Goal: Information Seeking & Learning: Learn about a topic

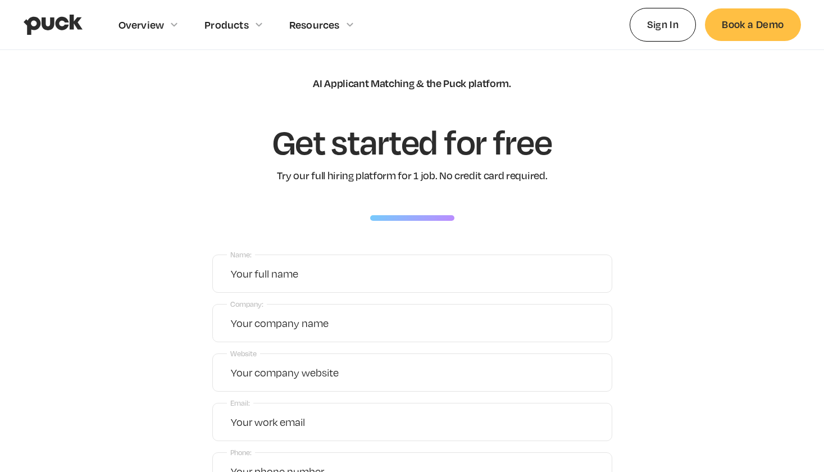
click at [362, 162] on div "AI Applicant Matching & the Puck platform. Get started for free Try our full hi…" at bounding box center [412, 343] width 400 height 532
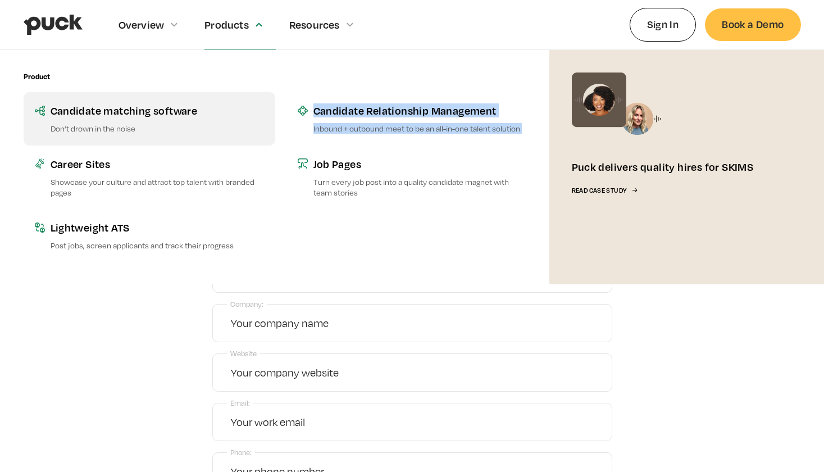
click at [194, 117] on div "Candidate matching software" at bounding box center [157, 110] width 213 height 14
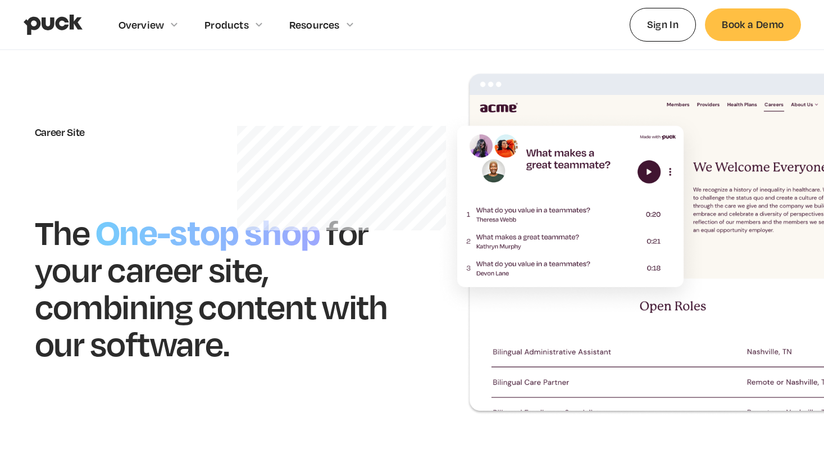
scroll to position [39, 0]
click at [215, 311] on h1 "for your career site, combining content with our software." at bounding box center [211, 287] width 353 height 153
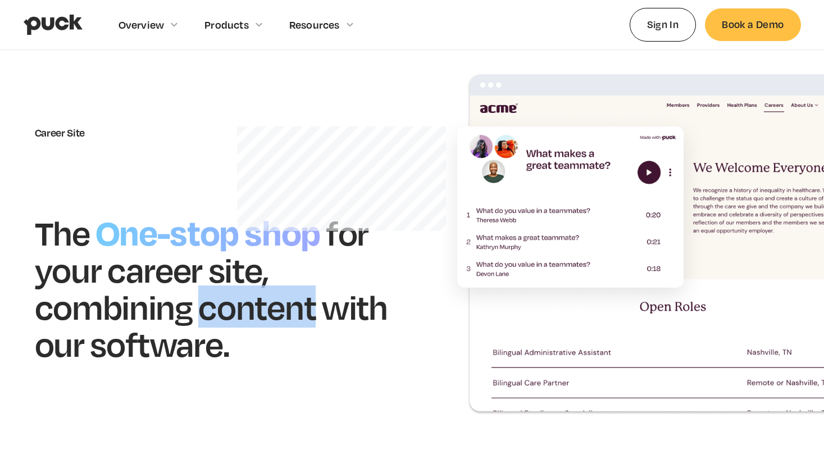
click at [215, 311] on h1 "for your career site, combining content with our software." at bounding box center [211, 287] width 353 height 153
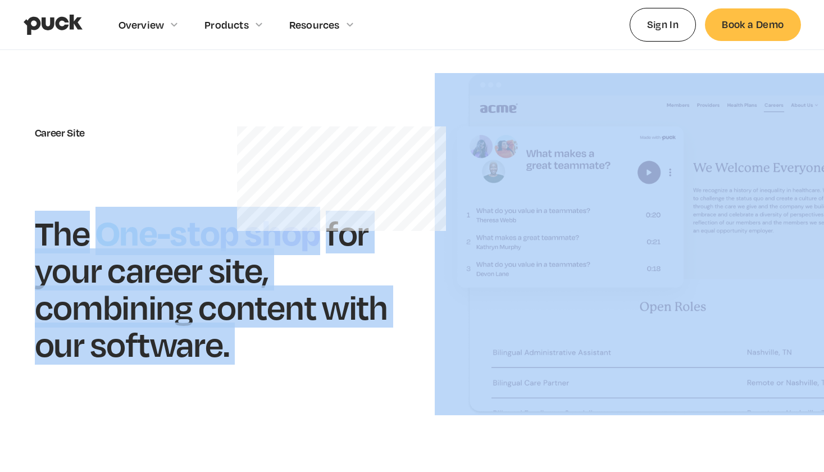
click at [189, 331] on h1 "for your career site, combining content with our software." at bounding box center [211, 287] width 353 height 153
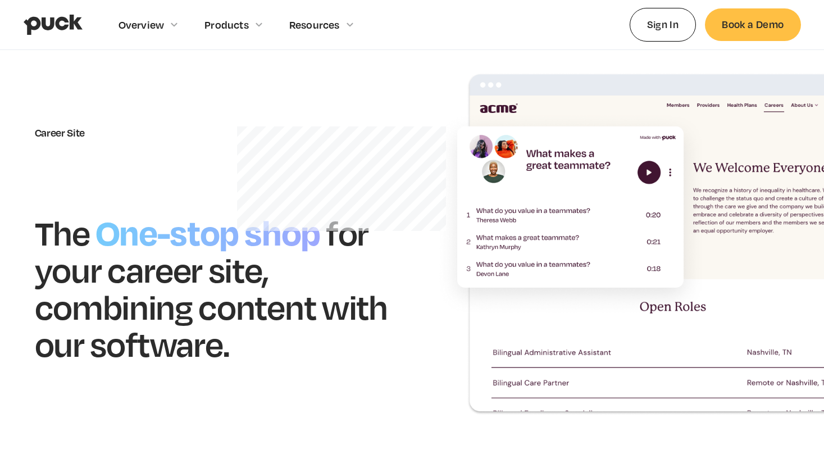
click at [189, 331] on h1 "for your career site, combining content with our software." at bounding box center [211, 287] width 353 height 153
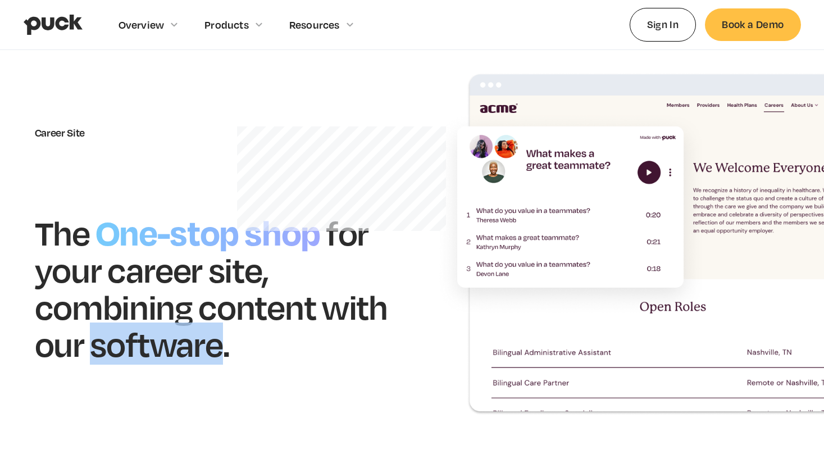
click at [189, 331] on h1 "for your career site, combining content with our software." at bounding box center [211, 287] width 353 height 153
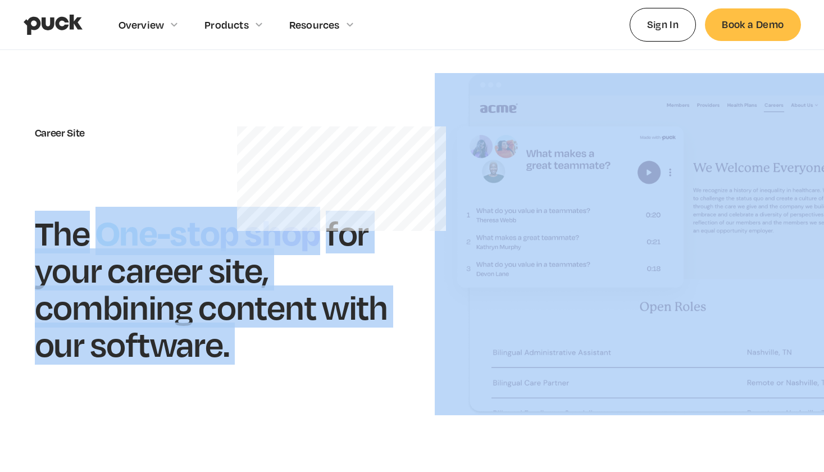
click at [175, 348] on h1 "for your career site, combining content with our software." at bounding box center [211, 287] width 353 height 153
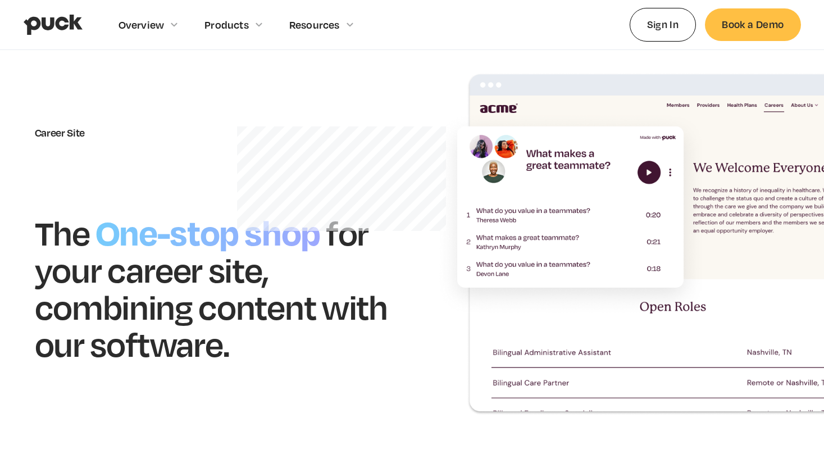
click at [175, 348] on h1 "for your career site, combining content with our software." at bounding box center [211, 287] width 353 height 153
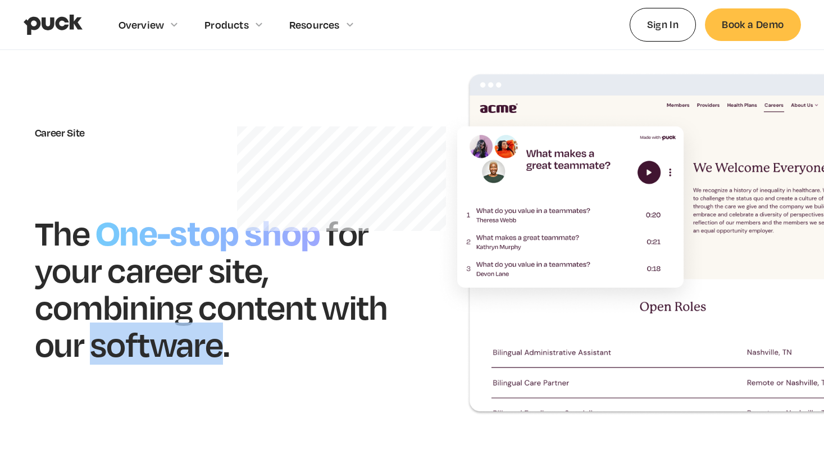
click at [175, 348] on h1 "for your career site, combining content with our software." at bounding box center [211, 287] width 353 height 153
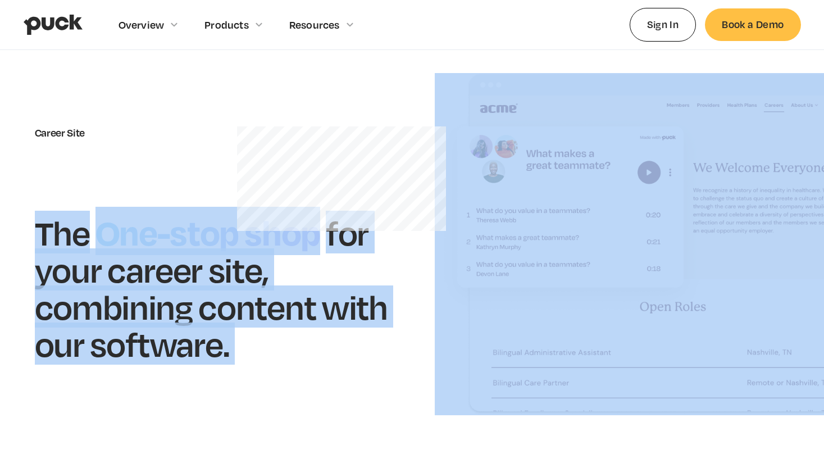
click at [164, 354] on h1 "for your career site, combining content with our software." at bounding box center [211, 287] width 353 height 153
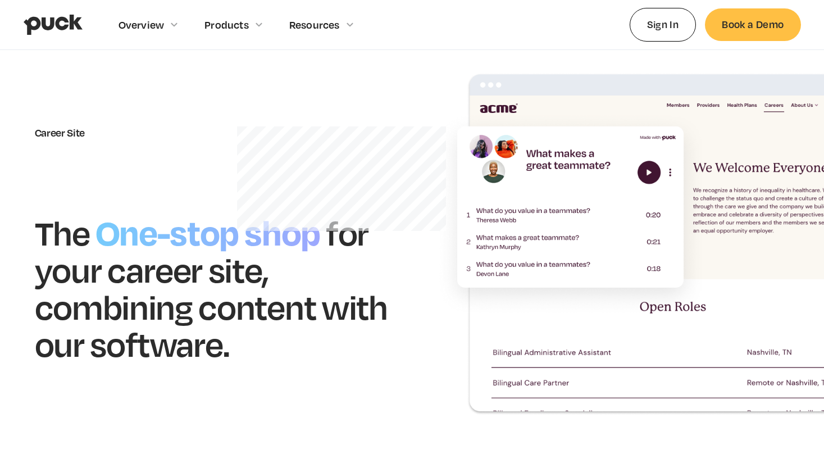
click at [164, 354] on h1 "for your career site, combining content with our software." at bounding box center [211, 287] width 353 height 153
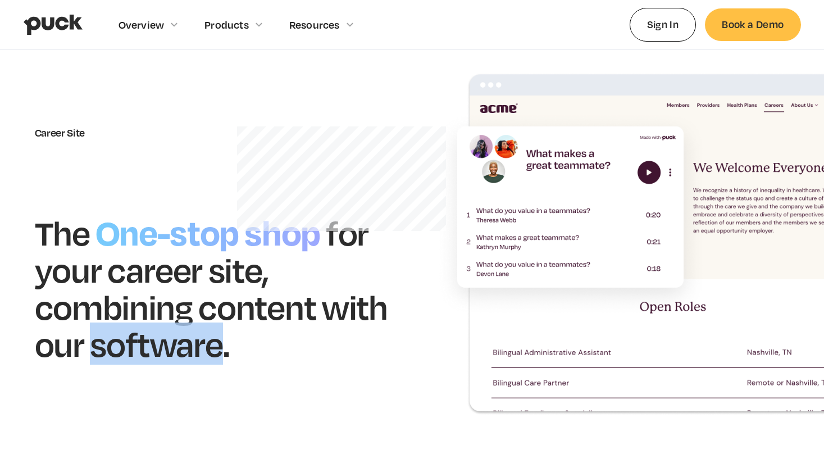
click at [164, 354] on h1 "for your career site, combining content with our software." at bounding box center [211, 287] width 353 height 153
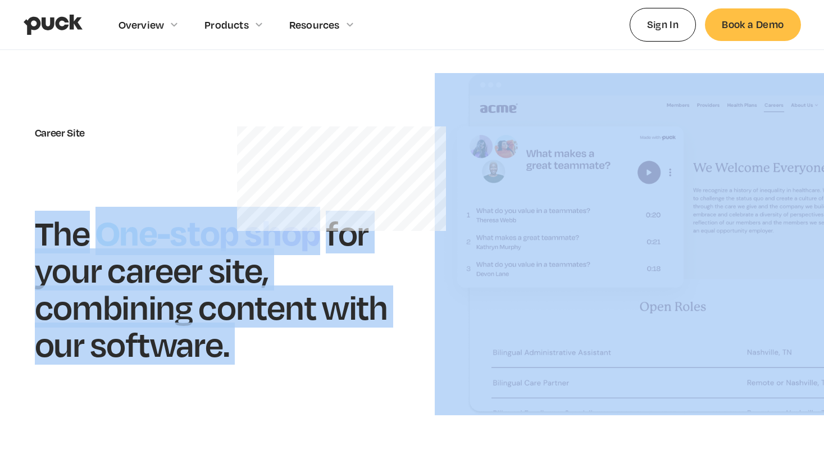
click at [145, 363] on h1 "for your career site, combining content with our software." at bounding box center [211, 287] width 353 height 153
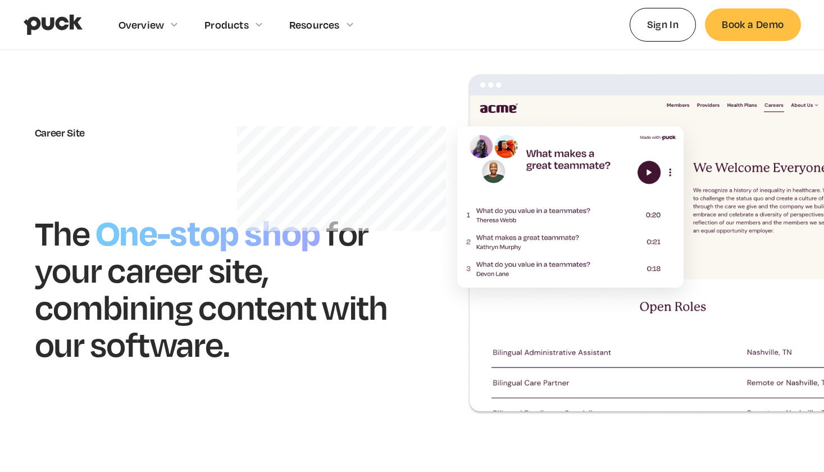
click at [145, 363] on h1 "for your career site, combining content with our software." at bounding box center [211, 287] width 353 height 153
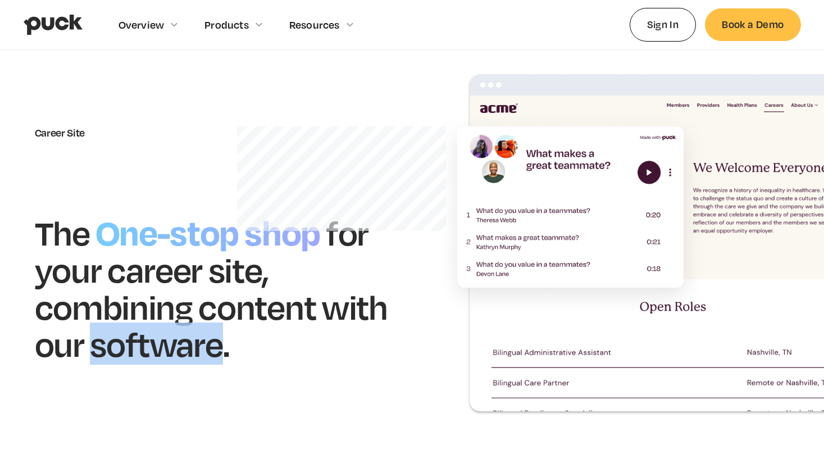
click at [145, 363] on h1 "for your career site, combining content with our software." at bounding box center [211, 287] width 353 height 153
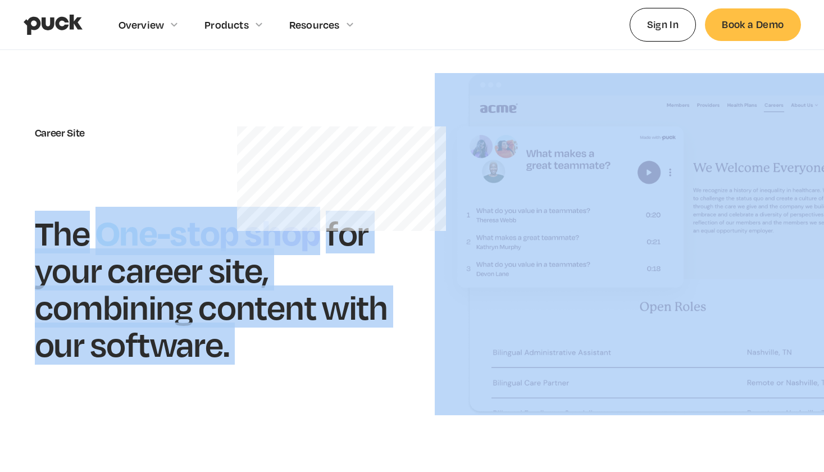
click at [128, 366] on div "Career Site The One-stop shop for your career site, combining content with our …" at bounding box center [412, 244] width 755 height 342
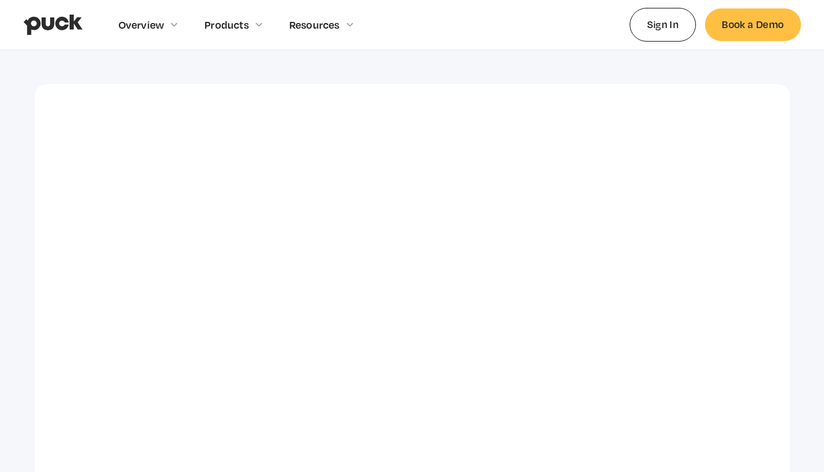
scroll to position [575, 0]
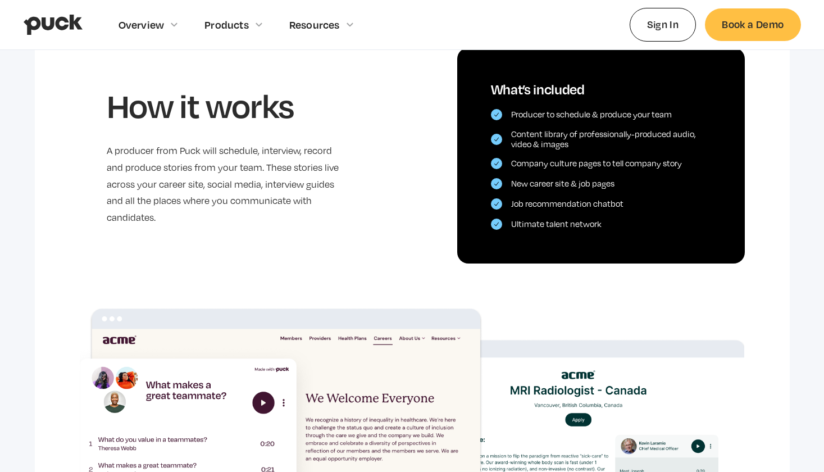
click at [219, 211] on p "A producer from Puck will schedule, interview, record and produce stories from …" at bounding box center [224, 185] width 234 height 84
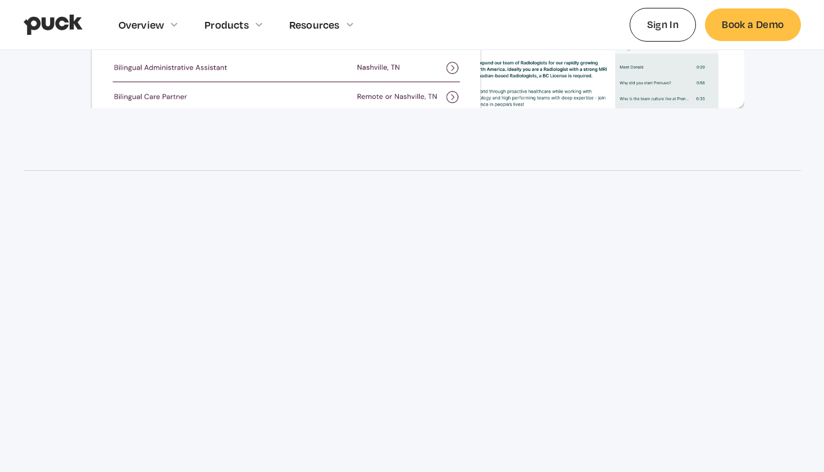
scroll to position [1134, 0]
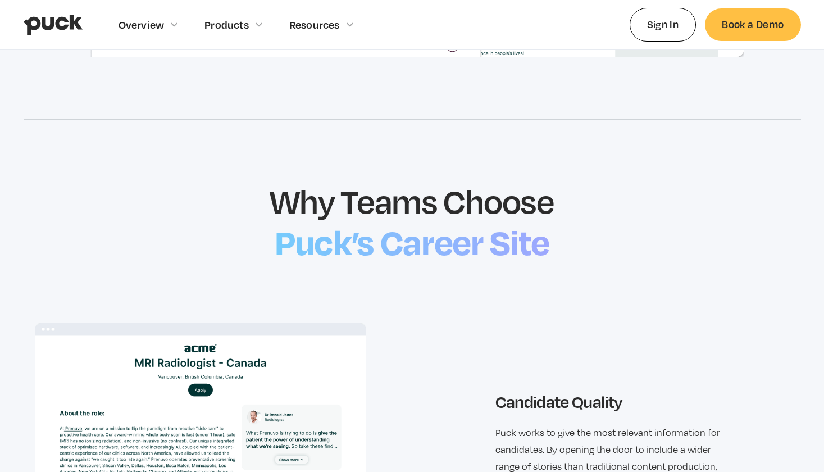
click at [337, 237] on h2 "Puck’s Career Site" at bounding box center [412, 240] width 286 height 48
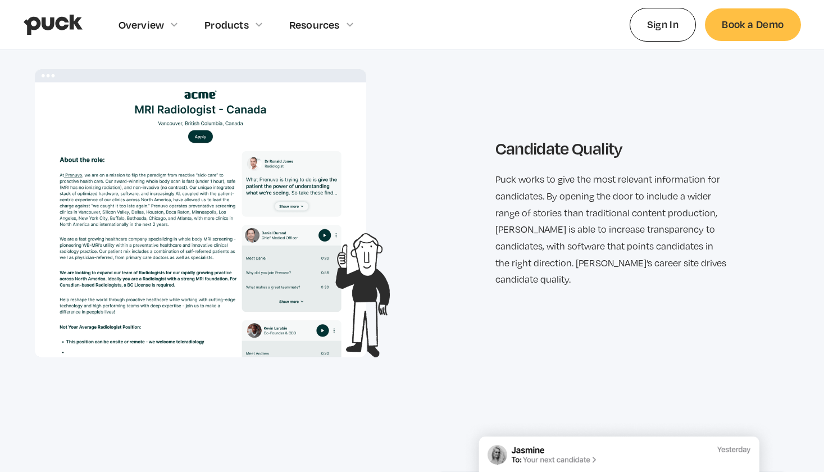
scroll to position [1383, 0]
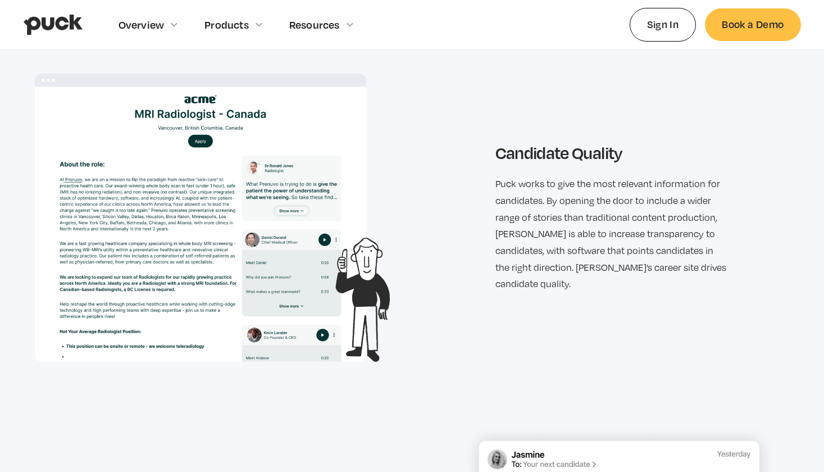
click at [535, 217] on p "Puck works to give the most relevant information for candidates. By opening the…" at bounding box center [613, 234] width 234 height 117
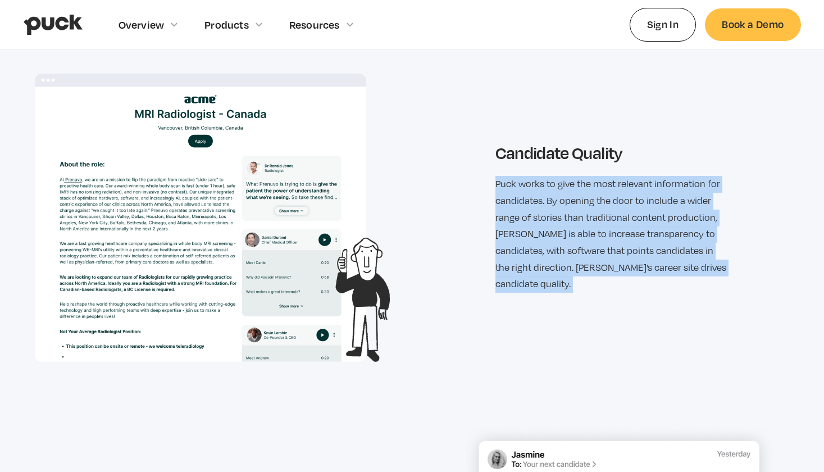
click at [516, 224] on p "Puck works to give the most relevant information for candidates. By opening the…" at bounding box center [613, 234] width 234 height 117
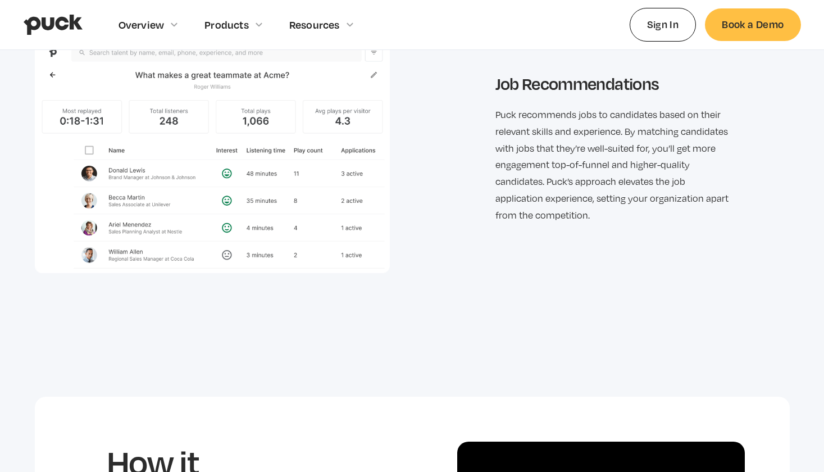
scroll to position [2149, 0]
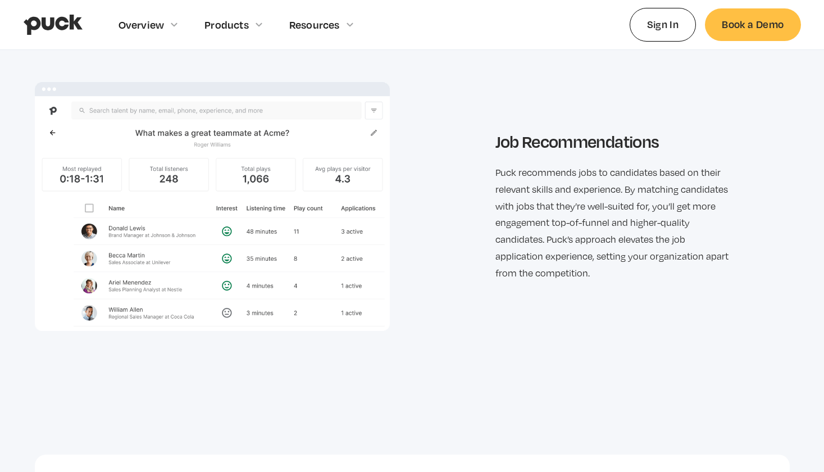
click at [514, 216] on p "Puck recommends jobs to candidates based on their relevant skills and experienc…" at bounding box center [613, 223] width 234 height 117
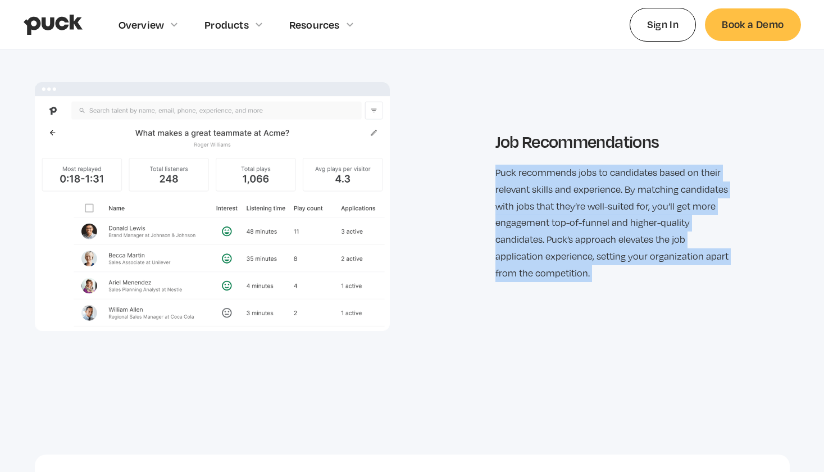
click at [514, 216] on p "Puck recommends jobs to candidates based on their relevant skills and experienc…" at bounding box center [613, 223] width 234 height 117
click at [422, 190] on div "Job Recommendations Puck recommends jobs to candidates based on their relevant …" at bounding box center [412, 206] width 755 height 248
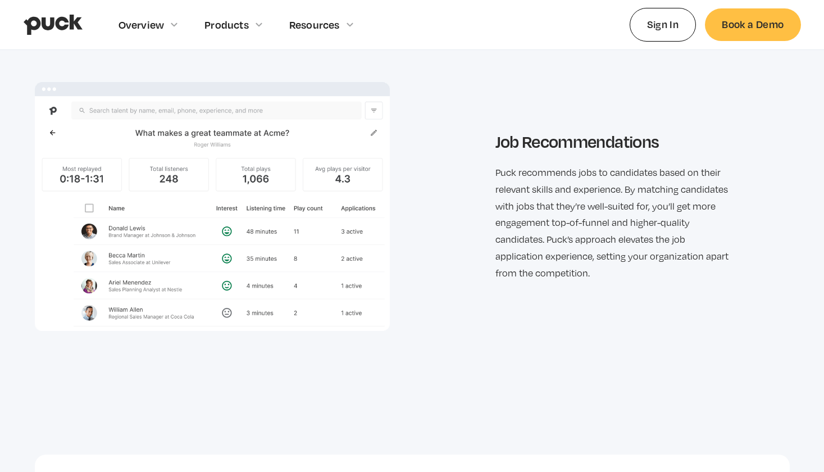
click at [484, 202] on div "Job Recommendations Puck recommends jobs to candidates based on their relevant …" at bounding box center [412, 206] width 755 height 248
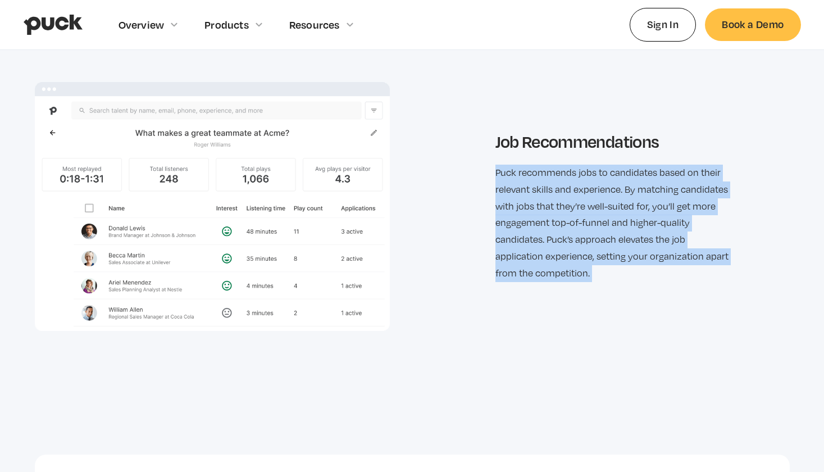
click at [486, 271] on div "Job Recommendations Puck recommends jobs to candidates based on their relevant …" at bounding box center [412, 206] width 755 height 248
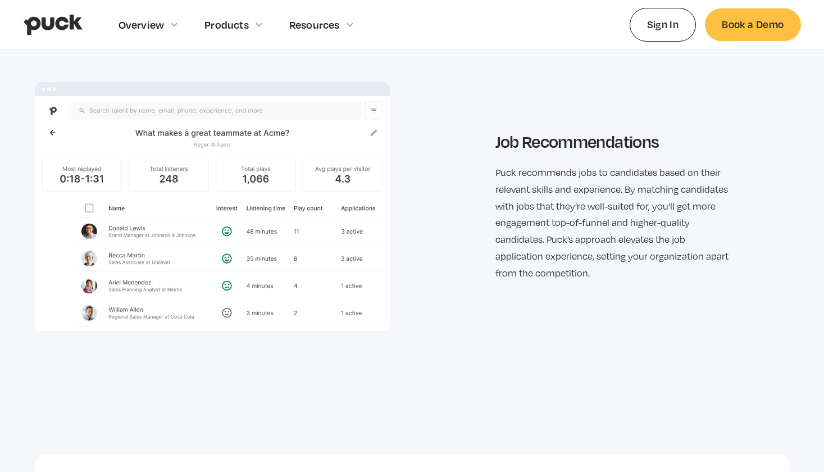
click at [486, 271] on div "Job Recommendations Puck recommends jobs to candidates based on their relevant …" at bounding box center [412, 206] width 755 height 248
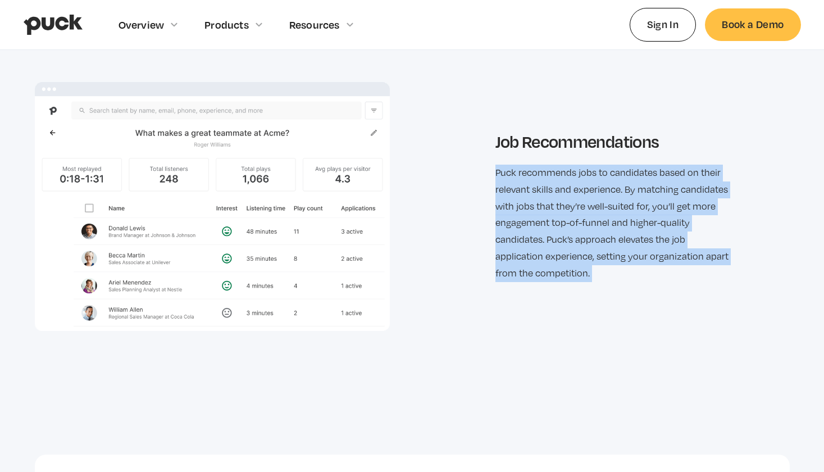
click at [517, 261] on p "Puck recommends jobs to candidates based on their relevant skills and experienc…" at bounding box center [613, 223] width 234 height 117
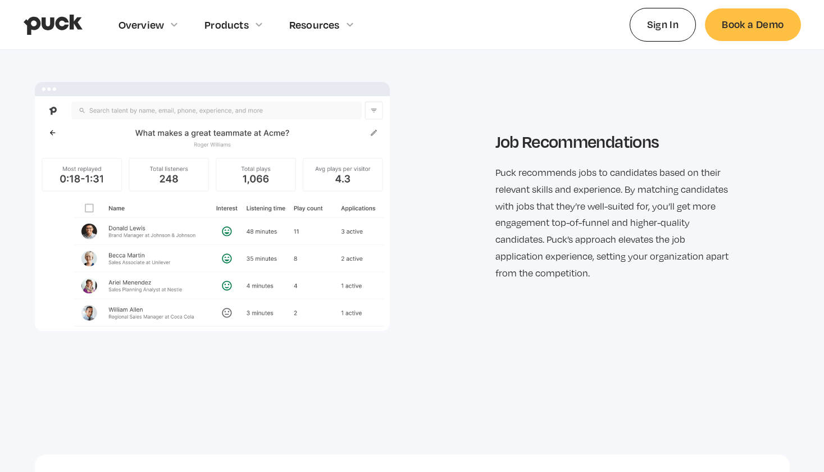
click at [517, 261] on p "Puck recommends jobs to candidates based on their relevant skills and experienc…" at bounding box center [613, 223] width 234 height 117
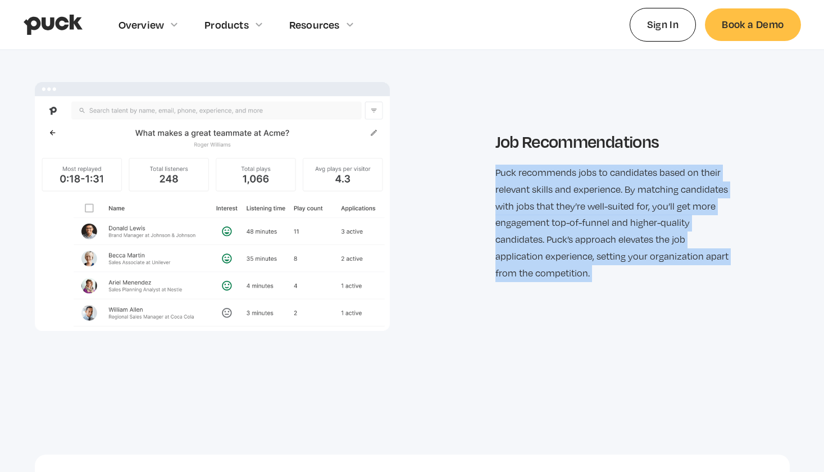
scroll to position [2150, 0]
click at [517, 255] on p "Puck recommends jobs to candidates based on their relevant skills and experienc…" at bounding box center [613, 222] width 234 height 117
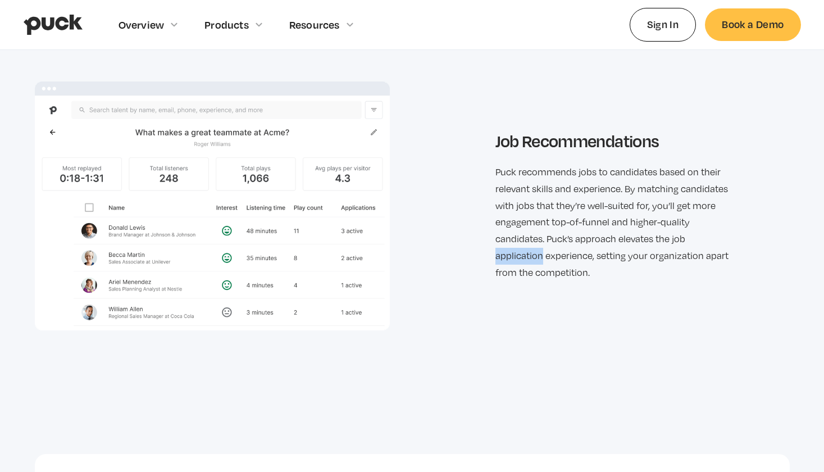
click at [517, 255] on p "Puck recommends jobs to candidates based on their relevant skills and experienc…" at bounding box center [613, 222] width 234 height 117
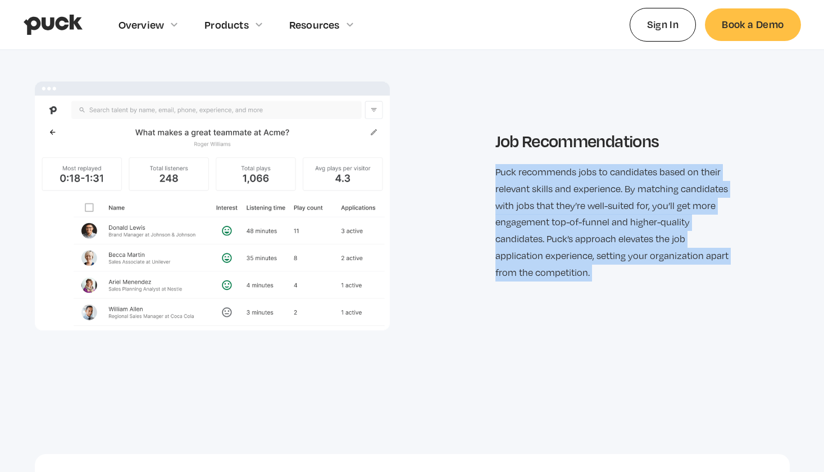
click at [509, 242] on p "Puck recommends jobs to candidates based on their relevant skills and experienc…" at bounding box center [613, 222] width 234 height 117
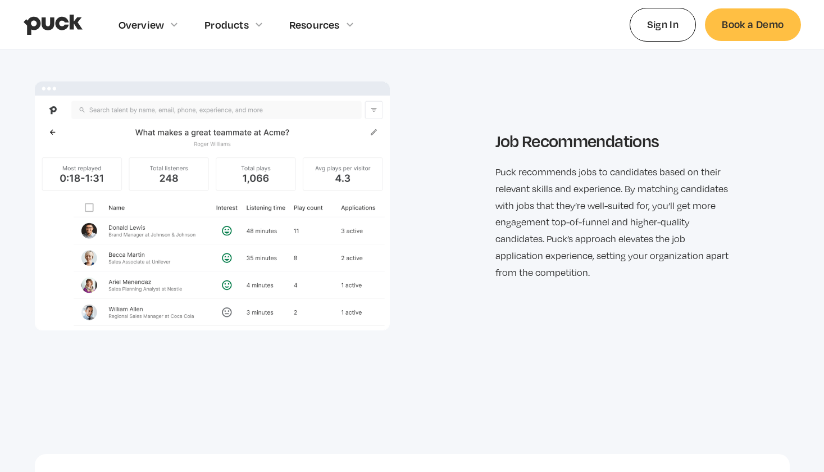
click at [547, 230] on p "Puck recommends jobs to candidates based on their relevant skills and experienc…" at bounding box center [613, 222] width 234 height 117
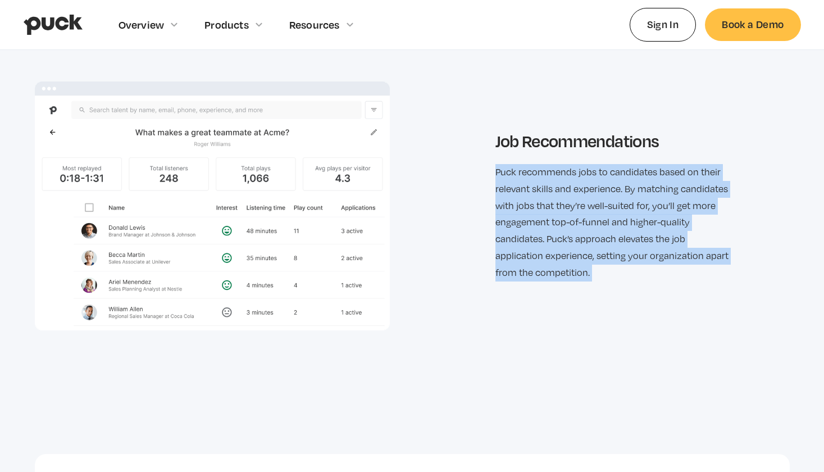
click at [521, 275] on p "Puck recommends jobs to candidates based on their relevant skills and experienc…" at bounding box center [613, 222] width 234 height 117
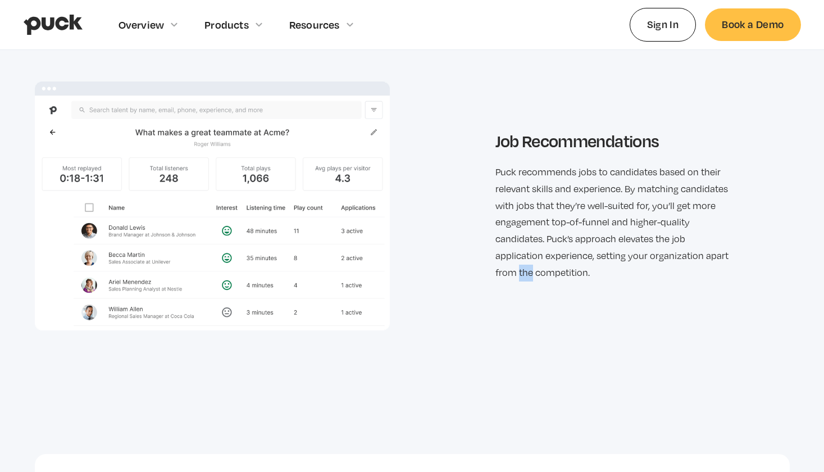
click at [521, 275] on p "Puck recommends jobs to candidates based on their relevant skills and experienc…" at bounding box center [613, 222] width 234 height 117
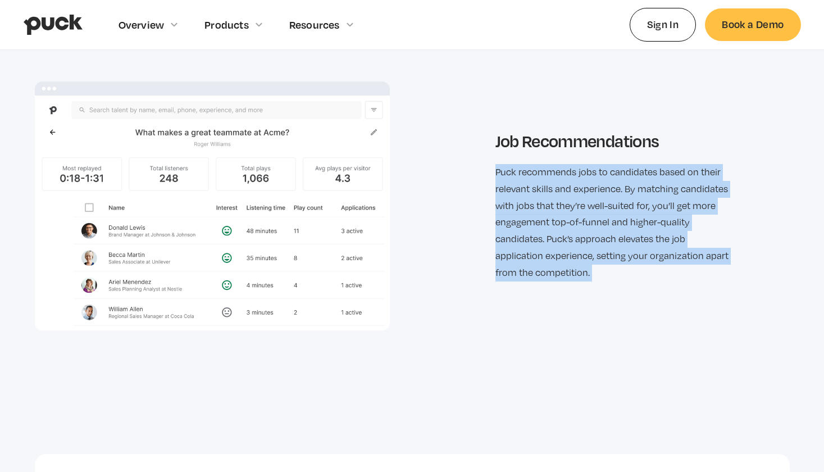
click at [521, 275] on p "Puck recommends jobs to candidates based on their relevant skills and experienc…" at bounding box center [613, 222] width 234 height 117
click at [543, 263] on p "Puck recommends jobs to candidates based on their relevant skills and experienc…" at bounding box center [613, 222] width 234 height 117
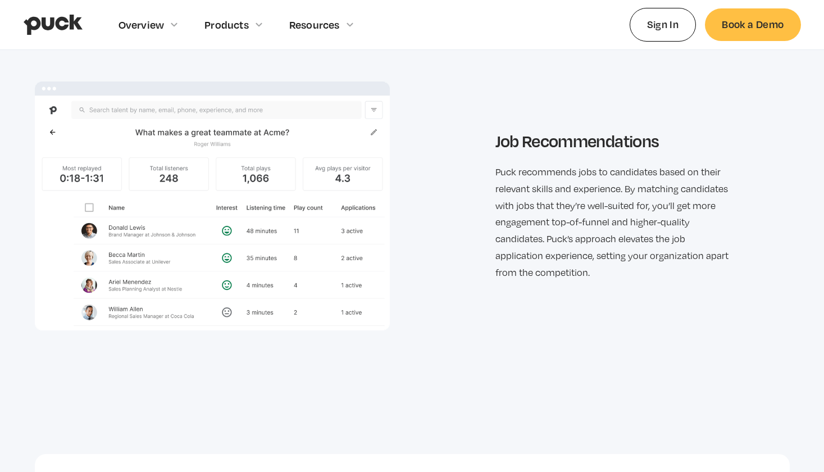
click at [543, 263] on p "Puck recommends jobs to candidates based on their relevant skills and experienc…" at bounding box center [613, 222] width 234 height 117
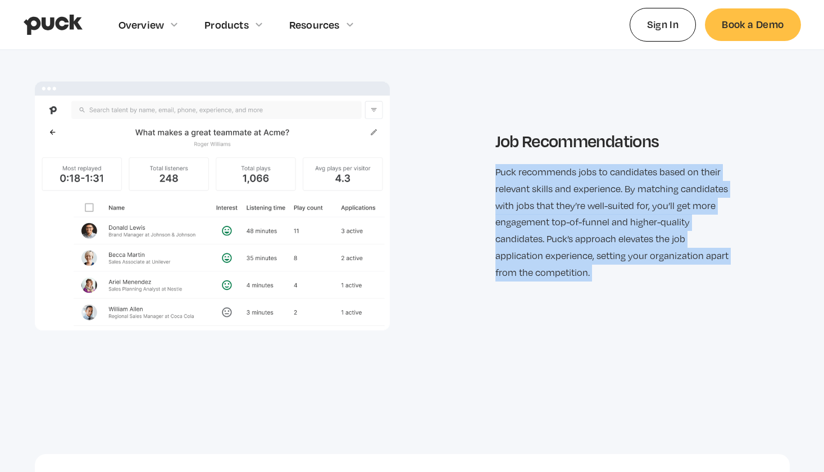
click at [522, 287] on div "Job Recommendations Puck recommends jobs to candidates based on their relevant …" at bounding box center [412, 205] width 755 height 248
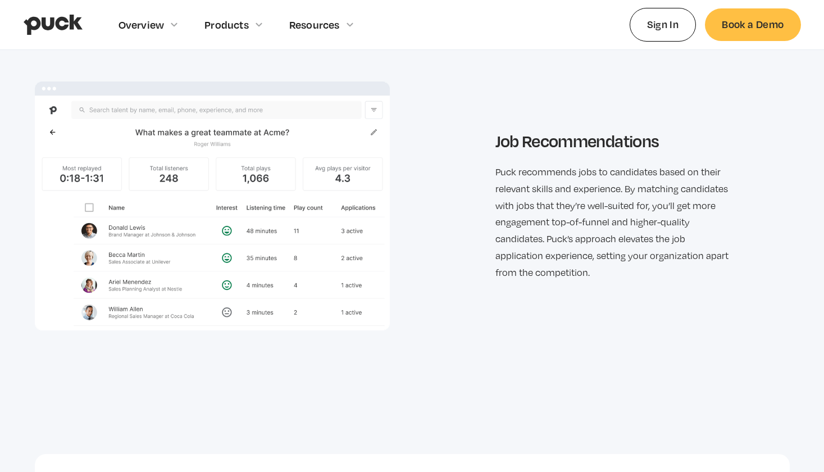
click at [526, 239] on p "Puck recommends jobs to candidates based on their relevant skills and experienc…" at bounding box center [613, 222] width 234 height 117
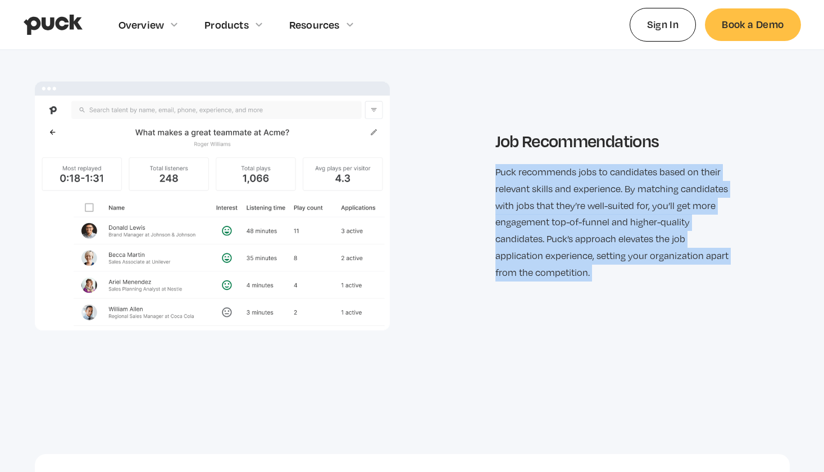
click at [508, 254] on p "Puck recommends jobs to candidates based on their relevant skills and experienc…" at bounding box center [613, 222] width 234 height 117
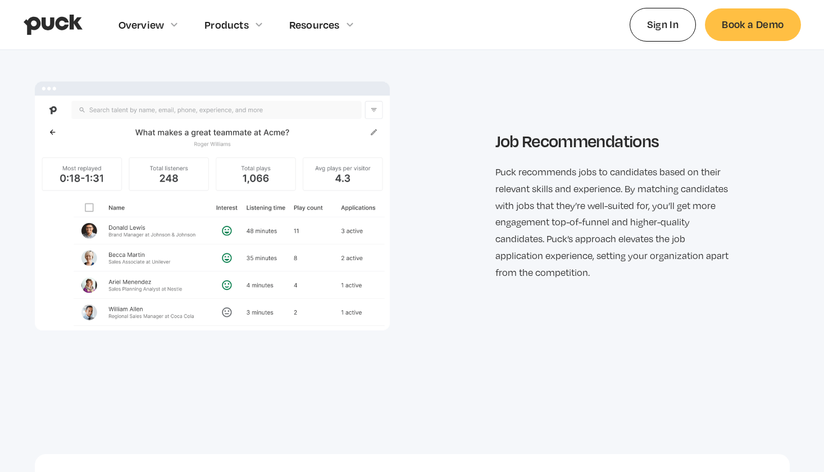
click at [508, 254] on p "Puck recommends jobs to candidates based on their relevant skills and experienc…" at bounding box center [613, 222] width 234 height 117
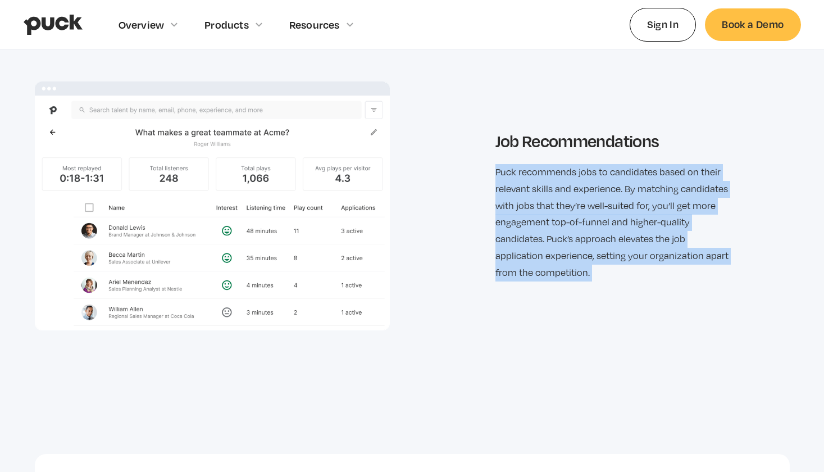
click at [526, 229] on p "Puck recommends jobs to candidates based on their relevant skills and experienc…" at bounding box center [613, 222] width 234 height 117
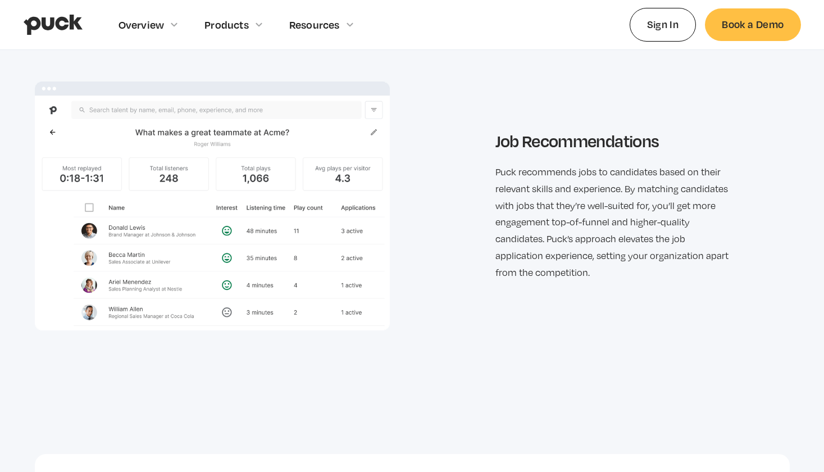
click at [526, 229] on p "Puck recommends jobs to candidates based on their relevant skills and experienc…" at bounding box center [613, 222] width 234 height 117
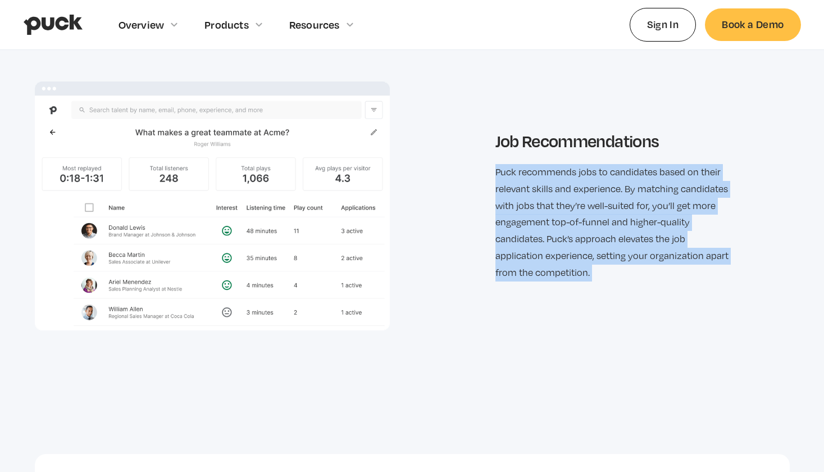
click at [506, 234] on p "Puck recommends jobs to candidates based on their relevant skills and experienc…" at bounding box center [613, 222] width 234 height 117
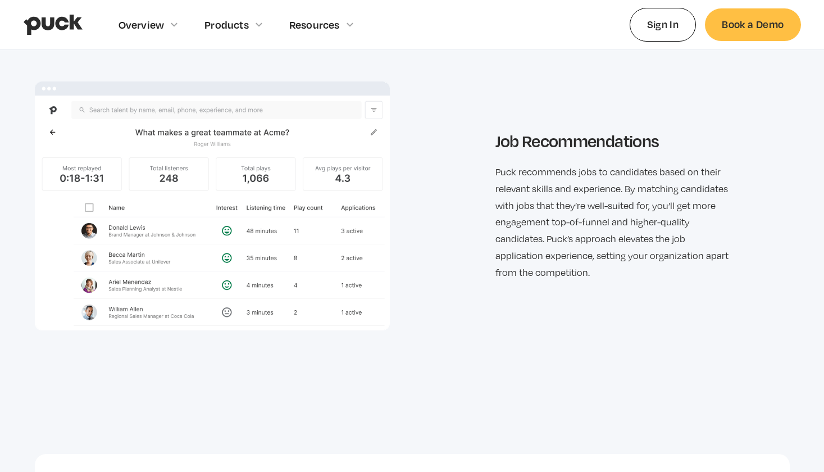
click at [506, 234] on p "Puck recommends jobs to candidates based on their relevant skills and experienc…" at bounding box center [613, 222] width 234 height 117
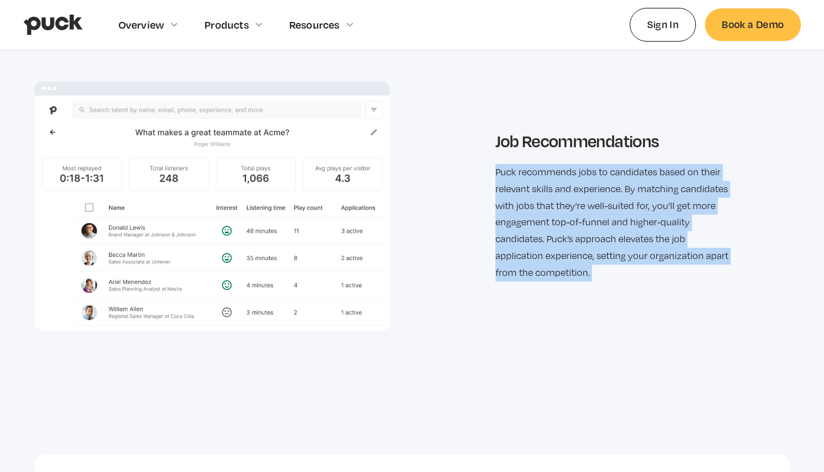
click at [498, 257] on p "Puck recommends jobs to candidates based on their relevant skills and experienc…" at bounding box center [613, 222] width 234 height 117
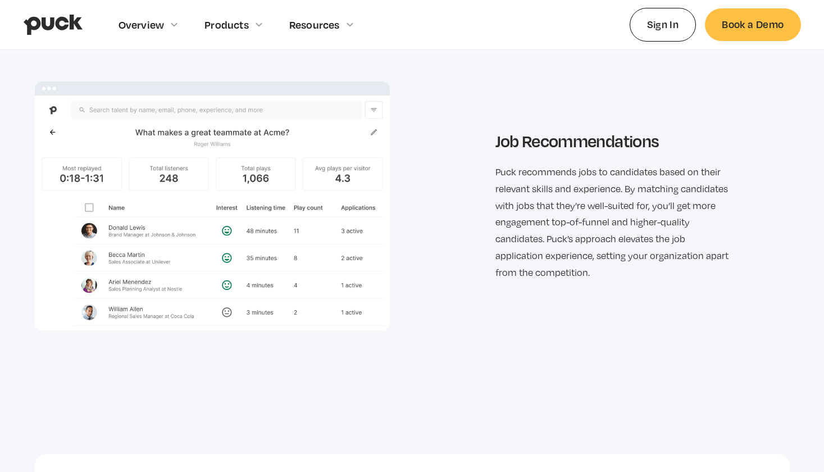
click at [498, 257] on p "Puck recommends jobs to candidates based on their relevant skills and experienc…" at bounding box center [613, 222] width 234 height 117
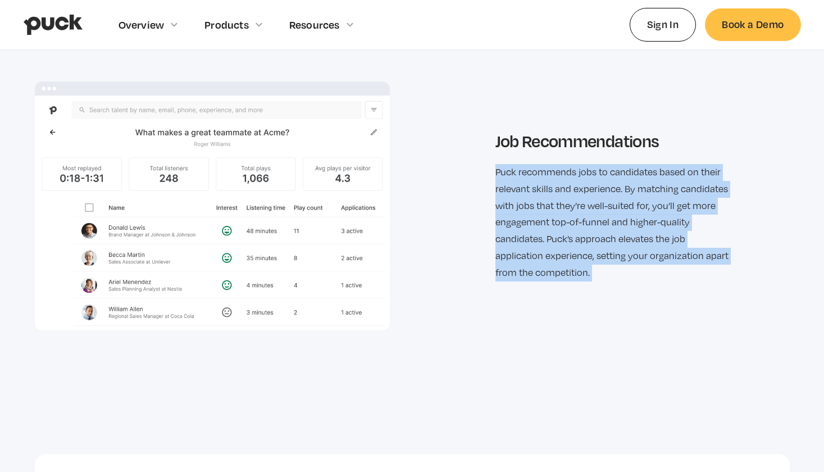
click at [502, 277] on p "Puck recommends jobs to candidates based on their relevant skills and experienc…" at bounding box center [613, 222] width 234 height 117
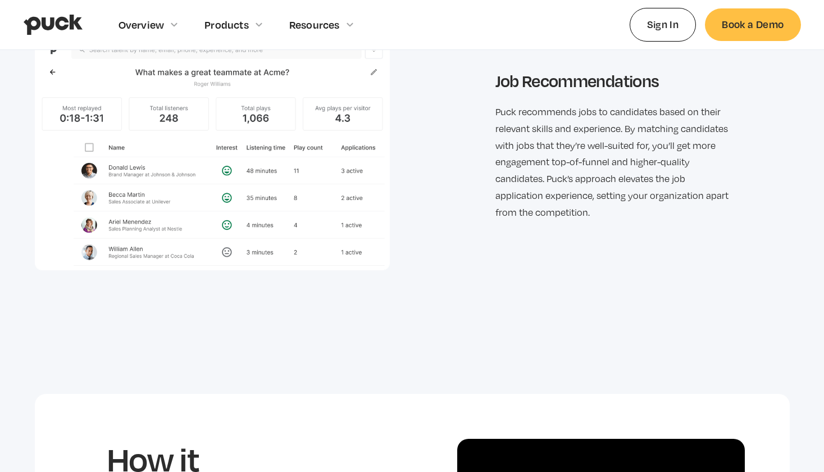
scroll to position [2174, 0]
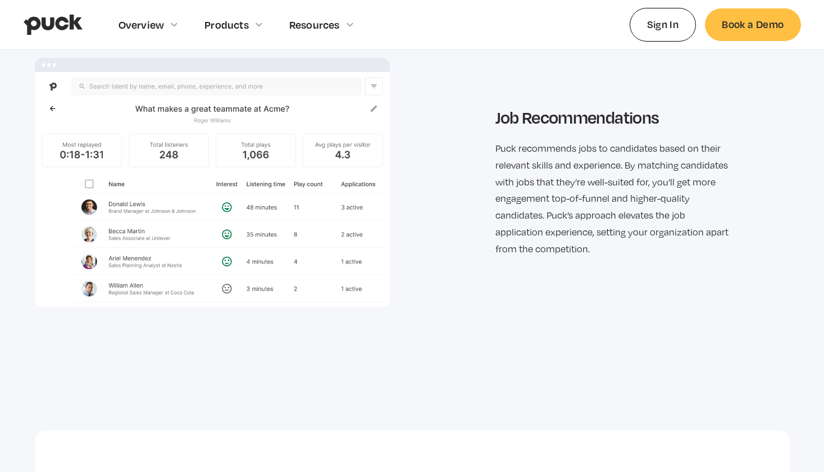
click at [541, 233] on p "Puck recommends jobs to candidates based on their relevant skills and experienc…" at bounding box center [613, 198] width 234 height 117
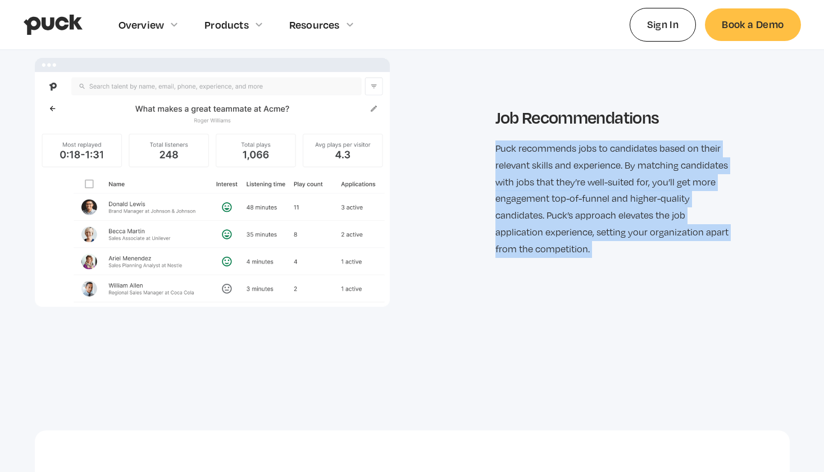
click at [507, 244] on p "Puck recommends jobs to candidates based on their relevant skills and experienc…" at bounding box center [613, 198] width 234 height 117
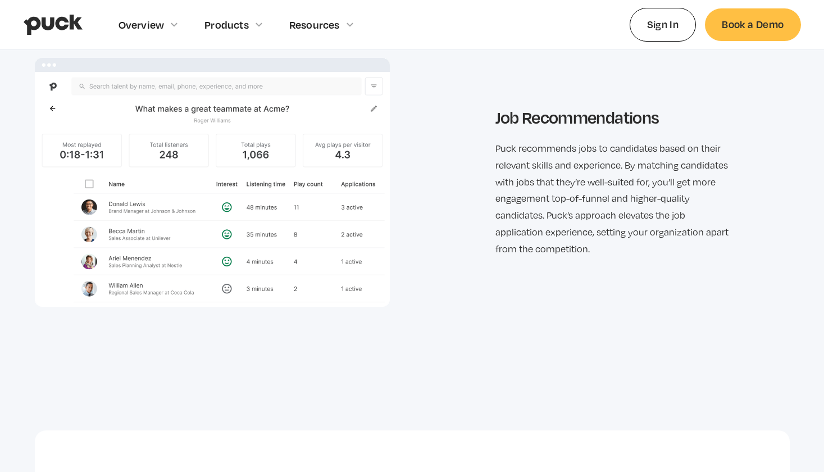
click at [519, 193] on p "Puck recommends jobs to candidates based on their relevant skills and experienc…" at bounding box center [613, 198] width 234 height 117
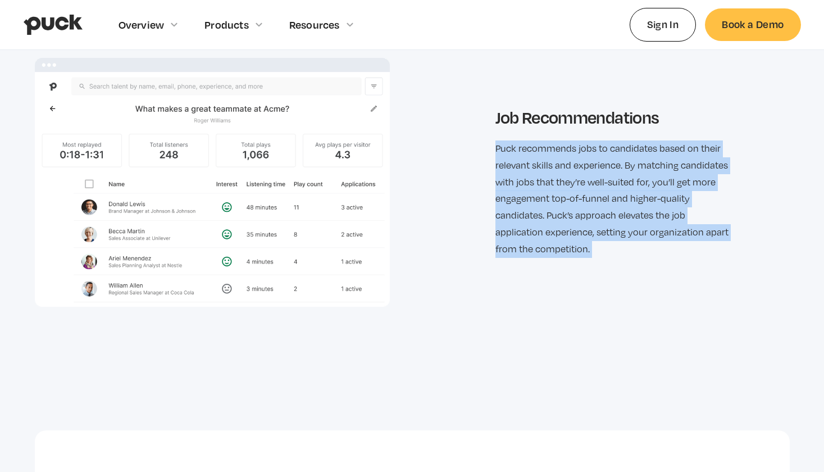
click at [559, 166] on p "Puck recommends jobs to candidates based on their relevant skills and experienc…" at bounding box center [613, 198] width 234 height 117
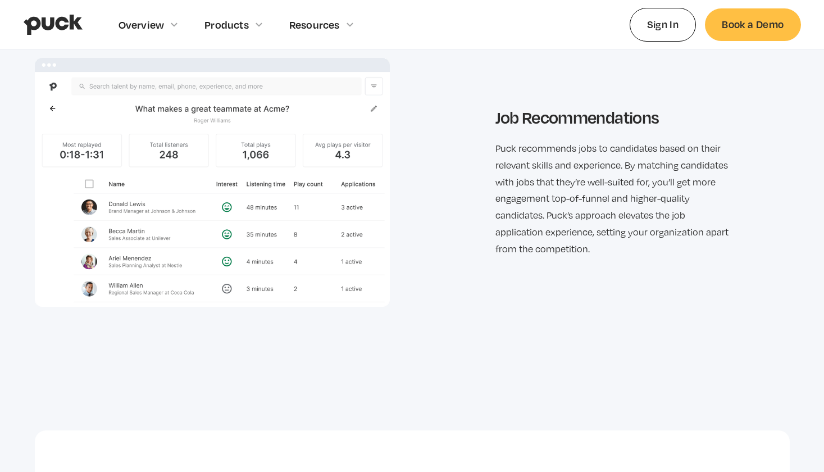
click at [510, 230] on p "Puck recommends jobs to candidates based on their relevant skills and experienc…" at bounding box center [613, 198] width 234 height 117
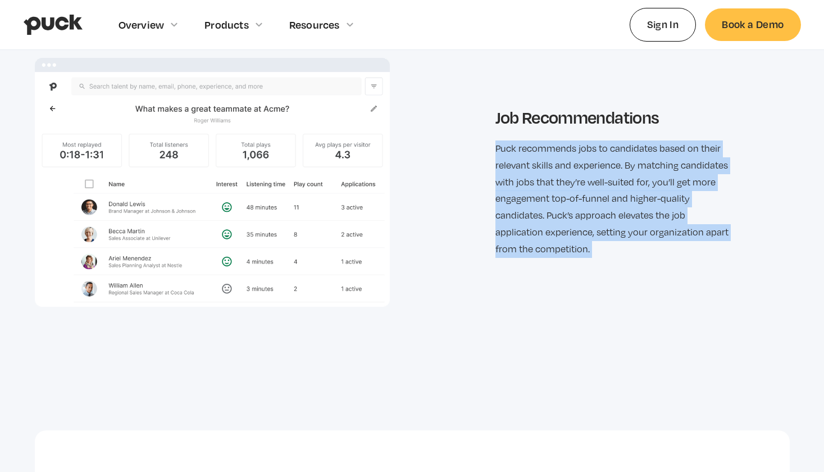
click at [488, 260] on div "Job Recommendations Puck recommends jobs to candidates based on their relevant …" at bounding box center [412, 182] width 755 height 248
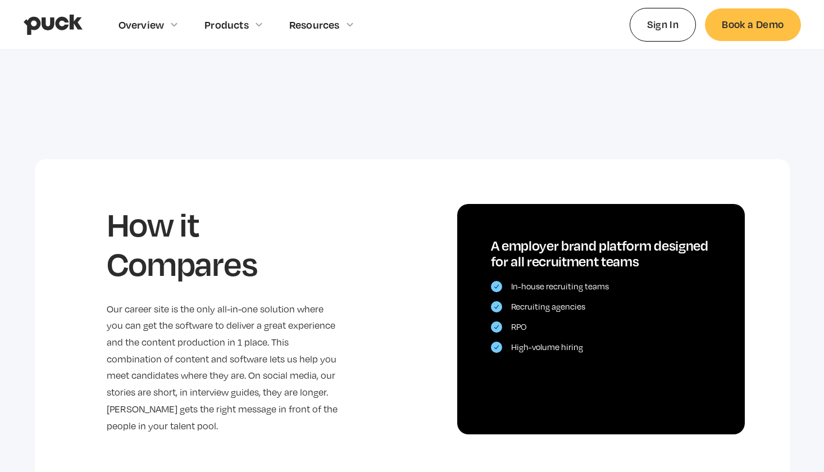
scroll to position [2476, 0]
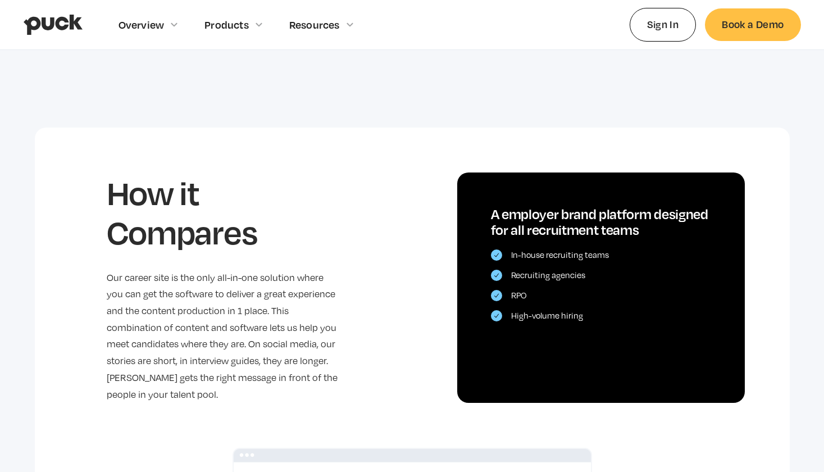
click at [198, 343] on p "Our career site is the only all-in-one solution where you can get the software …" at bounding box center [224, 337] width 234 height 134
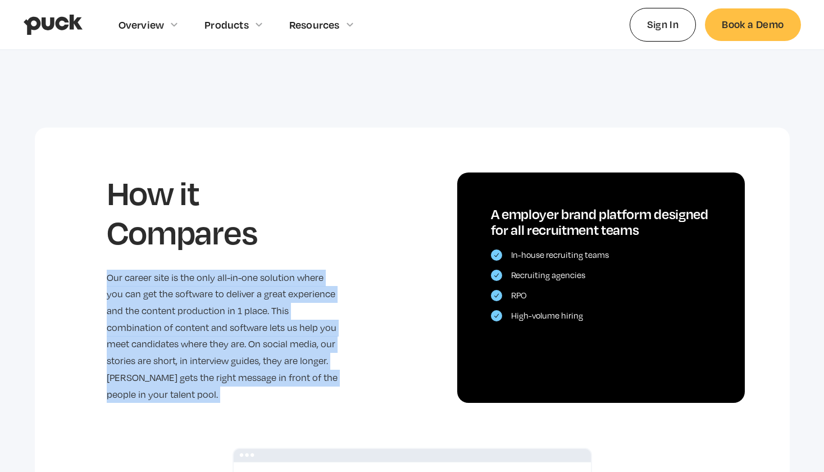
click at [248, 256] on div "How it Compares Our career site is the only all-in-one solution where you can g…" at bounding box center [224, 287] width 234 height 230
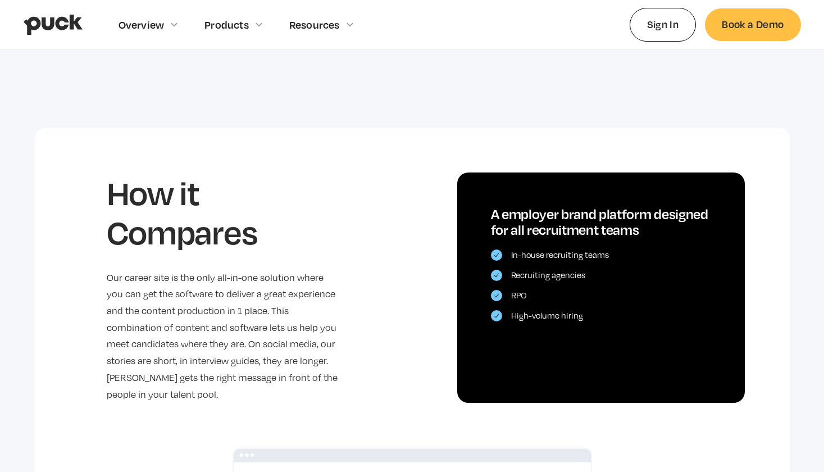
click at [248, 256] on div "How it Compares Our career site is the only all-in-one solution where you can g…" at bounding box center [224, 287] width 234 height 230
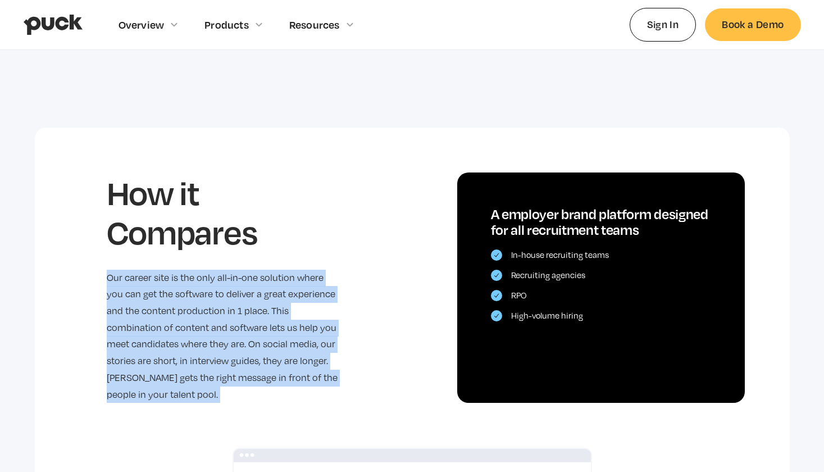
click at [237, 229] on h2 "How it Compares" at bounding box center [224, 211] width 234 height 79
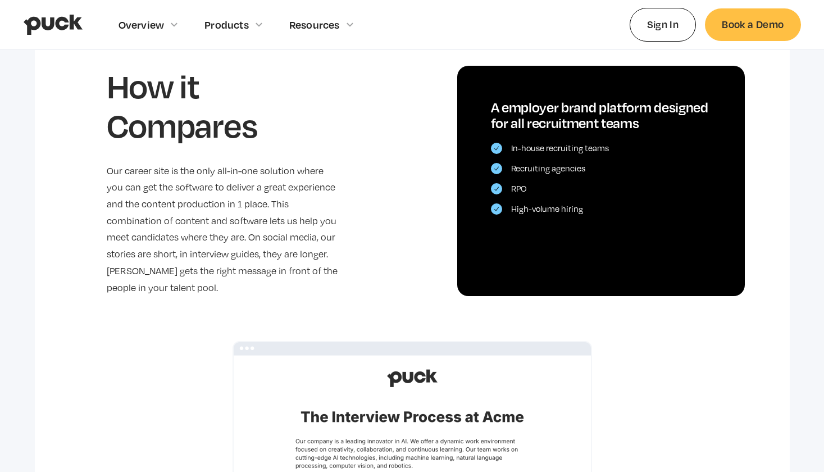
click at [237, 229] on p "Our career site is the only all-in-one solution where you can get the software …" at bounding box center [224, 230] width 234 height 134
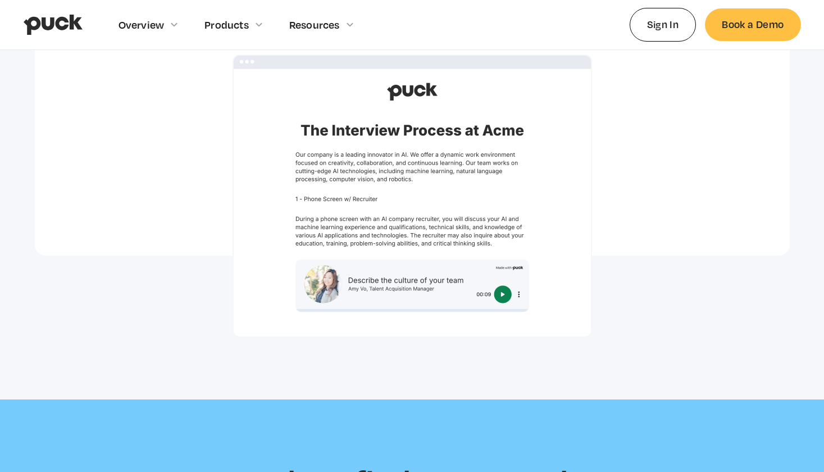
click at [185, 298] on div at bounding box center [412, 174] width 755 height 328
click at [504, 257] on img at bounding box center [413, 195] width 360 height 283
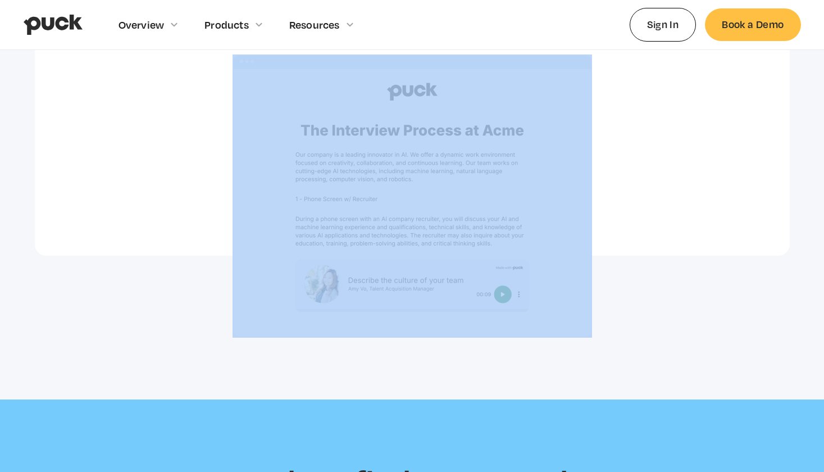
click at [425, 263] on img at bounding box center [413, 195] width 360 height 283
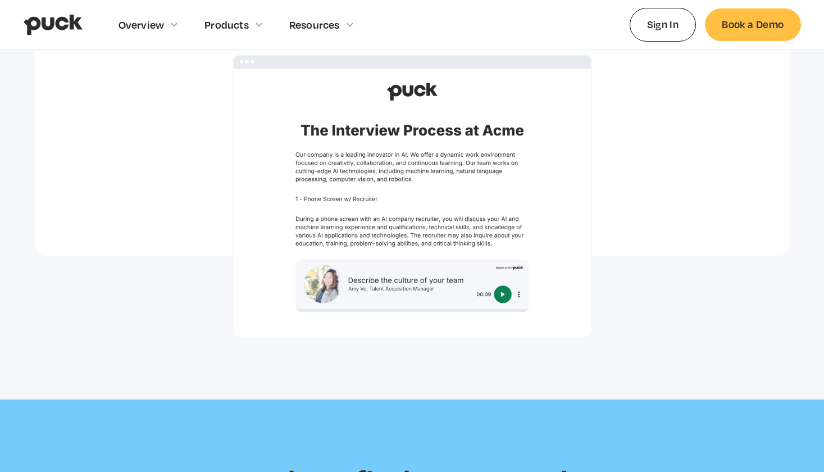
click at [421, 216] on img at bounding box center [413, 195] width 360 height 283
click at [395, 211] on img at bounding box center [413, 195] width 360 height 283
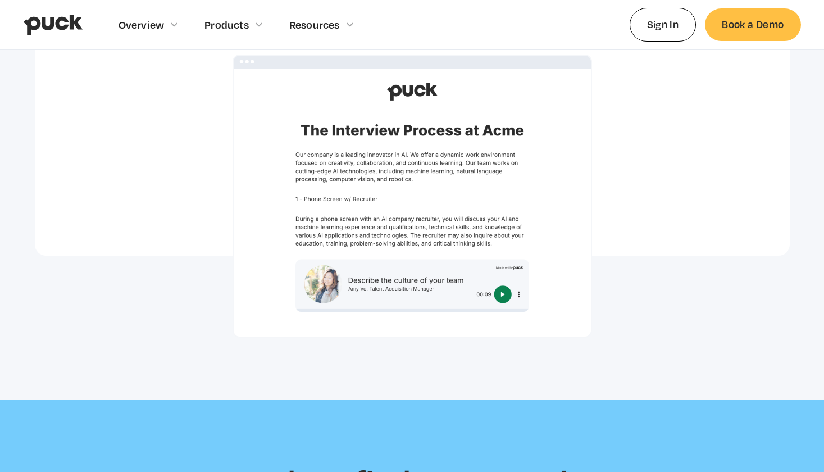
click at [395, 211] on img at bounding box center [413, 195] width 360 height 283
click at [374, 214] on img at bounding box center [413, 195] width 360 height 283
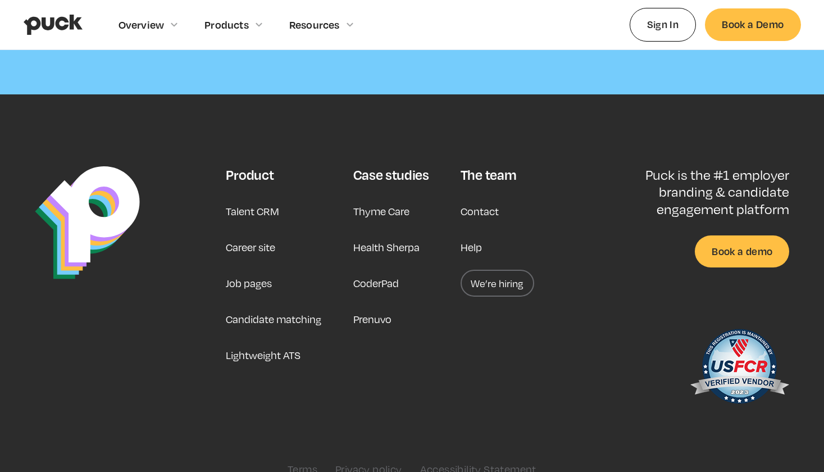
scroll to position [3415, 0]
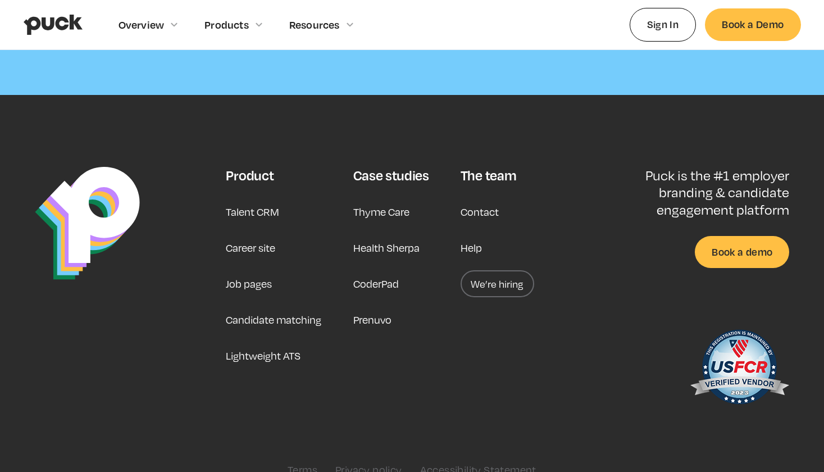
click at [489, 270] on link "We’re hiring" at bounding box center [498, 283] width 74 height 27
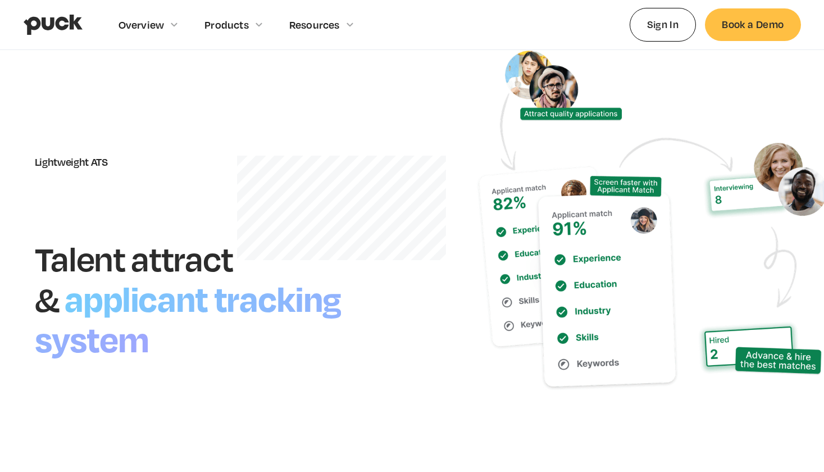
scroll to position [90, 0]
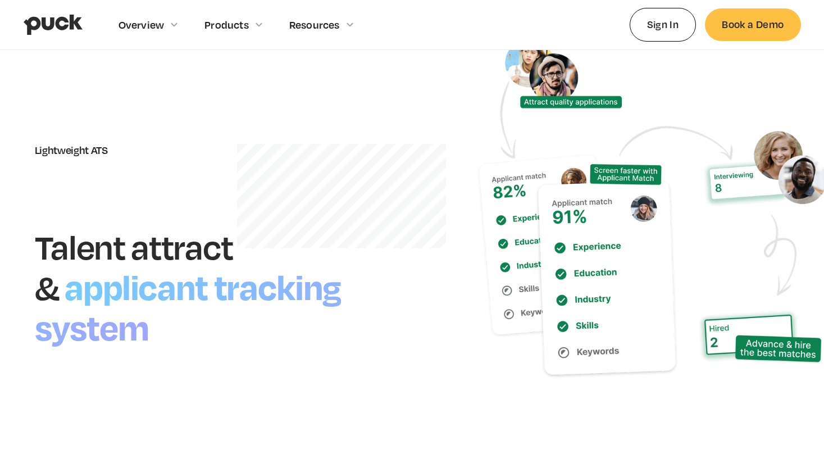
click at [179, 283] on h1 "applicant tracking system" at bounding box center [188, 305] width 307 height 89
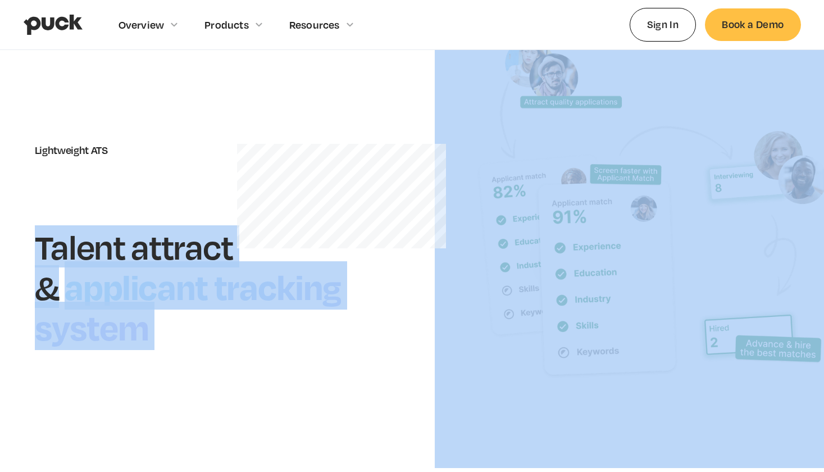
click at [189, 261] on h1 "Talent attract &" at bounding box center [134, 266] width 199 height 83
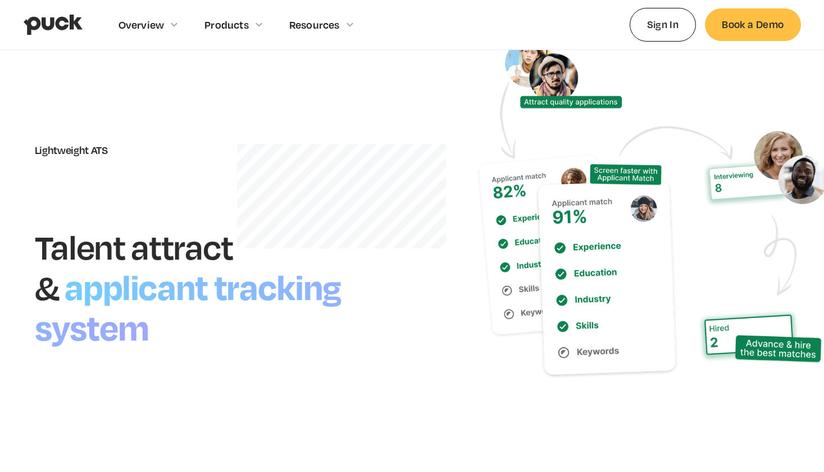
click at [189, 261] on h1 "Talent attract &" at bounding box center [134, 266] width 199 height 83
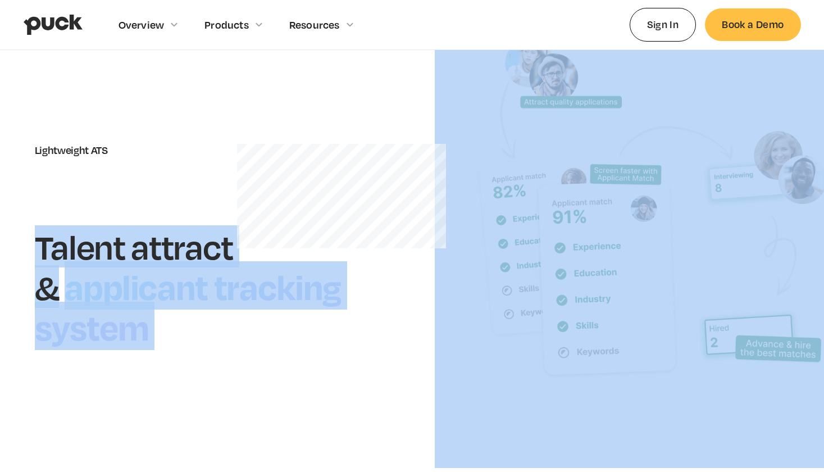
click at [163, 305] on h1 "applicant tracking system" at bounding box center [188, 305] width 307 height 89
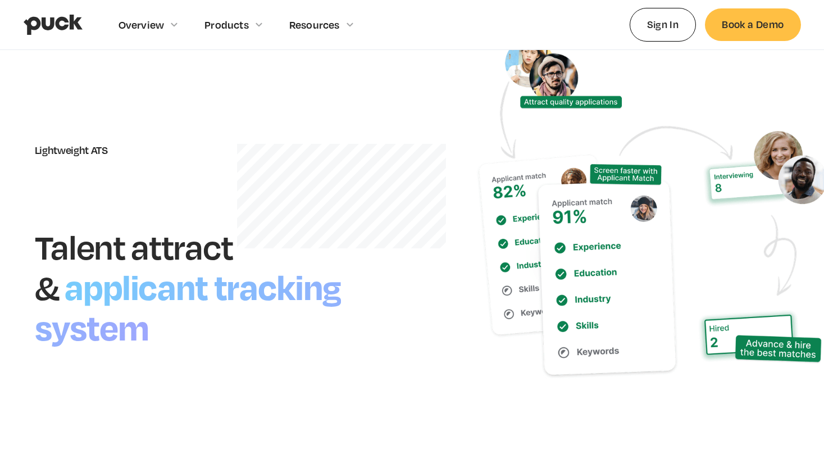
click at [165, 298] on h1 "applicant tracking system" at bounding box center [188, 305] width 307 height 89
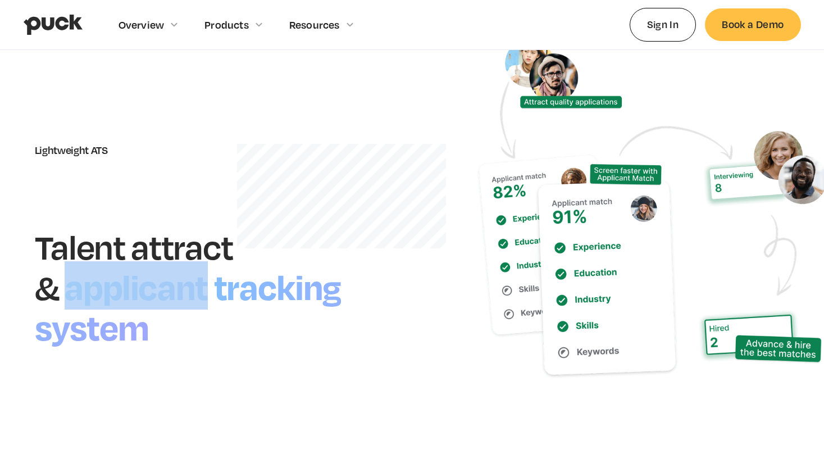
click at [124, 319] on h1 "applicant tracking system" at bounding box center [188, 305] width 307 height 89
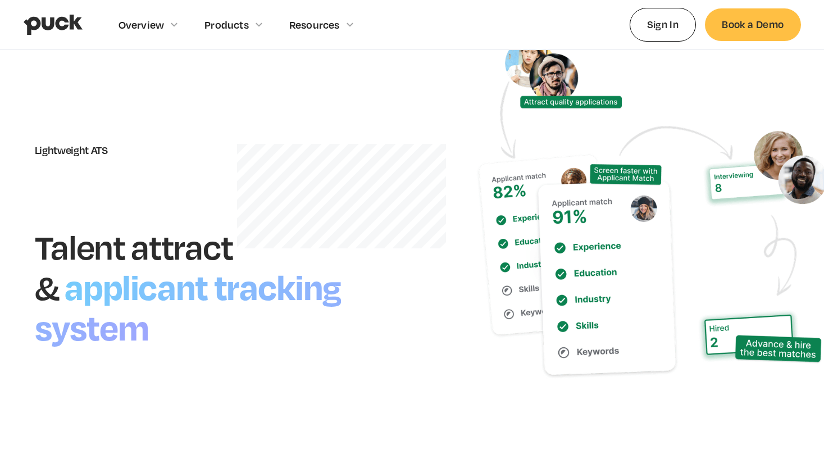
click at [124, 319] on h1 "applicant tracking system" at bounding box center [188, 305] width 307 height 89
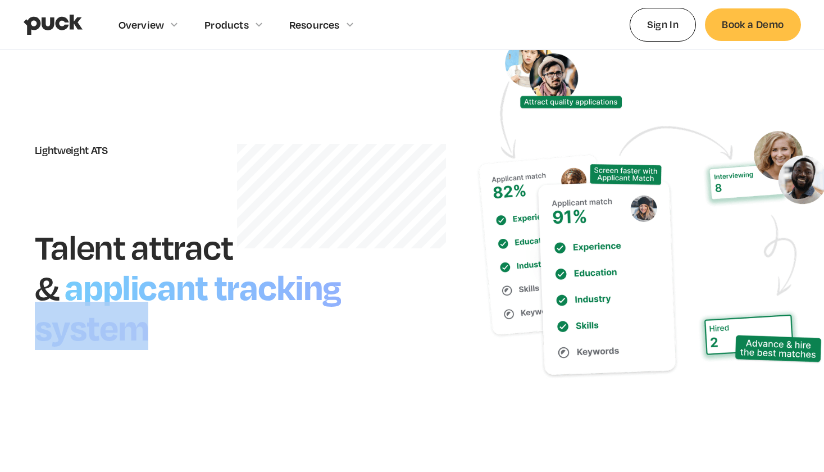
click at [124, 319] on h1 "applicant tracking system" at bounding box center [188, 305] width 307 height 89
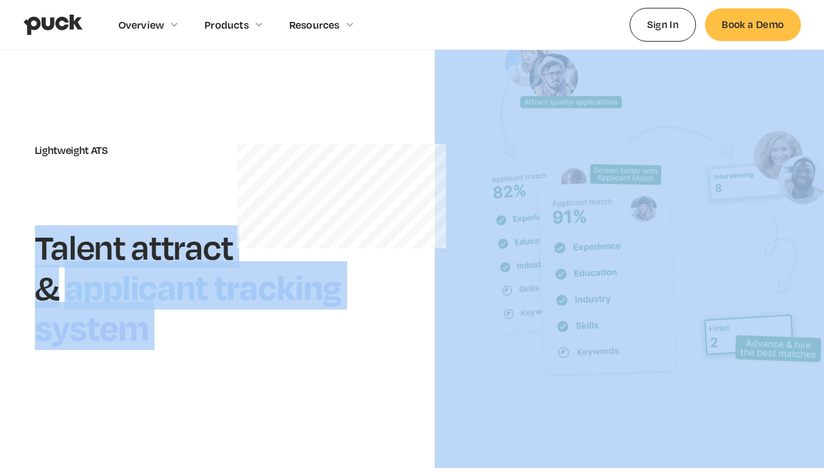
click at [144, 283] on h1 "applicant tracking system" at bounding box center [188, 305] width 307 height 89
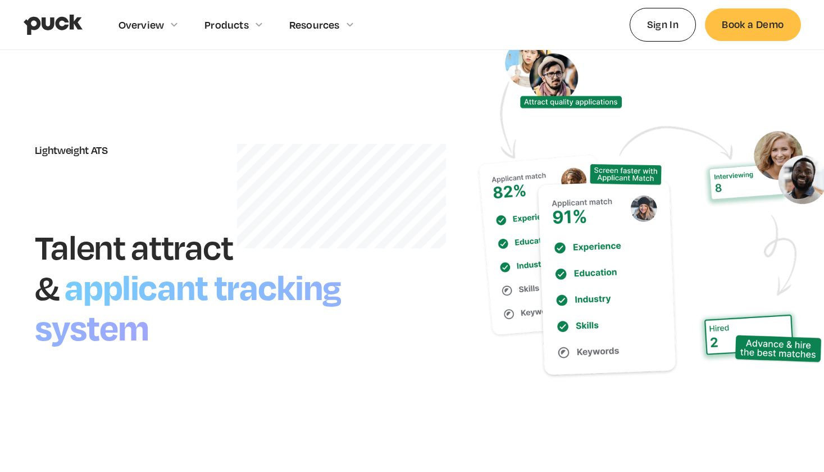
click at [144, 283] on h1 "applicant tracking system" at bounding box center [188, 305] width 307 height 89
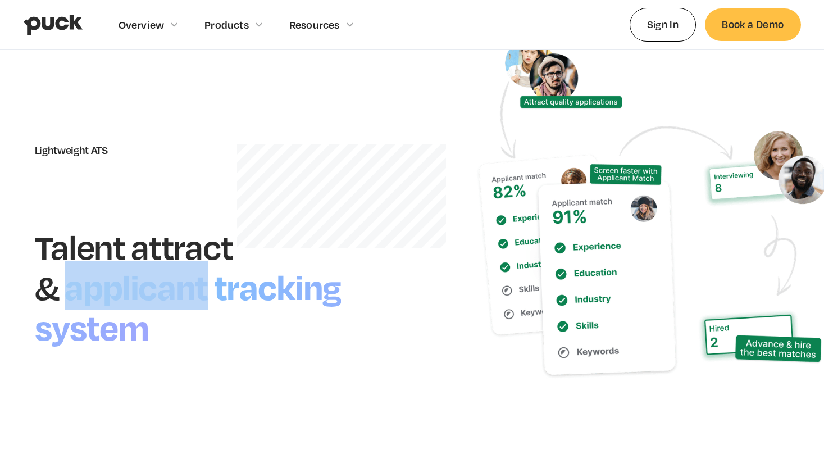
click at [144, 283] on h1 "applicant tracking system" at bounding box center [188, 305] width 307 height 89
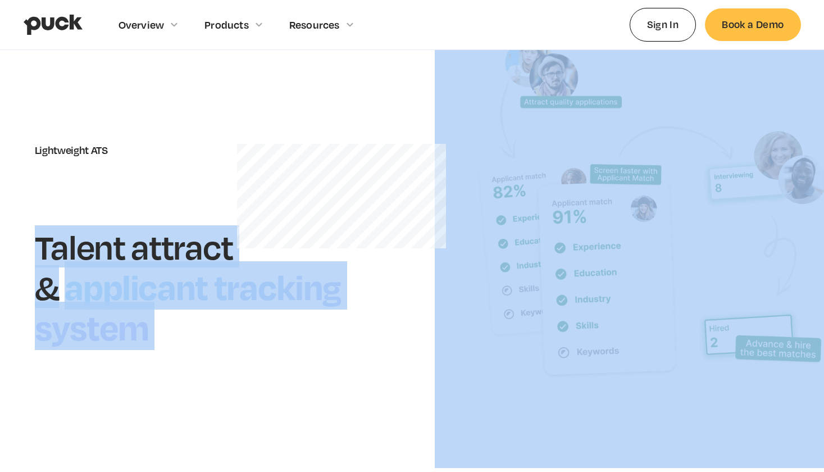
click at [198, 294] on h1 "applicant tracking system" at bounding box center [188, 305] width 307 height 89
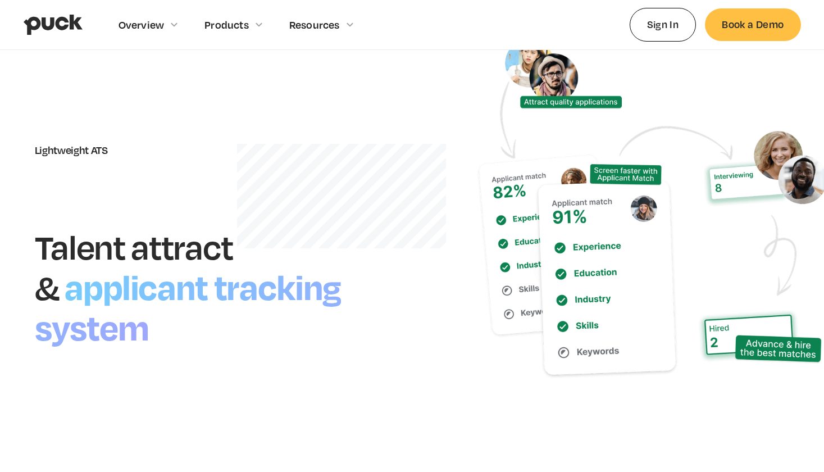
click at [198, 294] on h1 "applicant tracking system" at bounding box center [188, 305] width 307 height 89
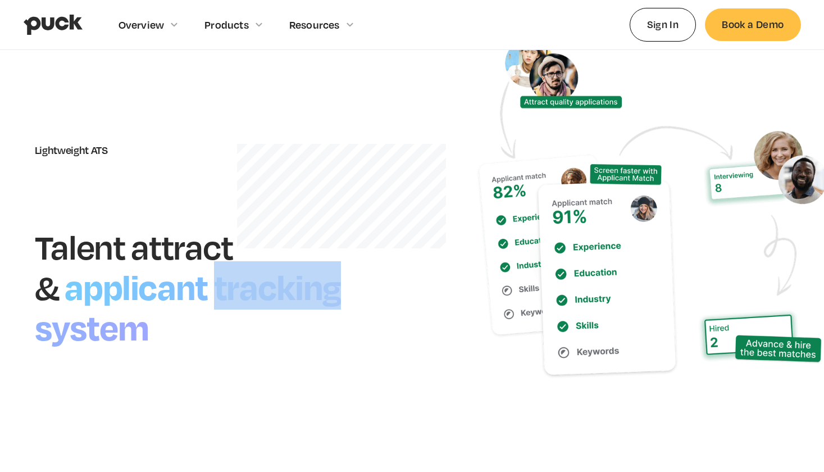
click at [198, 294] on h1 "applicant tracking system" at bounding box center [188, 305] width 307 height 89
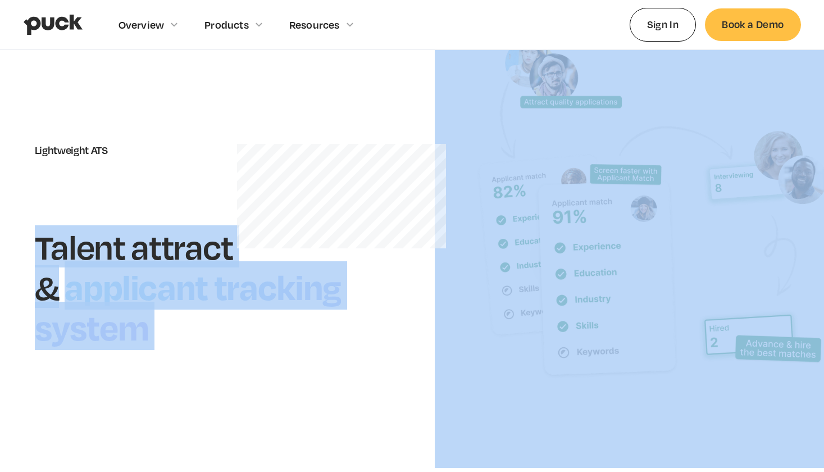
click at [123, 290] on h1 "applicant tracking system" at bounding box center [188, 305] width 307 height 89
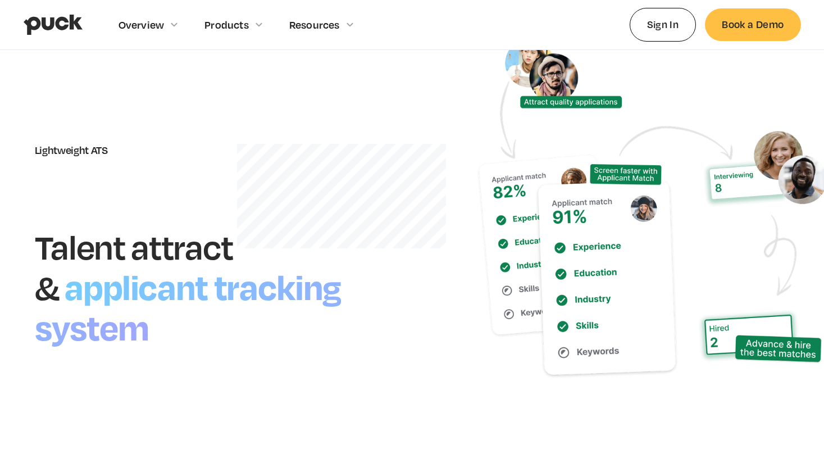
click at [123, 290] on h1 "applicant tracking system" at bounding box center [188, 305] width 307 height 89
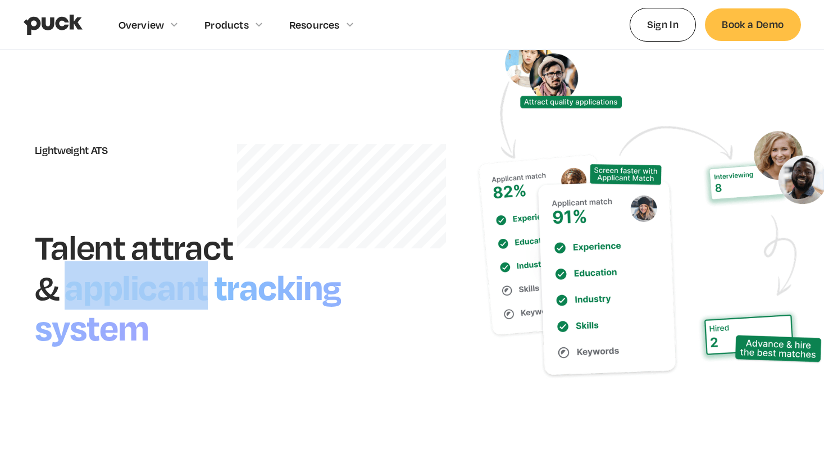
click at [123, 290] on h1 "applicant tracking system" at bounding box center [188, 305] width 307 height 89
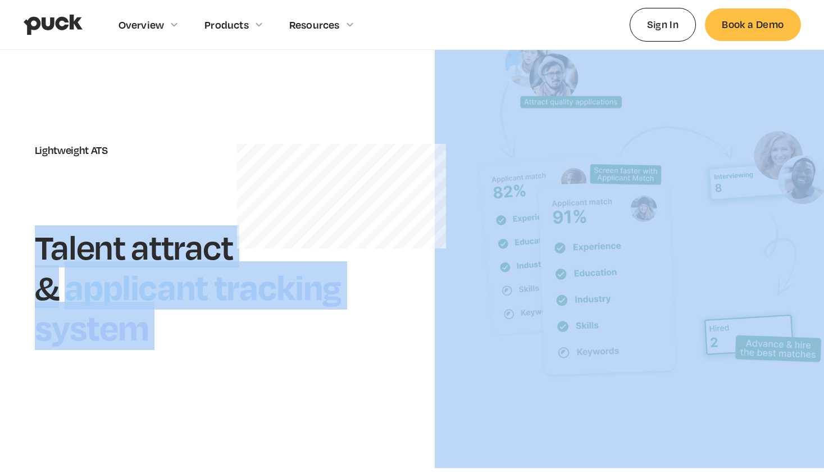
click at [199, 294] on h1 "applicant tracking system" at bounding box center [188, 305] width 307 height 89
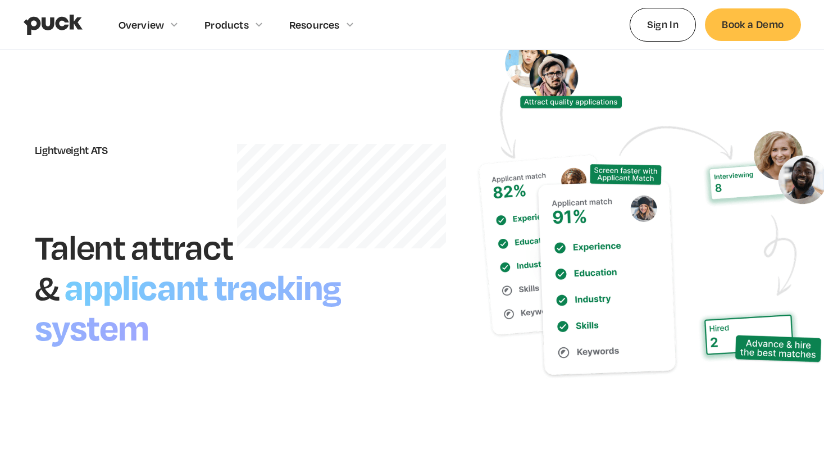
click at [199, 294] on h1 "applicant tracking system" at bounding box center [188, 305] width 307 height 89
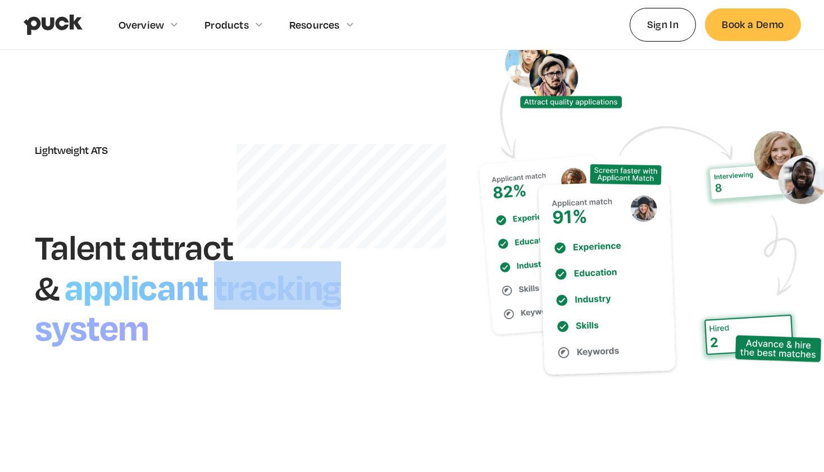
click at [199, 294] on h1 "applicant tracking system" at bounding box center [188, 305] width 307 height 89
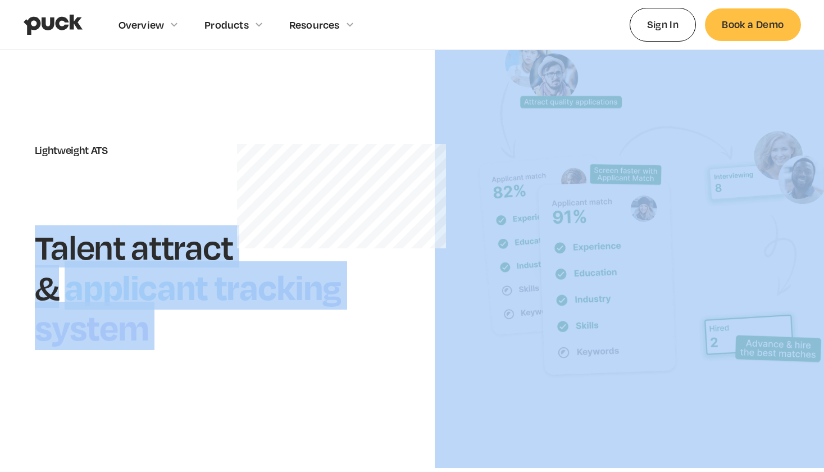
click at [117, 307] on h1 "applicant tracking system" at bounding box center [188, 305] width 307 height 89
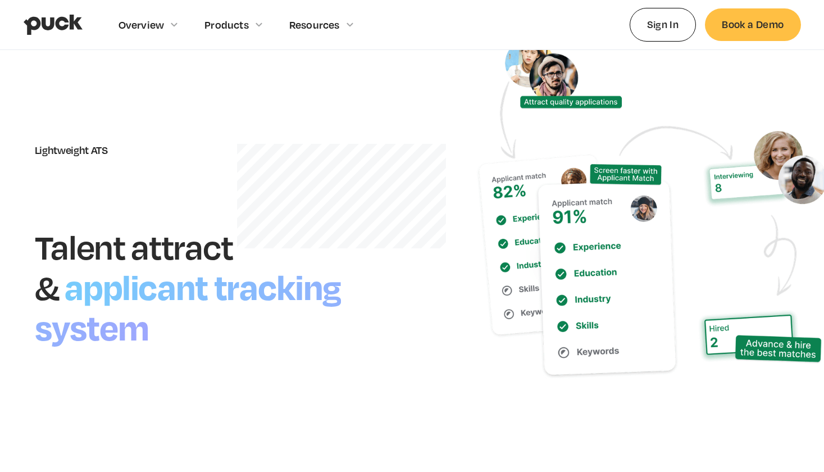
click at [117, 307] on h1 "applicant tracking system" at bounding box center [188, 305] width 307 height 89
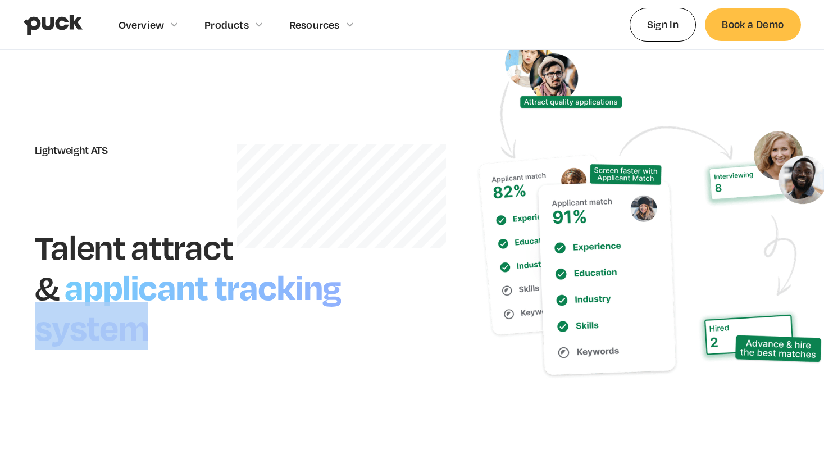
click at [117, 307] on h1 "applicant tracking system" at bounding box center [188, 305] width 307 height 89
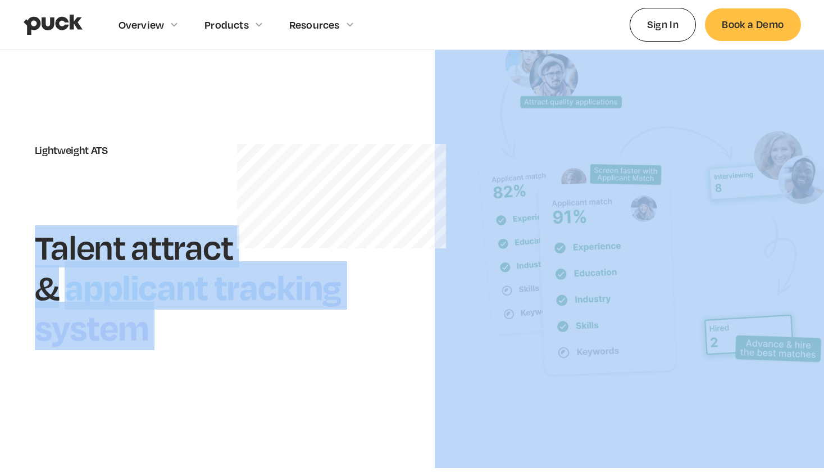
click at [203, 302] on h1 "applicant tracking system" at bounding box center [188, 305] width 307 height 89
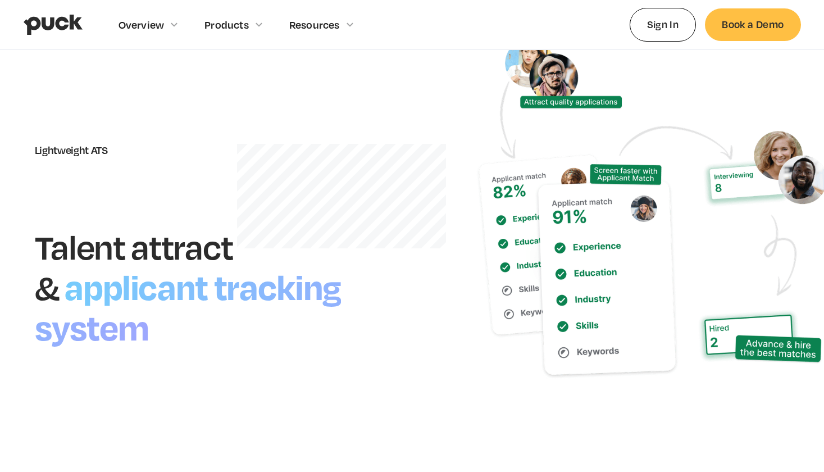
click at [203, 302] on h1 "applicant tracking system" at bounding box center [188, 305] width 307 height 89
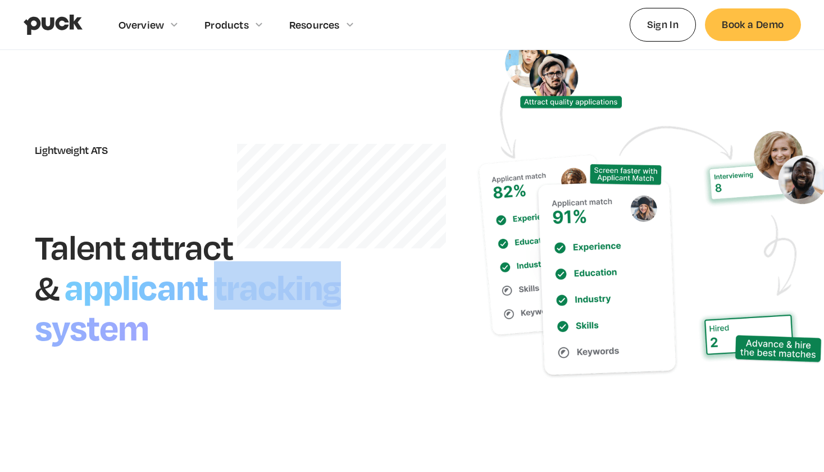
click at [203, 302] on h1 "applicant tracking system" at bounding box center [188, 305] width 307 height 89
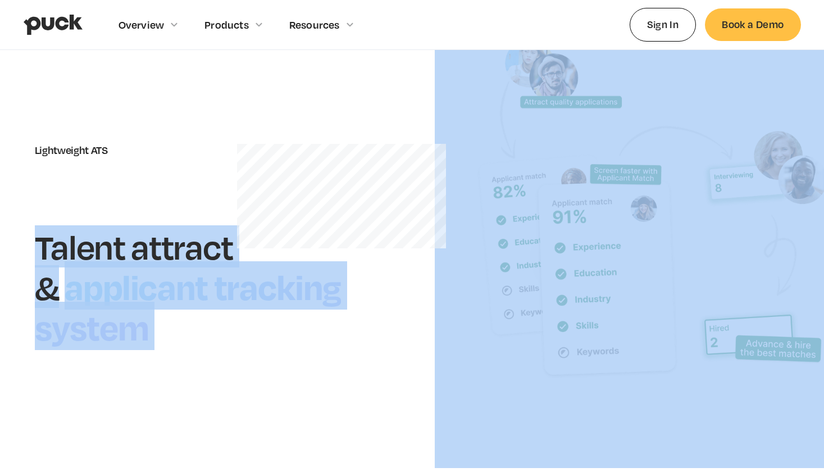
click at [138, 298] on h1 "applicant tracking system" at bounding box center [188, 305] width 307 height 89
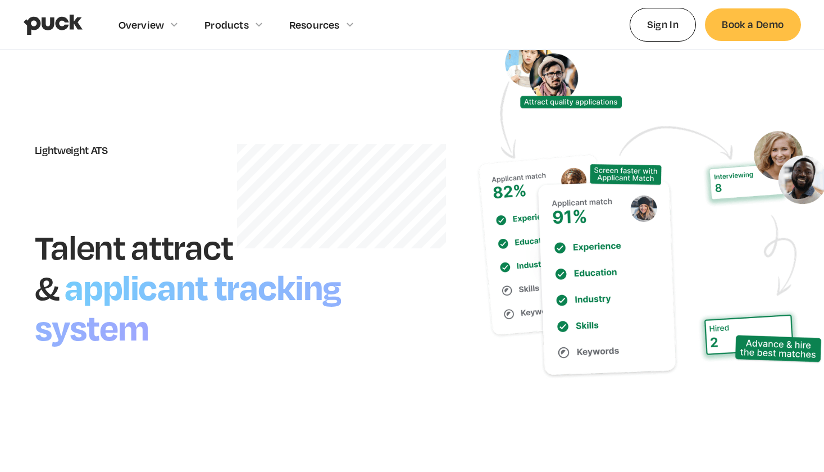
click at [138, 298] on h1 "applicant tracking system" at bounding box center [188, 305] width 307 height 89
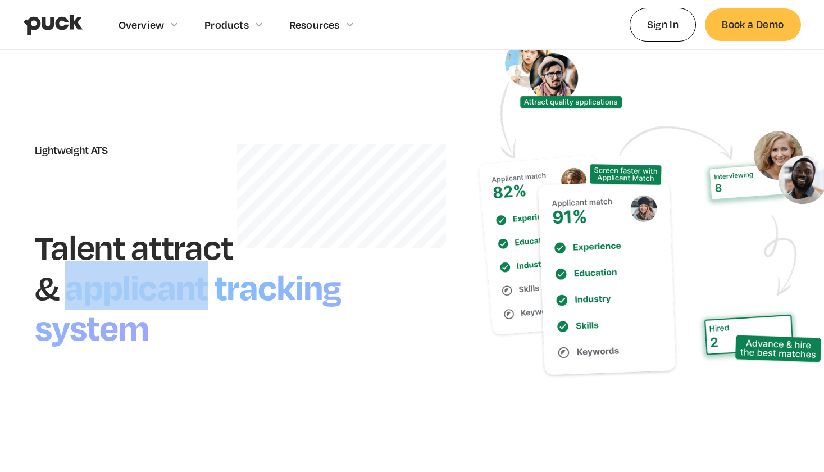
click at [138, 298] on h1 "applicant tracking system" at bounding box center [188, 305] width 307 height 89
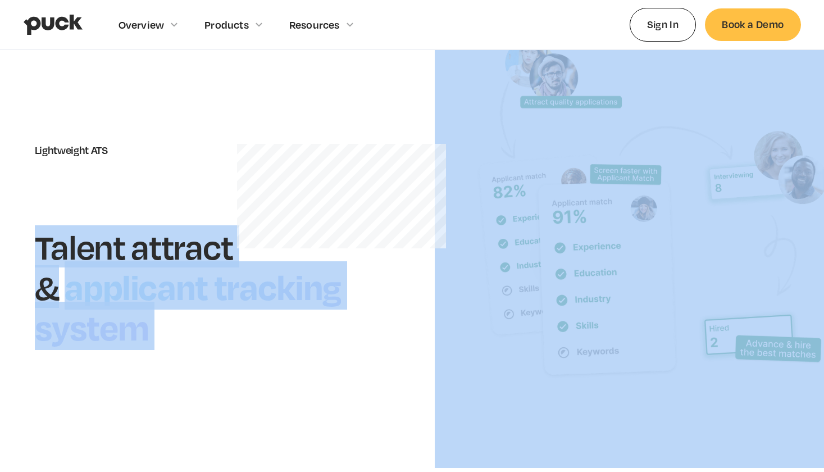
click at [189, 302] on h1 "applicant tracking system" at bounding box center [188, 305] width 307 height 89
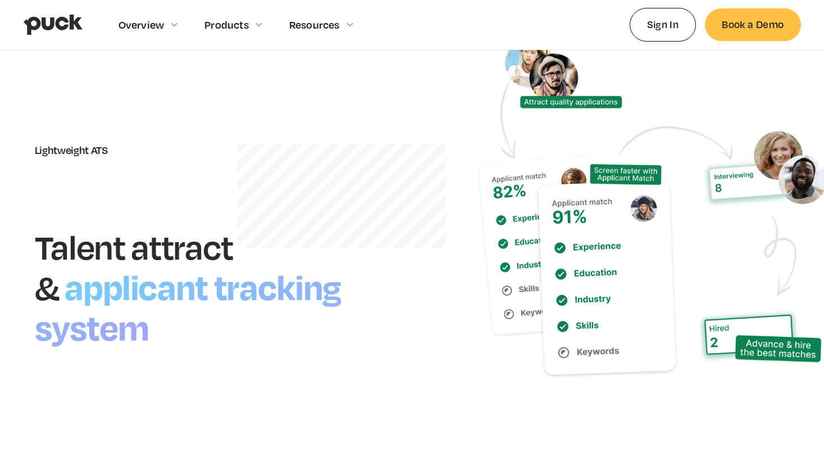
click at [226, 298] on h1 "applicant tracking system" at bounding box center [188, 305] width 307 height 89
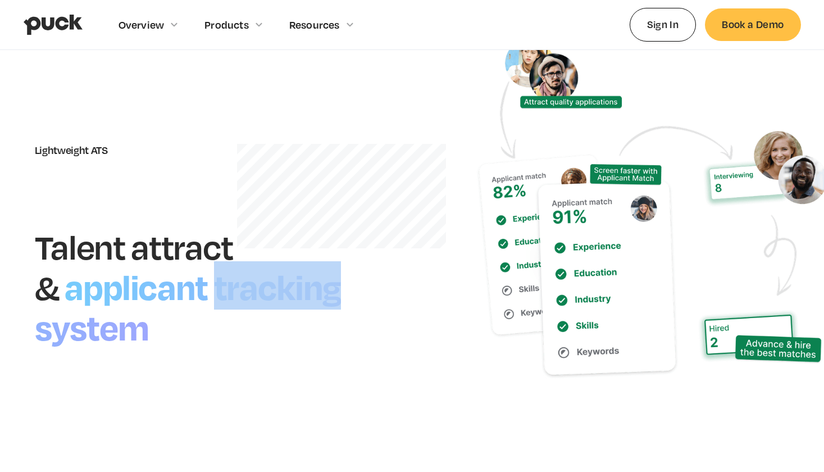
click at [144, 299] on h1 "applicant tracking system" at bounding box center [188, 305] width 307 height 89
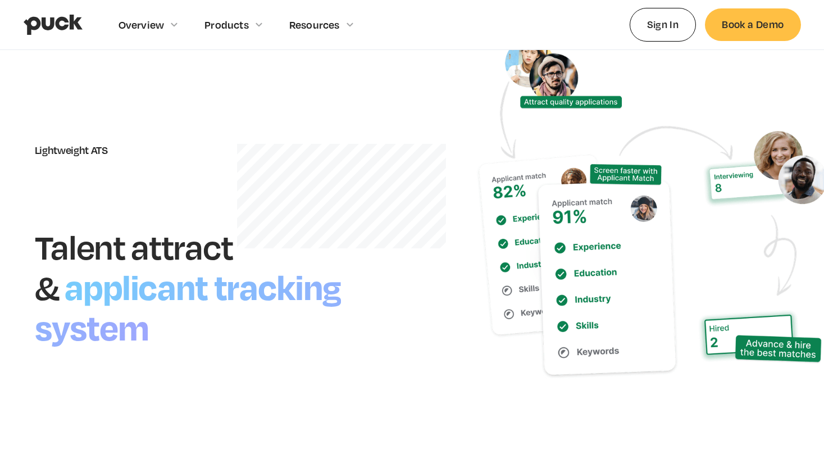
click at [144, 299] on h1 "applicant tracking system" at bounding box center [188, 305] width 307 height 89
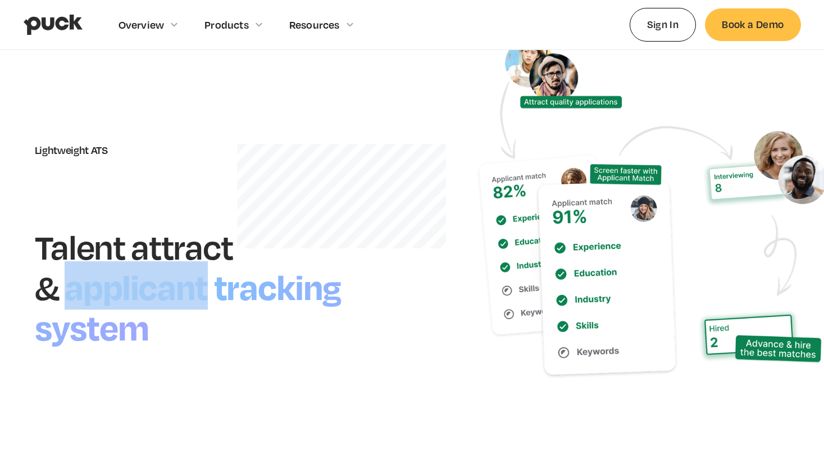
click at [113, 312] on h1 "applicant tracking system" at bounding box center [188, 305] width 307 height 89
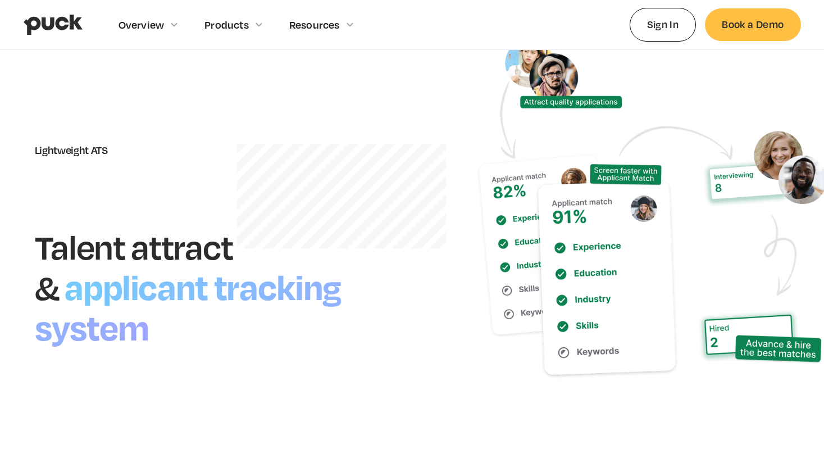
click at [113, 312] on h1 "applicant tracking system" at bounding box center [188, 305] width 307 height 89
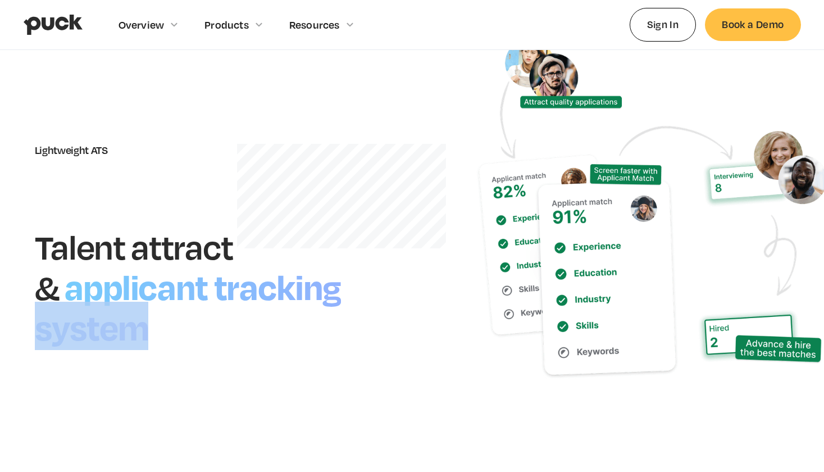
click at [234, 280] on h1 "applicant tracking system" at bounding box center [188, 305] width 307 height 89
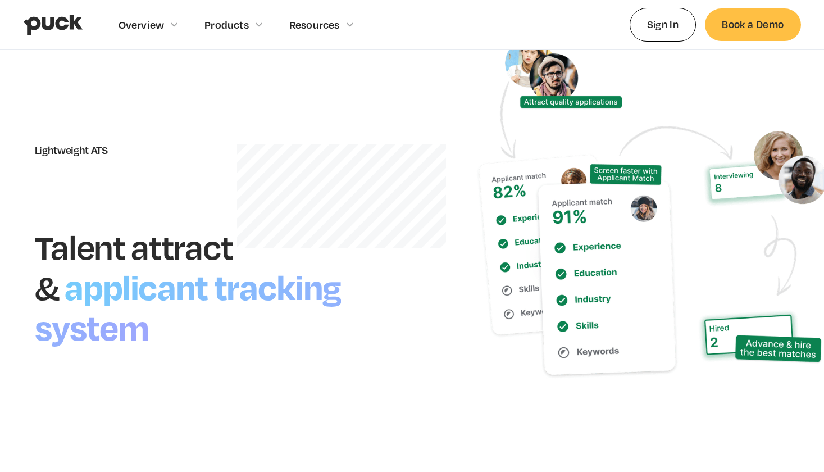
click at [234, 280] on h1 "applicant tracking system" at bounding box center [188, 305] width 307 height 89
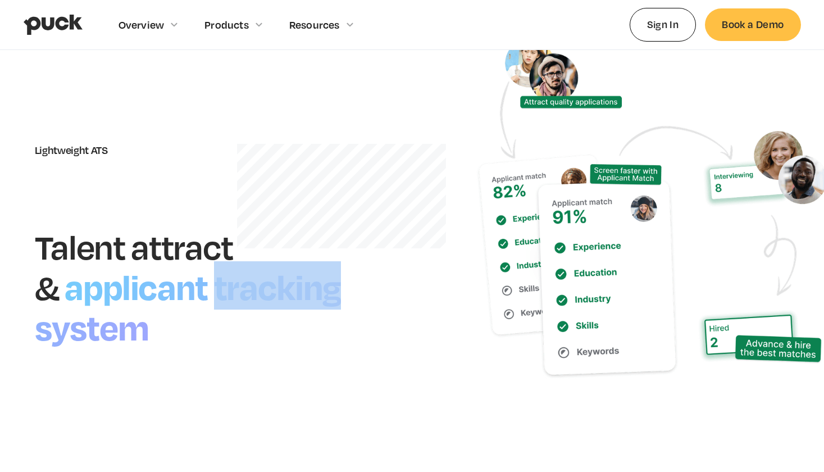
click at [138, 295] on h1 "applicant tracking system" at bounding box center [188, 305] width 307 height 89
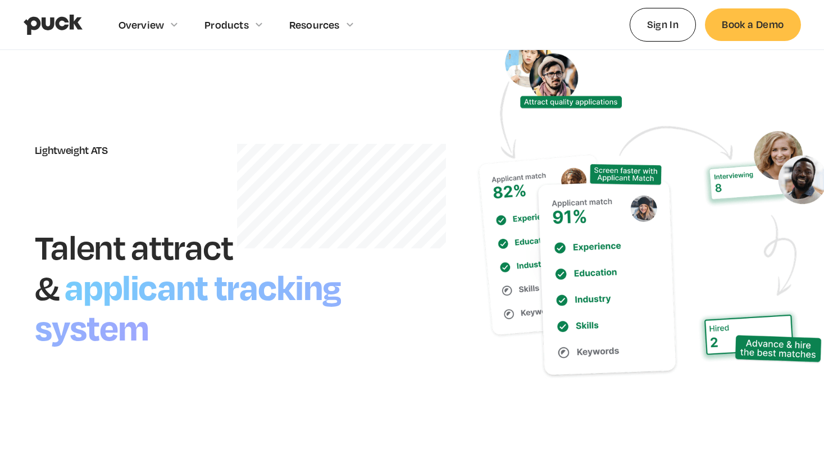
click at [138, 295] on h1 "applicant tracking system" at bounding box center [188, 305] width 307 height 89
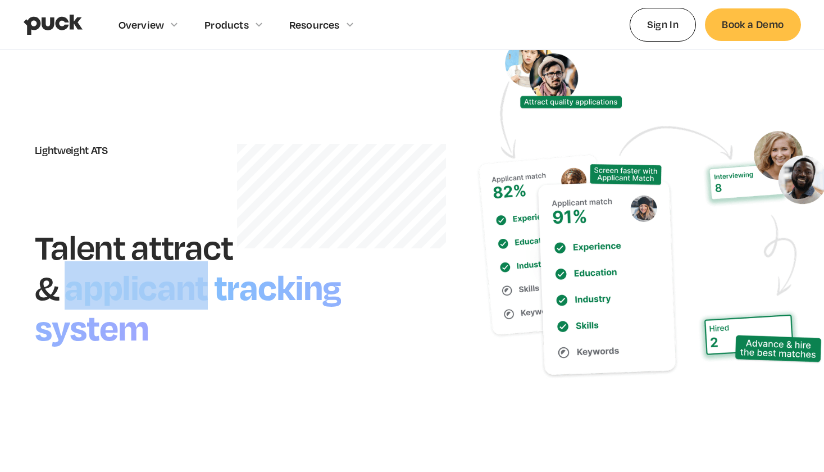
click at [227, 287] on h1 "applicant tracking system" at bounding box center [188, 305] width 307 height 89
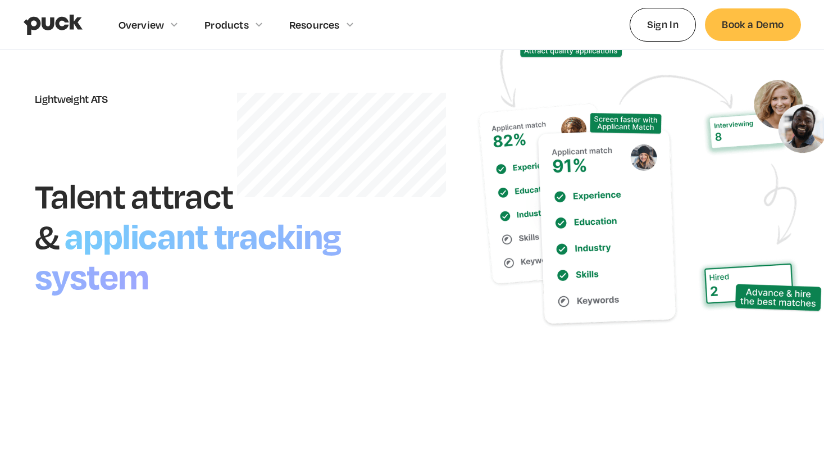
scroll to position [112, 0]
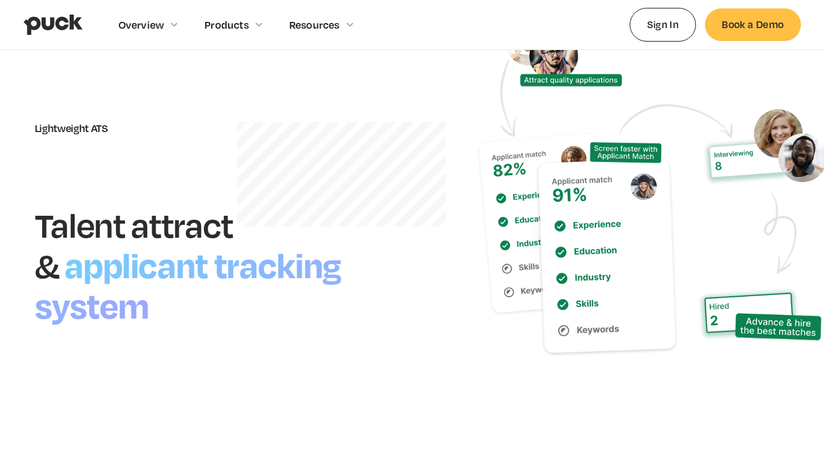
click at [587, 277] on img at bounding box center [657, 223] width 444 height 446
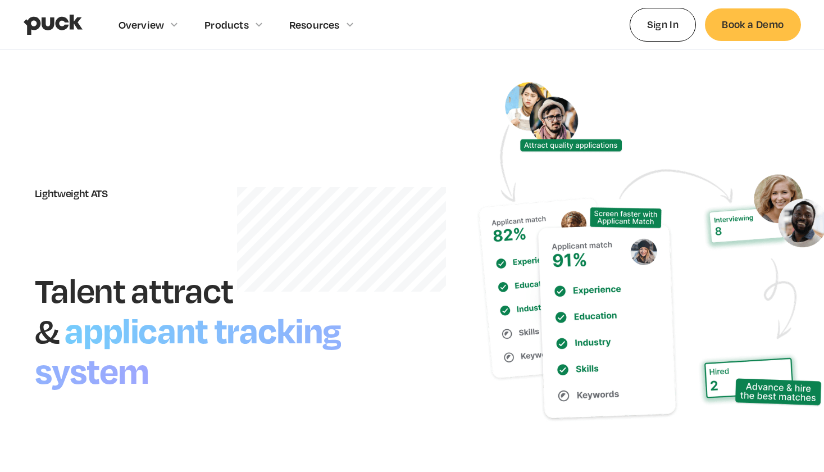
scroll to position [120, 0]
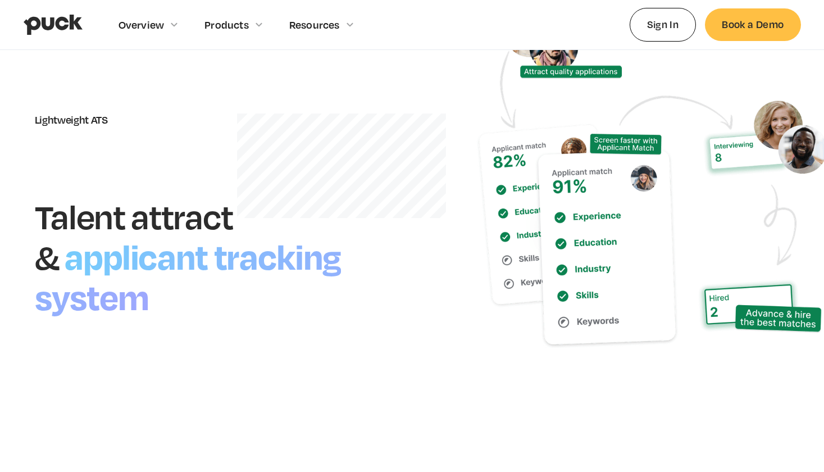
click at [589, 217] on img at bounding box center [657, 215] width 444 height 446
click at [587, 225] on img at bounding box center [657, 215] width 444 height 446
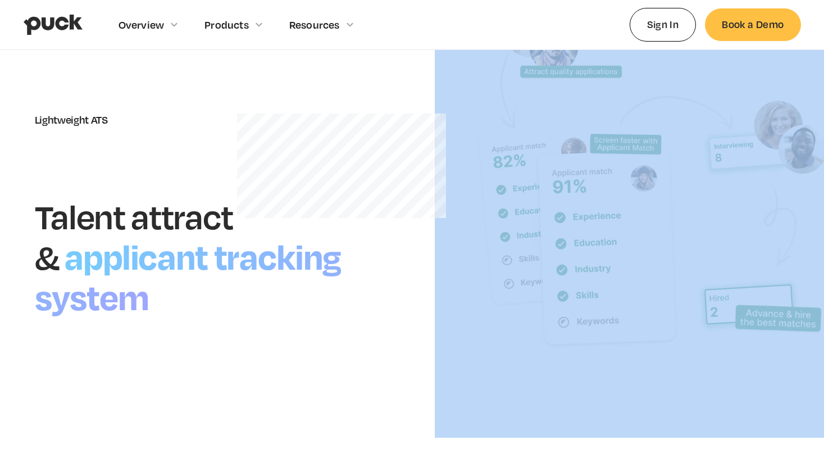
click at [580, 272] on img at bounding box center [657, 215] width 444 height 446
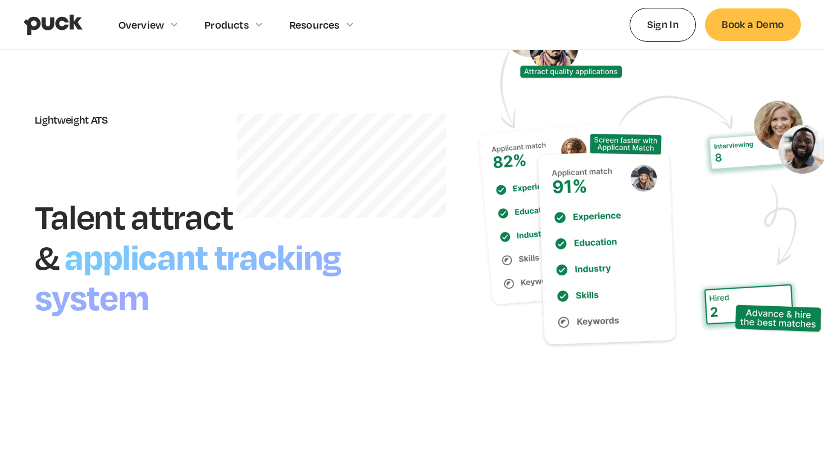
click at [580, 272] on img at bounding box center [657, 215] width 444 height 446
click at [568, 305] on img at bounding box center [657, 215] width 444 height 446
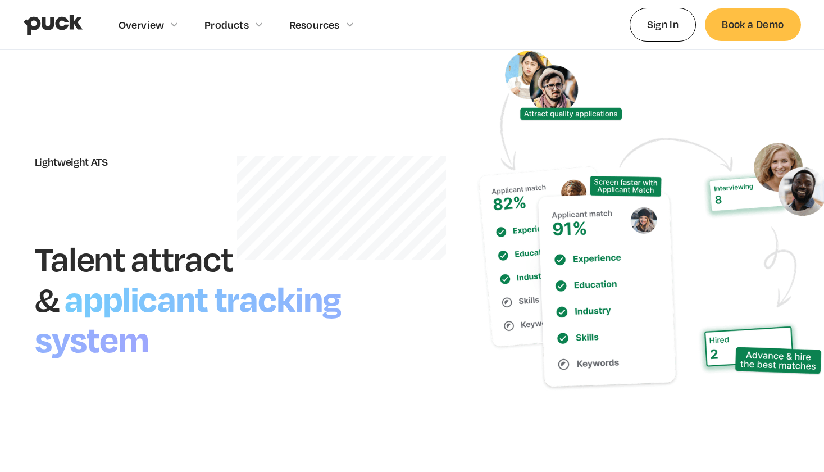
scroll to position [73, 0]
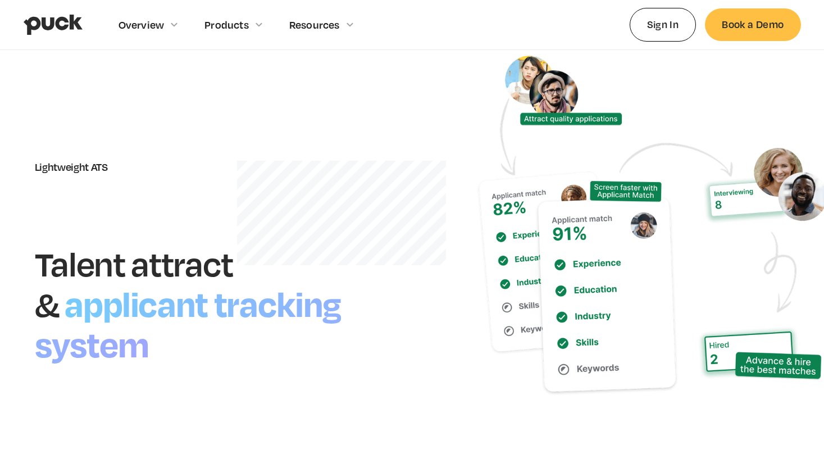
click at [717, 205] on img at bounding box center [657, 262] width 444 height 446
click at [606, 312] on img at bounding box center [657, 262] width 444 height 446
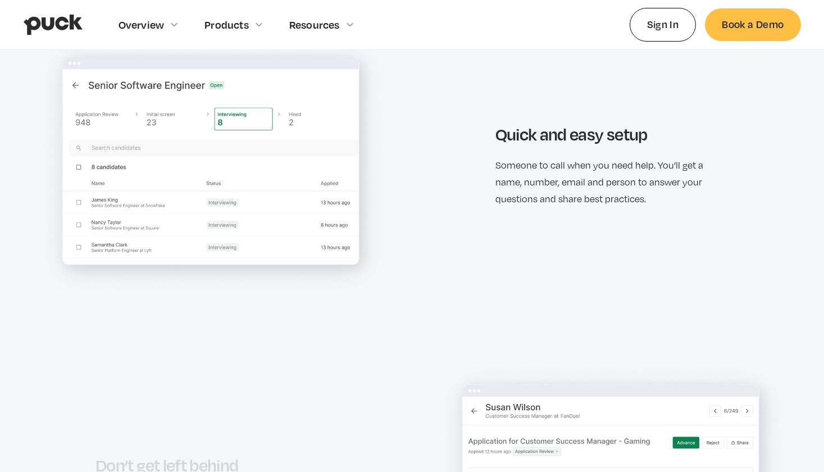
scroll to position [1192, 0]
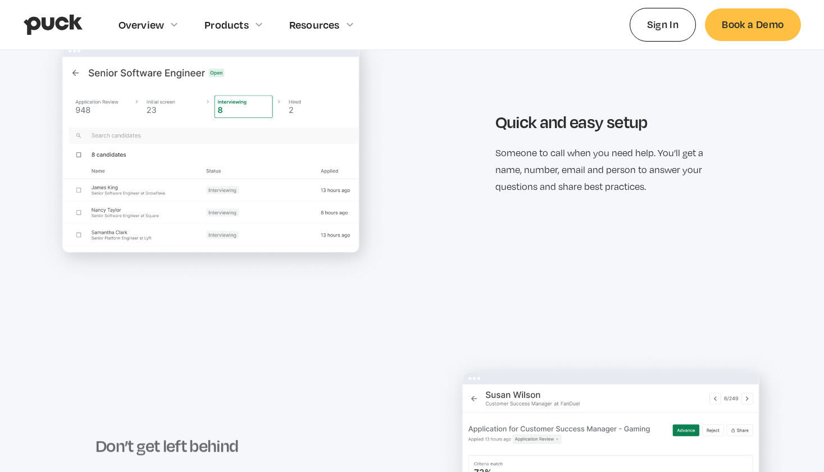
click at [594, 162] on p "Someone to call when you need help. You’ll get a name, number, email and person…" at bounding box center [613, 170] width 234 height 50
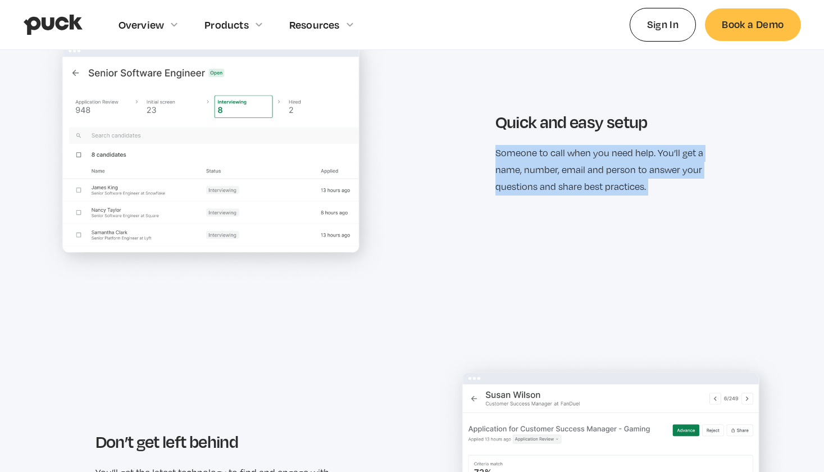
click at [510, 174] on p "Someone to call when you need help. You’ll get a name, number, email and person…" at bounding box center [613, 170] width 234 height 50
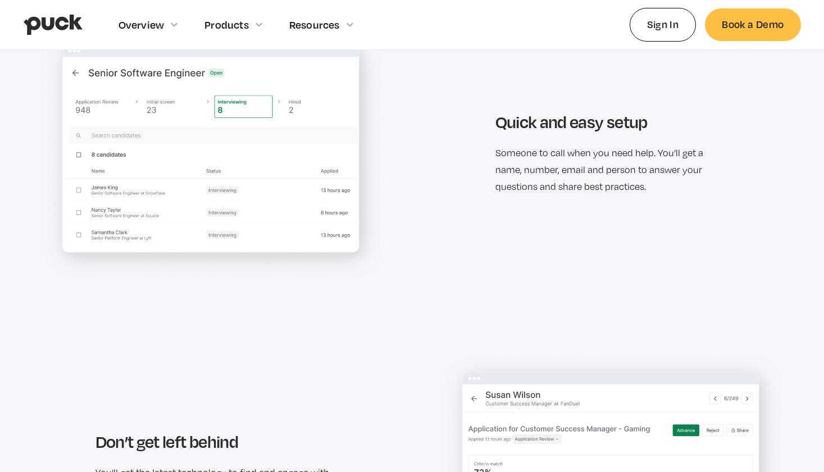
click at [546, 167] on p "Someone to call when you need help. You’ll get a name, number, email and person…" at bounding box center [613, 170] width 234 height 50
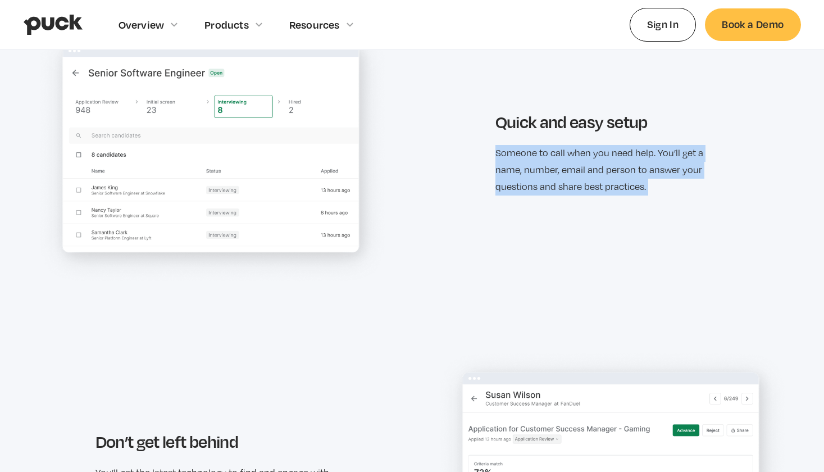
click at [546, 167] on p "Someone to call when you need help. You’ll get a name, number, email and person…" at bounding box center [613, 170] width 234 height 50
click at [517, 179] on p "Someone to call when you need help. You’ll get a name, number, email and person…" at bounding box center [613, 170] width 234 height 50
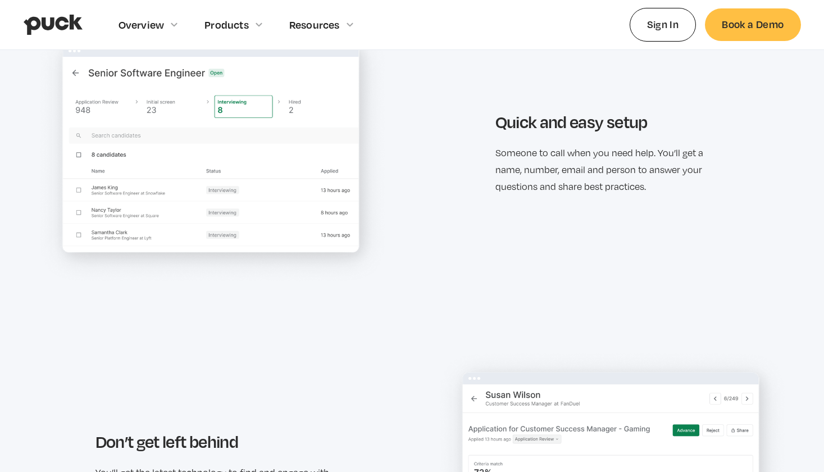
click at [517, 179] on p "Someone to call when you need help. You’ll get a name, number, email and person…" at bounding box center [613, 170] width 234 height 50
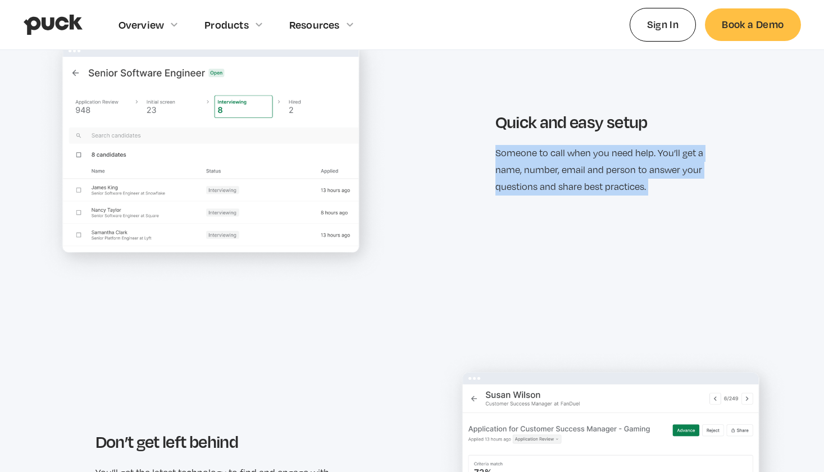
click at [494, 191] on div "Quick and easy setup Someone to call when you need help. You’ll get a name, num…" at bounding box center [412, 154] width 755 height 266
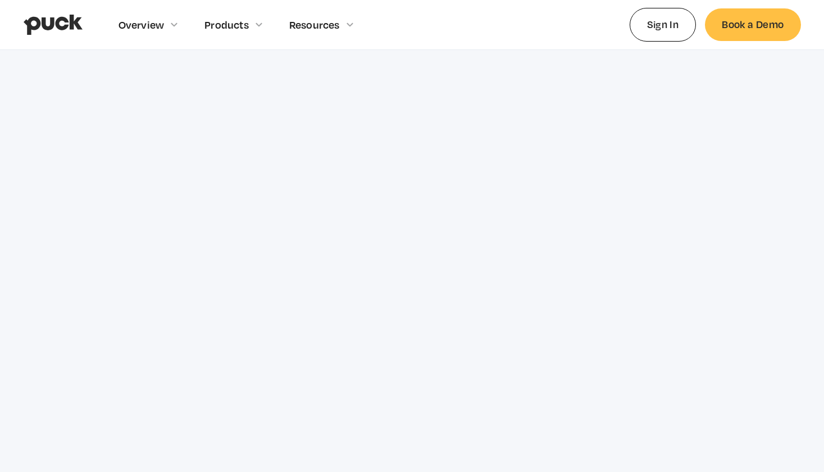
scroll to position [1816, 0]
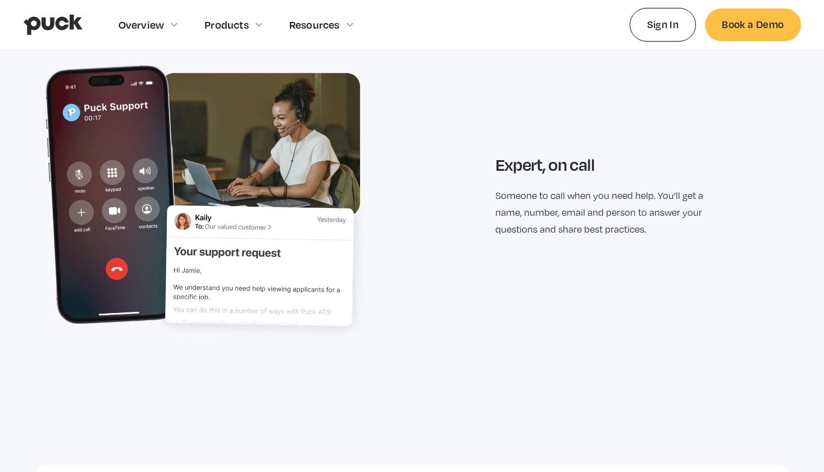
click at [525, 199] on p "Someone to call when you need help. You’ll get a name, number, email and person…" at bounding box center [613, 213] width 234 height 50
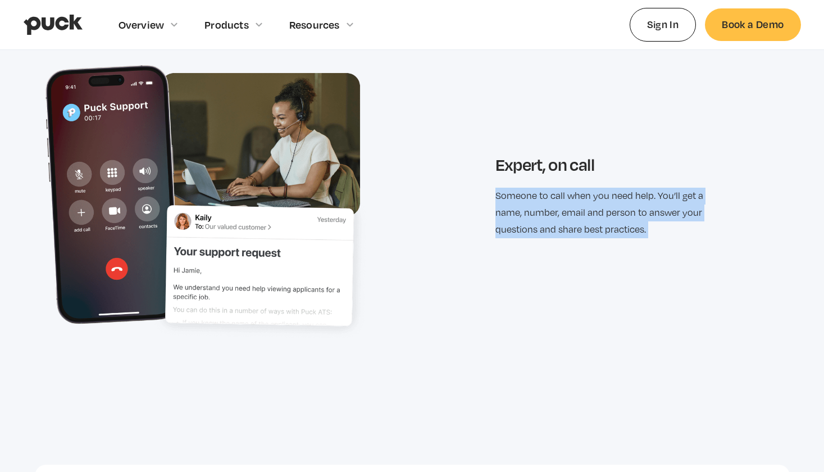
click at [262, 242] on img at bounding box center [212, 196] width 355 height 290
click at [539, 210] on p "Someone to call when you need help. You’ll get a name, number, email and person…" at bounding box center [613, 213] width 234 height 50
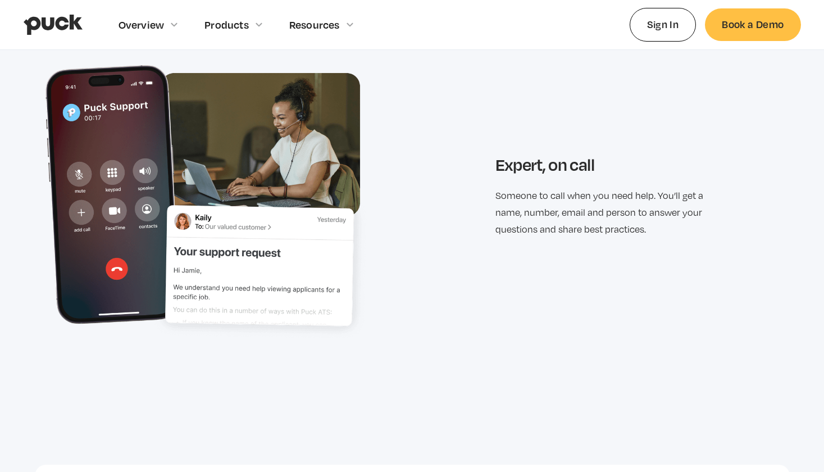
click at [539, 210] on p "Someone to call when you need help. You’ll get a name, number, email and person…" at bounding box center [613, 213] width 234 height 50
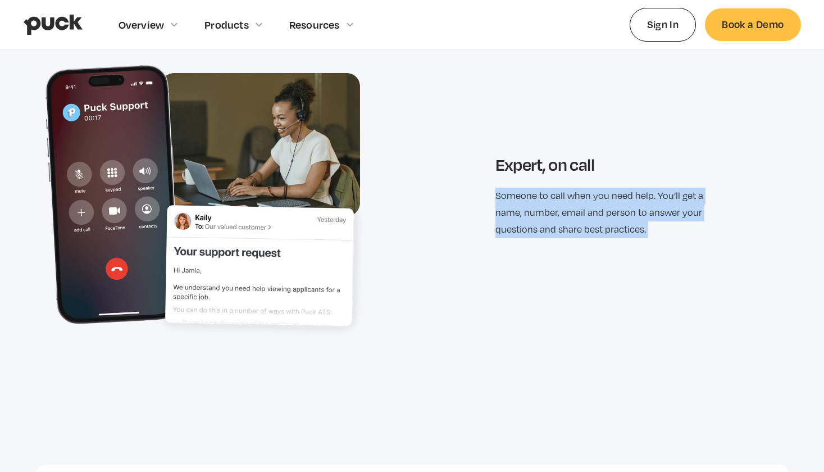
click at [515, 216] on p "Someone to call when you need help. You’ll get a name, number, email and person…" at bounding box center [613, 213] width 234 height 50
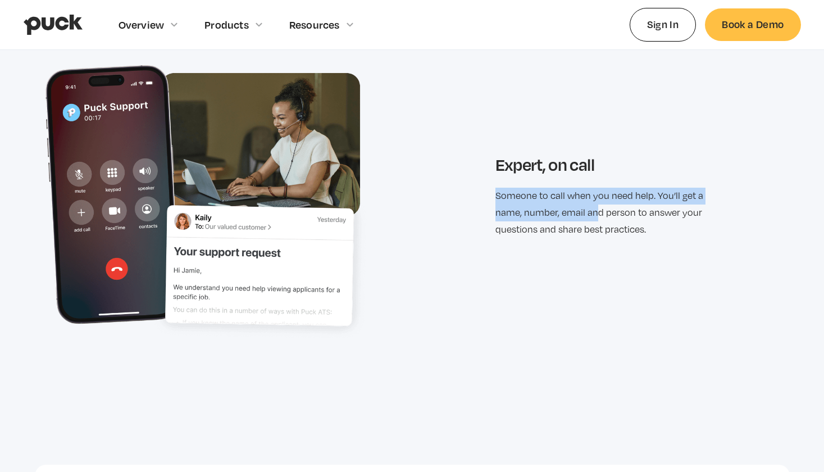
drag, startPoint x: 493, startPoint y: 179, endPoint x: 567, endPoint y: 200, distance: 77.0
click at [567, 200] on div "Expert, on call Someone to call when you need help. You’ll get a name, number, …" at bounding box center [412, 196] width 755 height 290
click at [567, 200] on p "Someone to call when you need help. You’ll get a name, number, email and person…" at bounding box center [613, 213] width 234 height 50
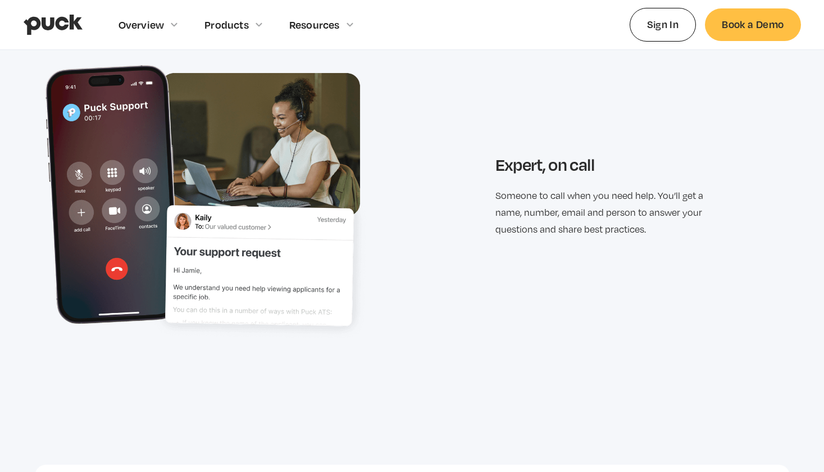
click at [567, 200] on p "Someone to call when you need help. You’ll get a name, number, email and person…" at bounding box center [613, 213] width 234 height 50
click at [515, 194] on p "Someone to call when you need help. You’ll get a name, number, email and person…" at bounding box center [613, 213] width 234 height 50
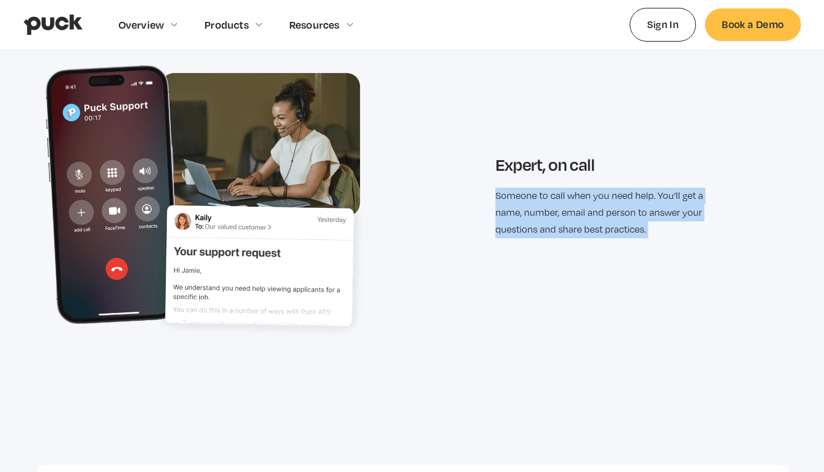
click at [542, 208] on p "Someone to call when you need help. You’ll get a name, number, email and person…" at bounding box center [613, 213] width 234 height 50
drag, startPoint x: 655, startPoint y: 188, endPoint x: 621, endPoint y: 230, distance: 54.4
click at [622, 230] on div "Expert, on call Someone to call when you need help. You’ll get a name, number, …" at bounding box center [412, 196] width 755 height 290
click at [658, 197] on p "Someone to call when you need help. You’ll get a name, number, email and person…" at bounding box center [613, 213] width 234 height 50
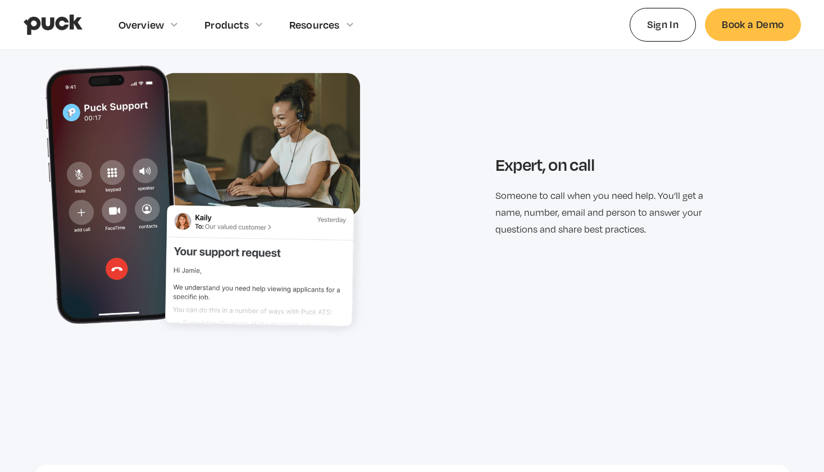
click at [658, 197] on p "Someone to call when you need help. You’ll get a name, number, email and person…" at bounding box center [613, 213] width 234 height 50
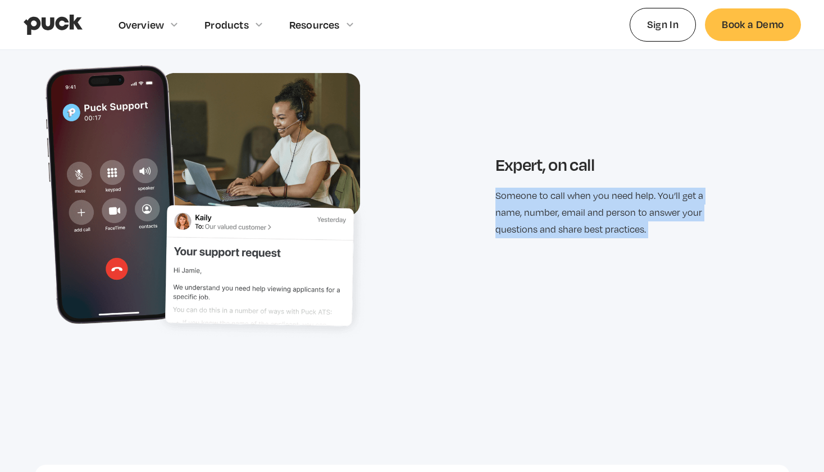
click at [562, 220] on p "Someone to call when you need help. You’ll get a name, number, email and person…" at bounding box center [613, 213] width 234 height 50
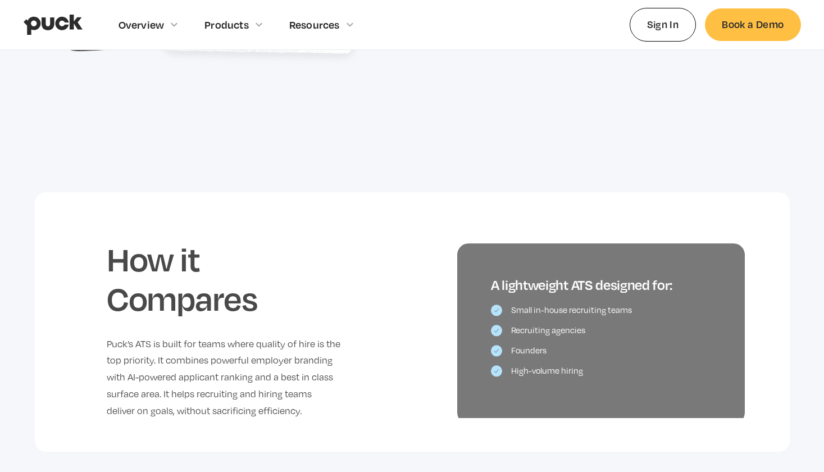
scroll to position [2091, 0]
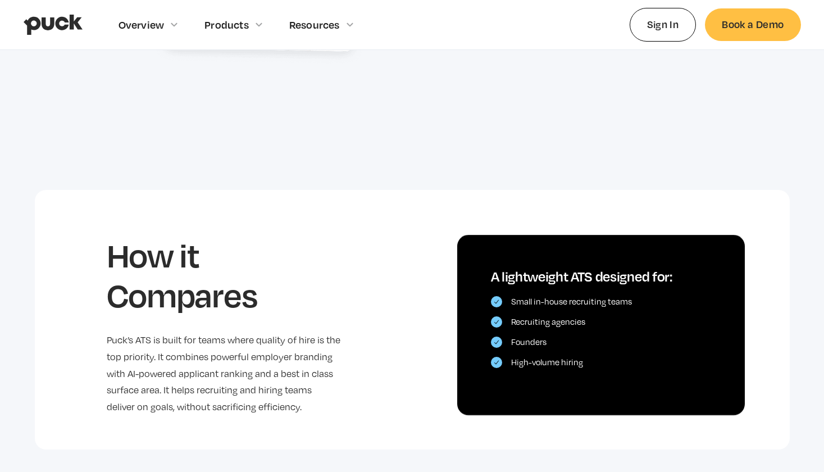
click at [194, 284] on h2 "How it Compares" at bounding box center [224, 274] width 234 height 79
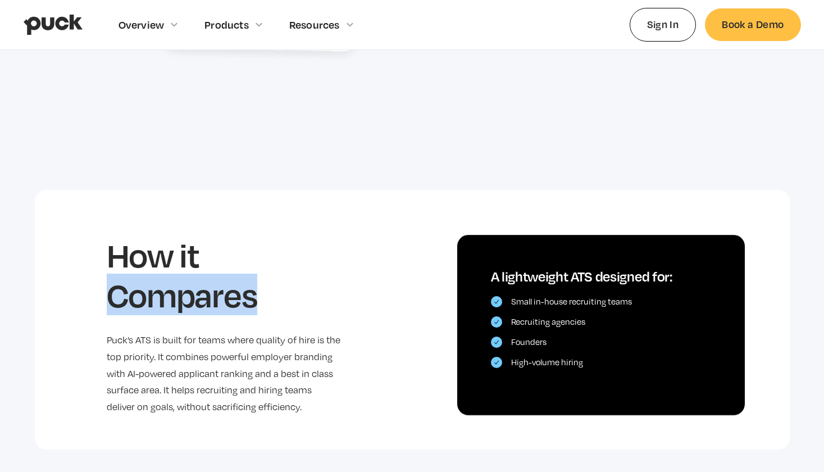
click at [194, 284] on h2 "How it Compares" at bounding box center [224, 274] width 234 height 79
click at [176, 343] on p "Puck’s ATS is built for teams where quality of hire is the top priority. It com…" at bounding box center [224, 374] width 234 height 84
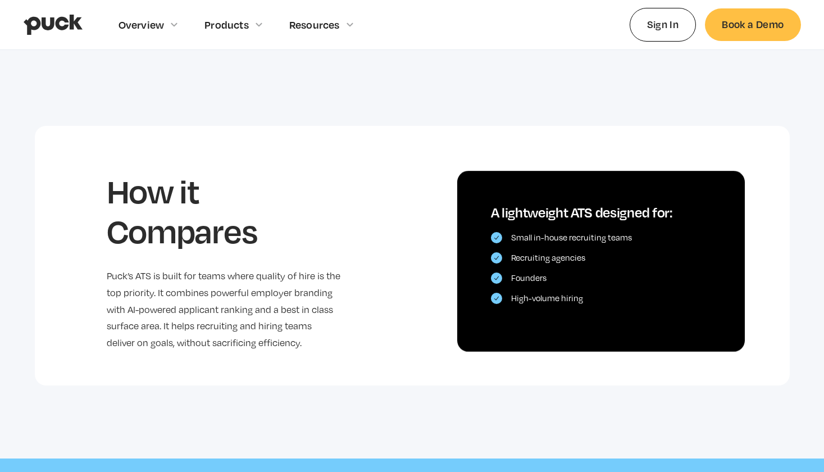
scroll to position [2162, 0]
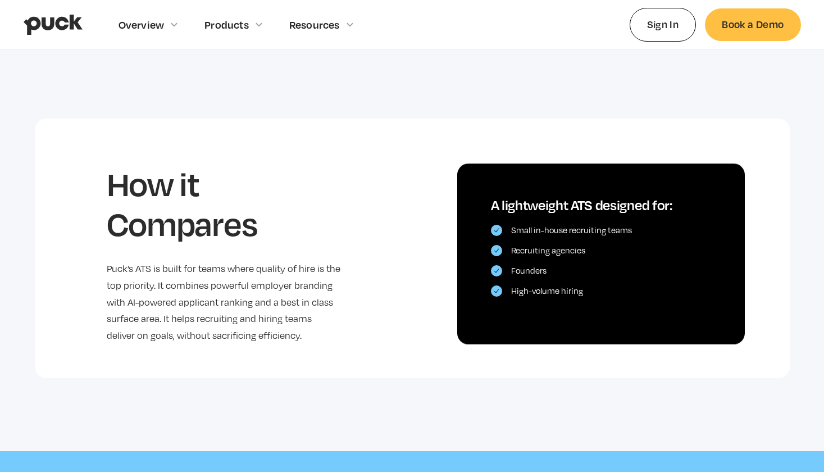
click at [603, 197] on div "A lightweight ATS designed for:" at bounding box center [601, 205] width 220 height 16
click at [497, 228] on img at bounding box center [496, 230] width 4 height 4
click at [497, 249] on div "Small in-house recruiting teams Recruiting agencies Founders High-volume hiring" at bounding box center [601, 261] width 220 height 72
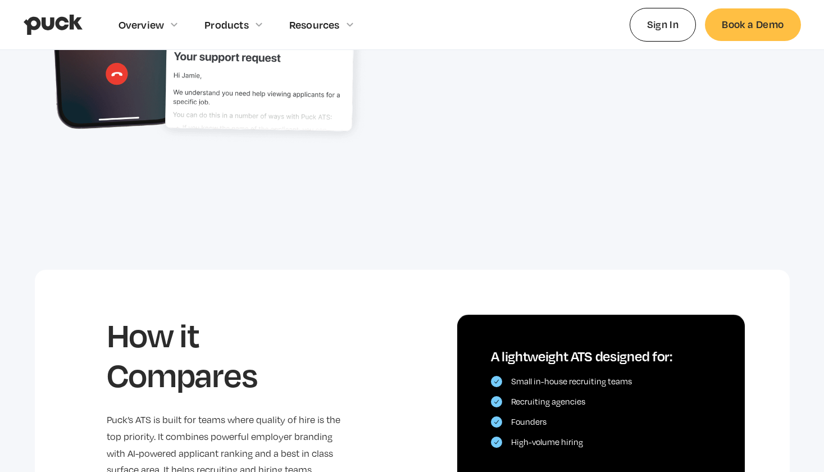
scroll to position [2310, 0]
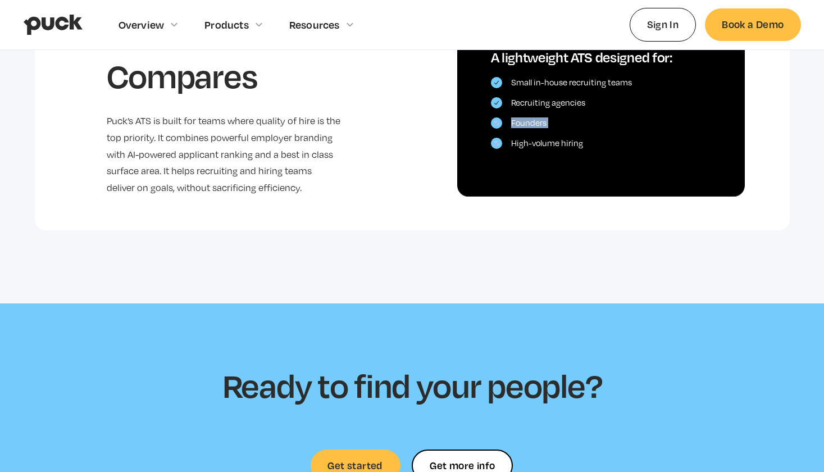
drag, startPoint x: 484, startPoint y: 180, endPoint x: 560, endPoint y: 99, distance: 110.9
click at [557, 99] on div "A lightweight ATS designed for: Small in-house recruiting teams Recruiting agen…" at bounding box center [601, 106] width 288 height 180
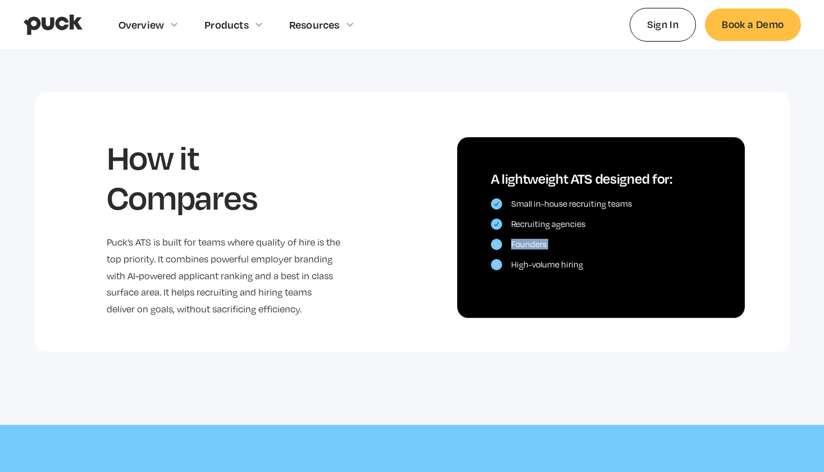
scroll to position [2167, 0]
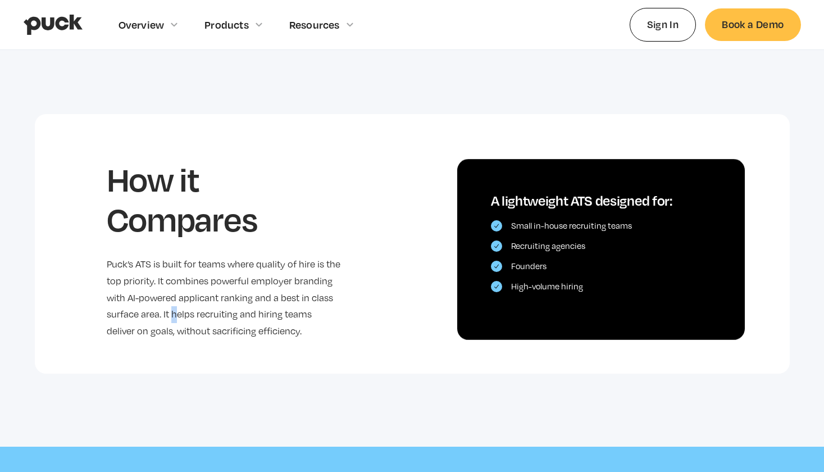
click at [173, 294] on p "Puck’s ATS is built for teams where quality of hire is the top priority. It com…" at bounding box center [224, 298] width 234 height 84
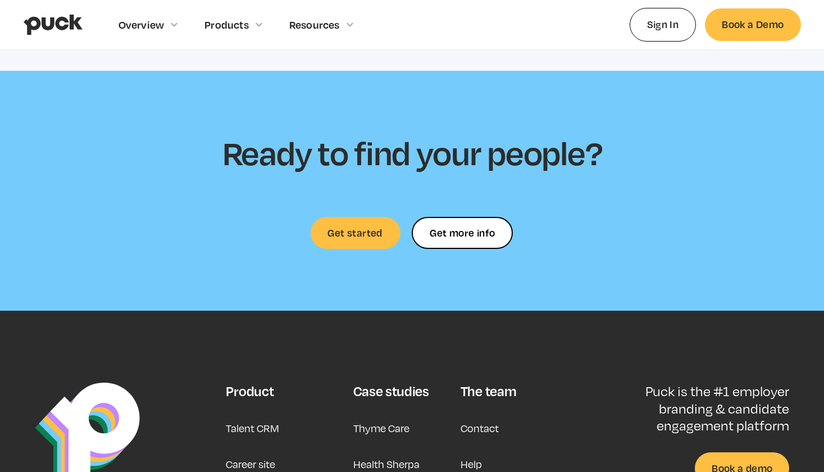
scroll to position [2659, 0]
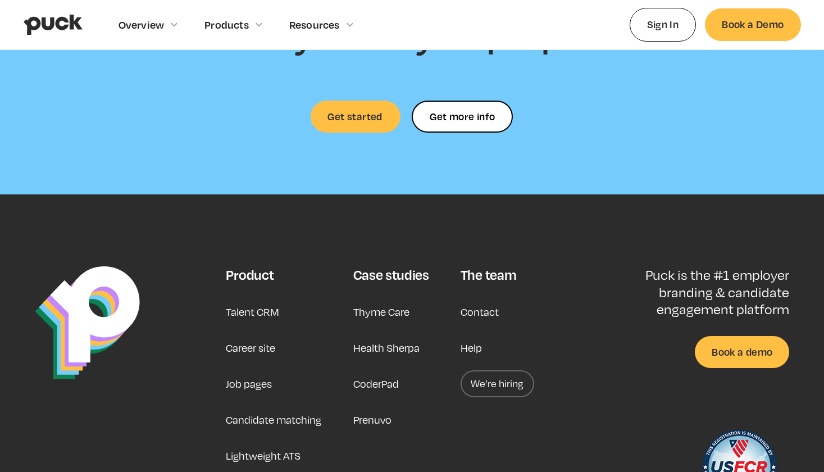
click at [384, 299] on link "Thyme Care" at bounding box center [381, 311] width 56 height 27
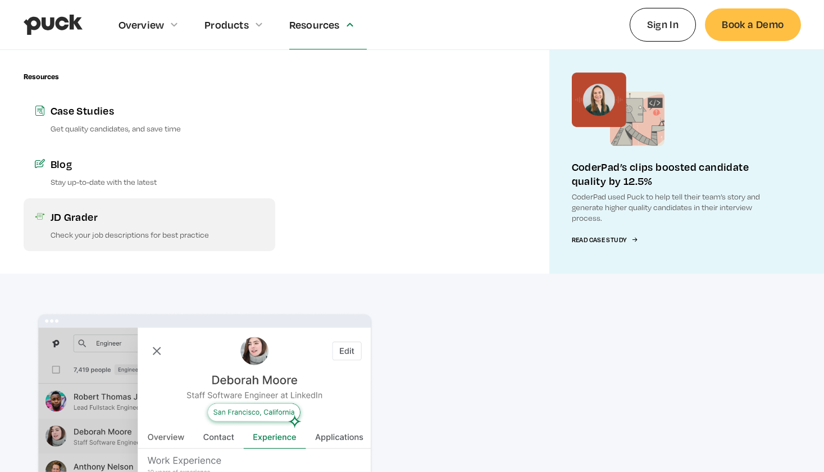
scroll to position [1179, 0]
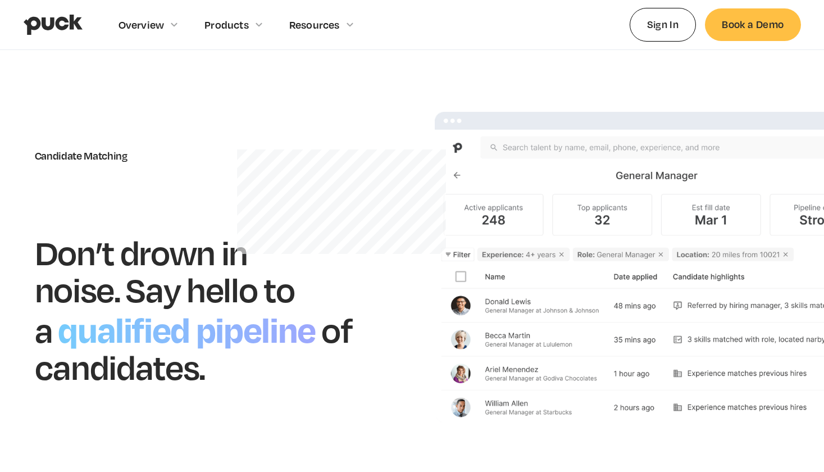
click at [166, 301] on h1 "Don’t drown in noise. Say hello to a" at bounding box center [165, 290] width 260 height 119
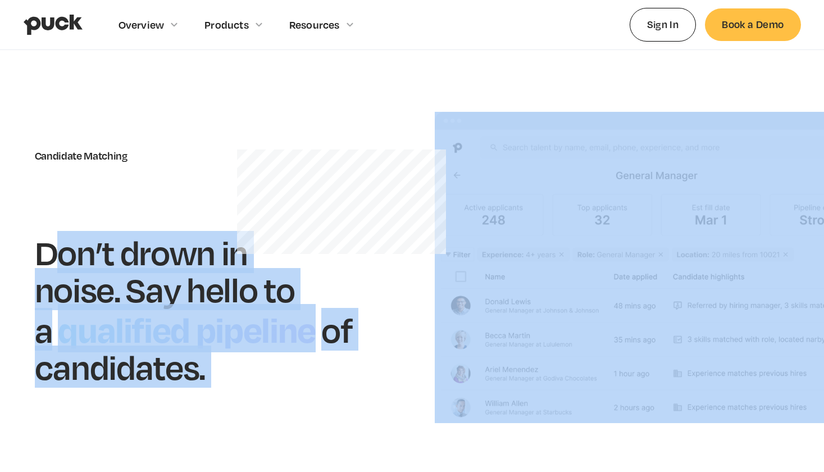
click at [135, 343] on h1 "qualified pipeline" at bounding box center [186, 328] width 269 height 48
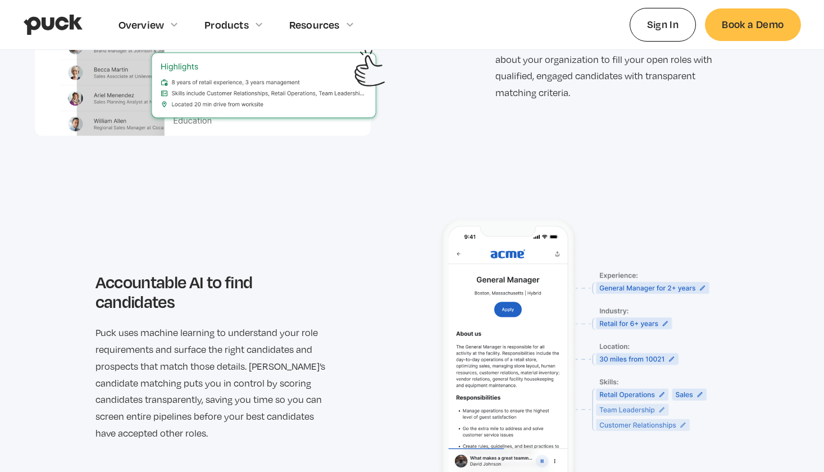
scroll to position [1469, 0]
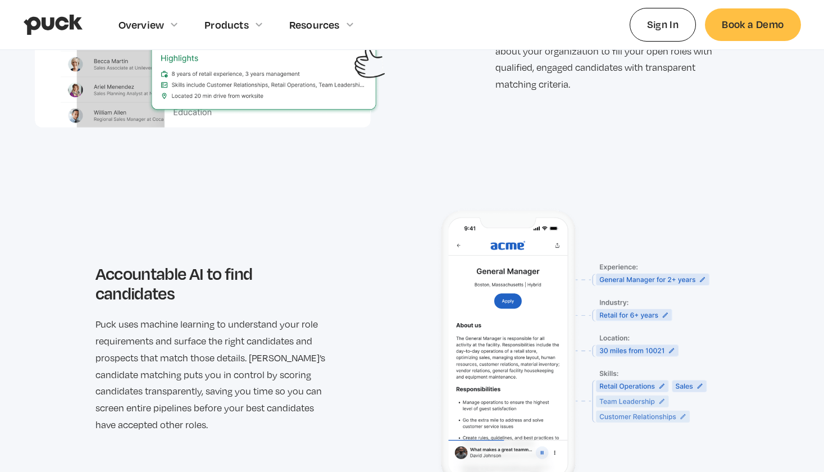
click at [166, 338] on p "Puck uses machine learning to understand your role requirements and surface the…" at bounding box center [213, 374] width 234 height 117
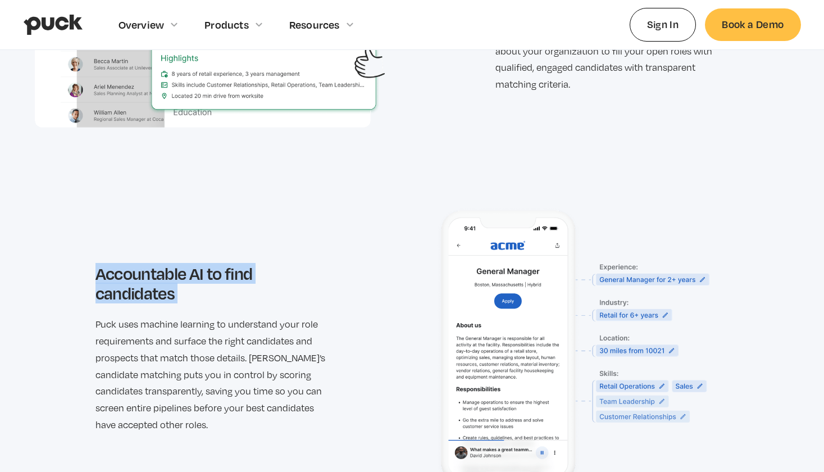
click at [147, 379] on p "Puck uses machine learning to understand your role requirements and surface the…" at bounding box center [213, 374] width 234 height 117
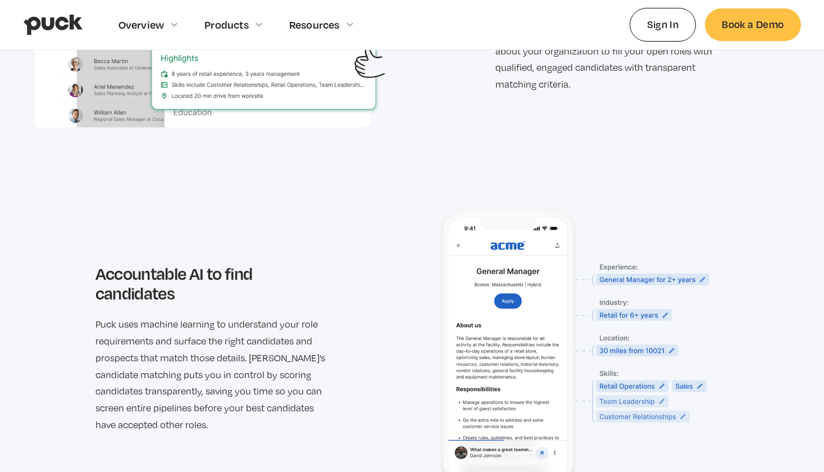
click at [613, 330] on img at bounding box center [612, 348] width 355 height 285
click at [307, 371] on p "Puck uses machine learning to understand your role requirements and surface the…" at bounding box center [213, 374] width 234 height 117
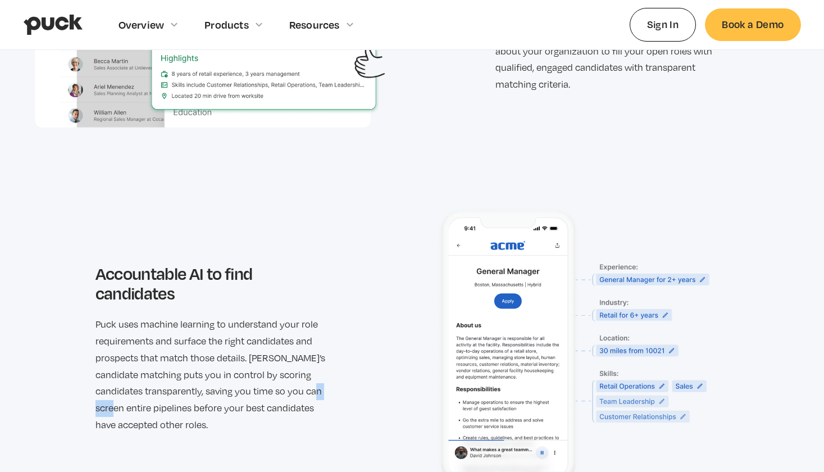
click at [307, 371] on p "Puck uses machine learning to understand your role requirements and surface the…" at bounding box center [213, 374] width 234 height 117
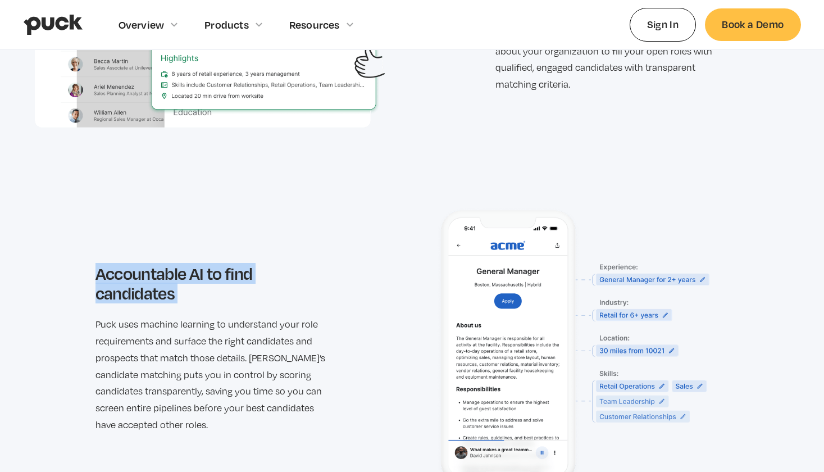
click at [275, 385] on p "Puck uses machine learning to understand your role requirements and surface the…" at bounding box center [213, 374] width 234 height 117
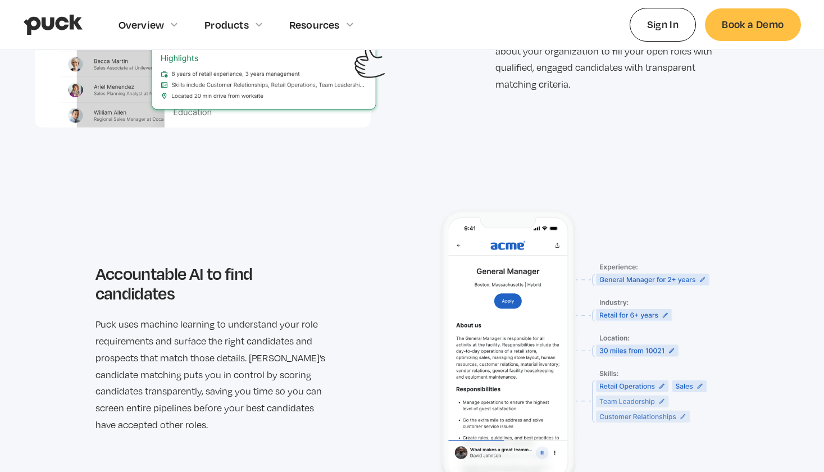
scroll to position [1779, 0]
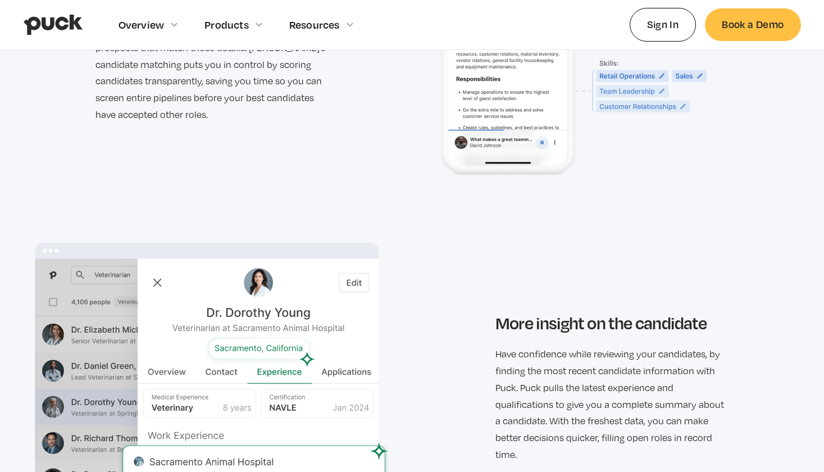
click at [519, 371] on p "Have confidence while reviewing your candidates, by finding the most recent can…" at bounding box center [613, 404] width 234 height 117
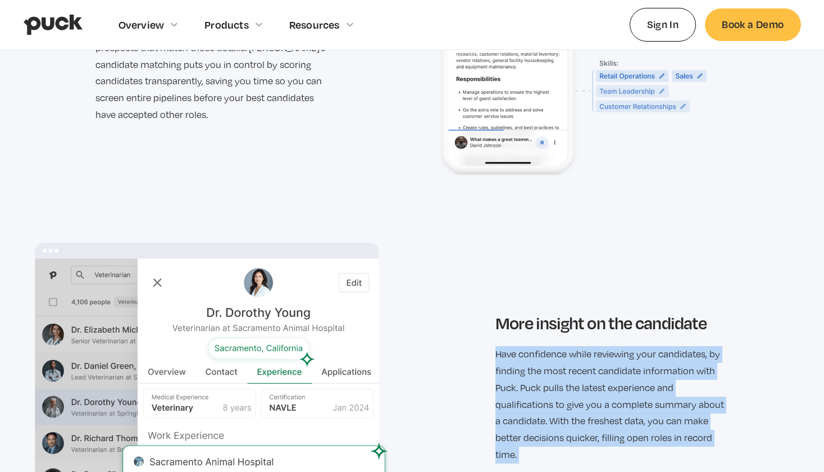
click at [498, 397] on p "Have confidence while reviewing your candidates, by finding the most recent can…" at bounding box center [613, 404] width 234 height 117
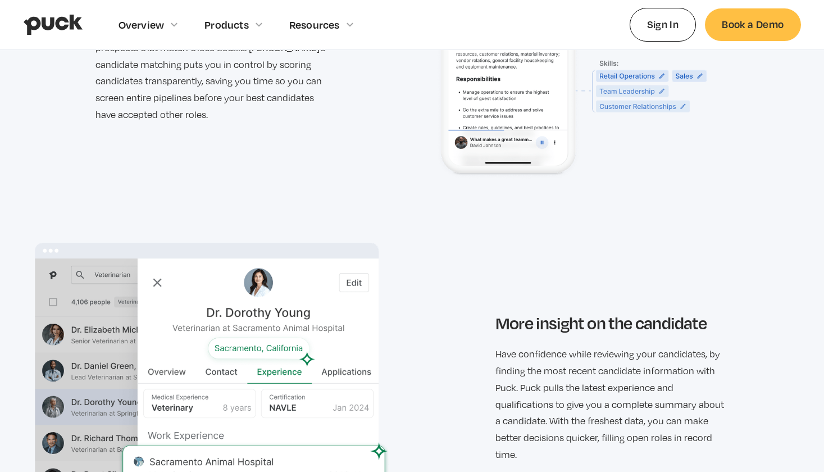
click at [498, 397] on p "Have confidence while reviewing your candidates, by finding the most recent can…" at bounding box center [613, 404] width 234 height 117
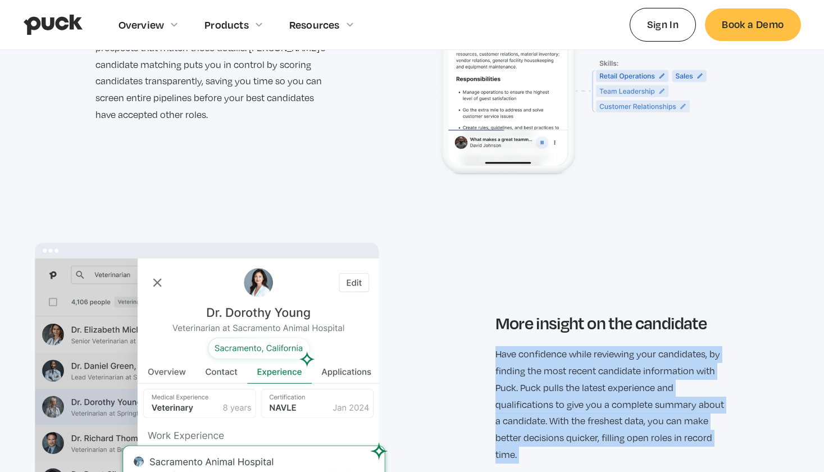
click at [517, 393] on p "Have confidence while reviewing your candidates, by finding the most recent can…" at bounding box center [613, 404] width 234 height 117
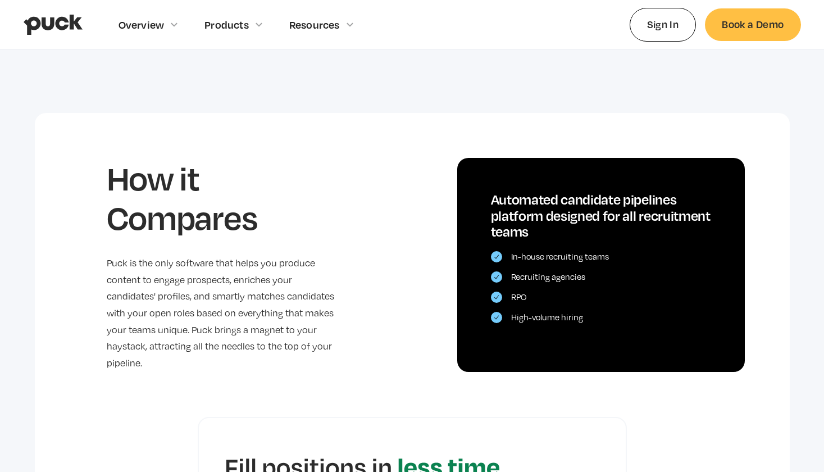
click at [271, 288] on p "Puck is the only software that helps you produce content to engage prospects, e…" at bounding box center [224, 313] width 234 height 117
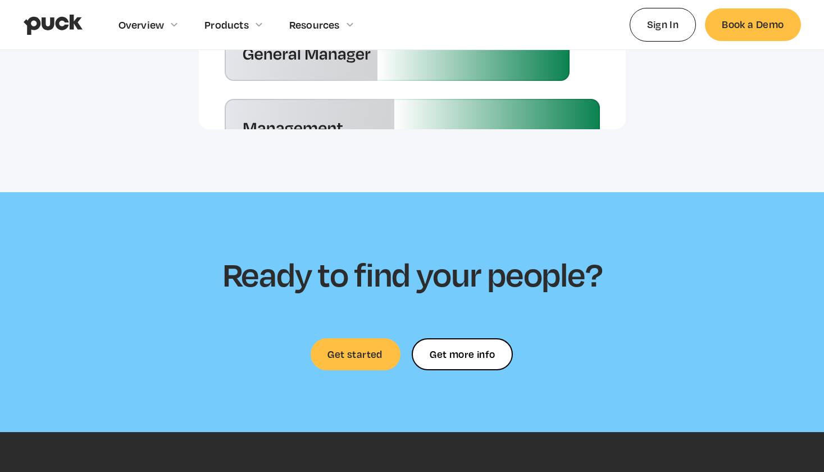
scroll to position [3146, 0]
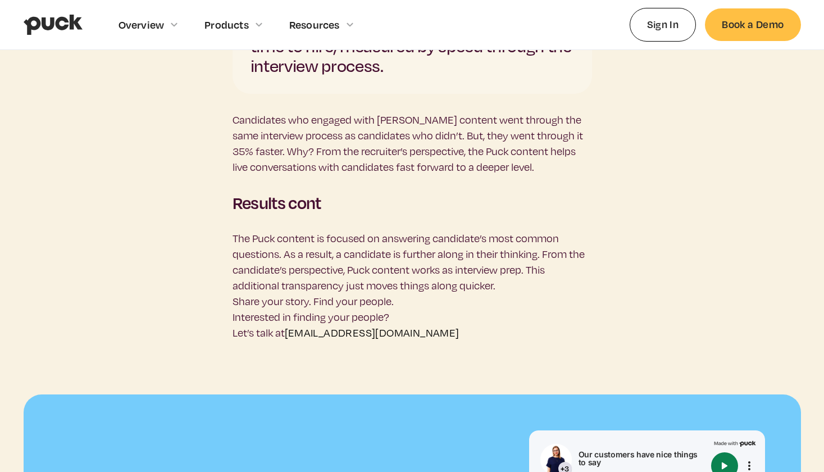
scroll to position [2888, 0]
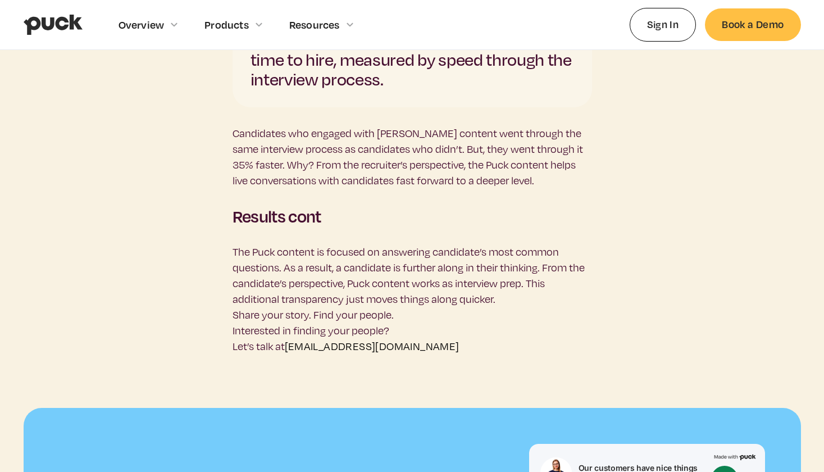
click at [341, 265] on p "The Puck content is focused on answering candidate’s most common questions. As …" at bounding box center [413, 299] width 360 height 110
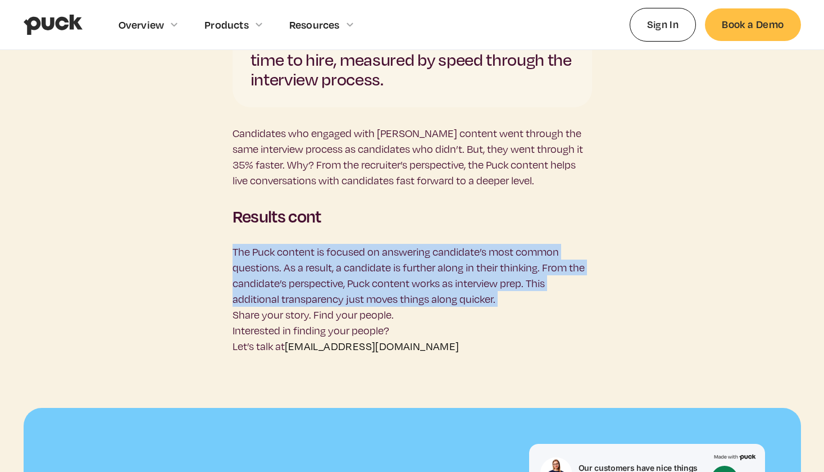
scroll to position [2666, 0]
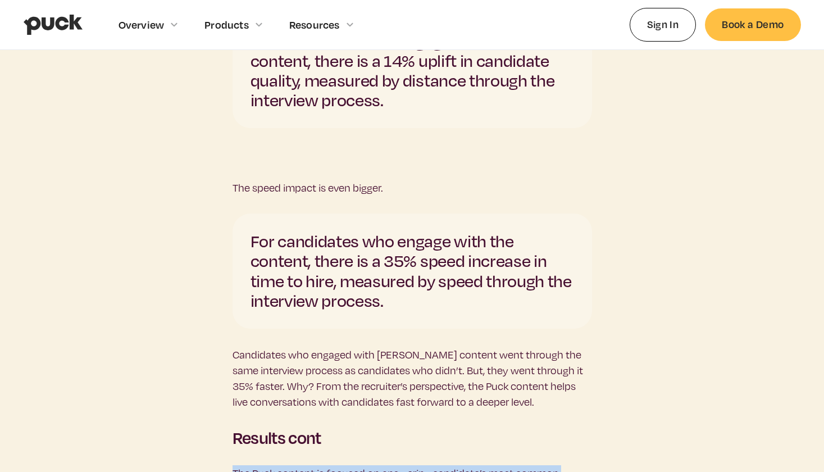
click at [341, 265] on blockquote "For candidates who engage with the content, there is a 35% speed increase in ti…" at bounding box center [413, 270] width 360 height 115
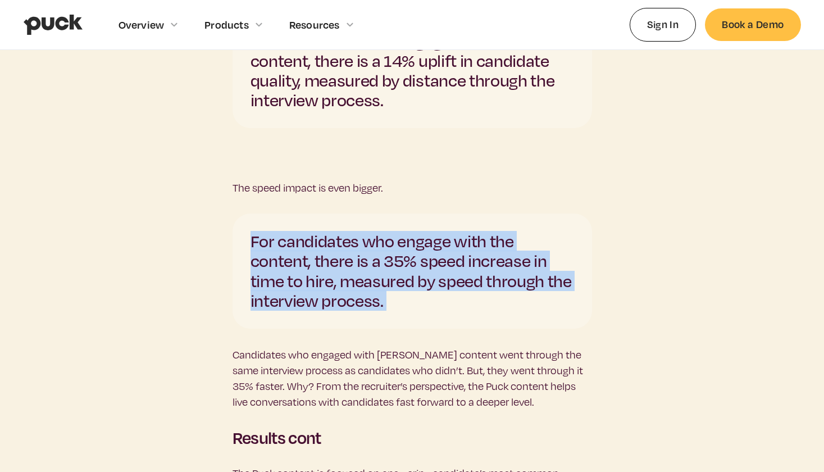
click at [294, 347] on p "Candidates who engaged with [PERSON_NAME] content went through the same intervi…" at bounding box center [413, 378] width 360 height 63
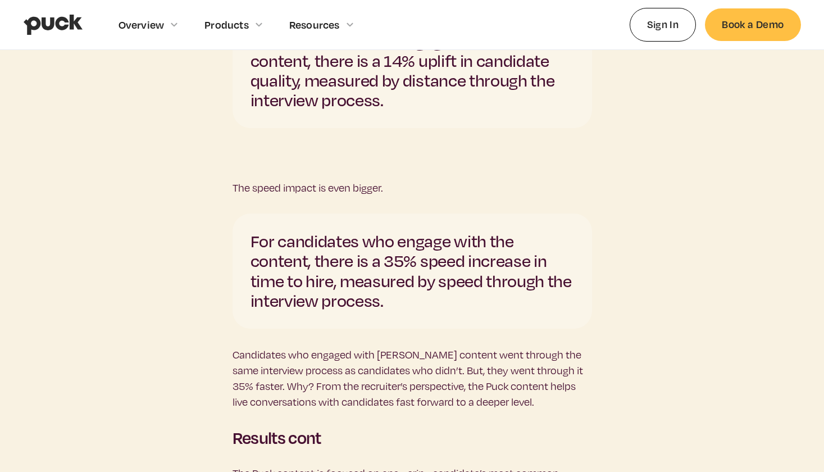
click at [294, 347] on p "Candidates who engaged with [PERSON_NAME] content went through the same intervi…" at bounding box center [413, 378] width 360 height 63
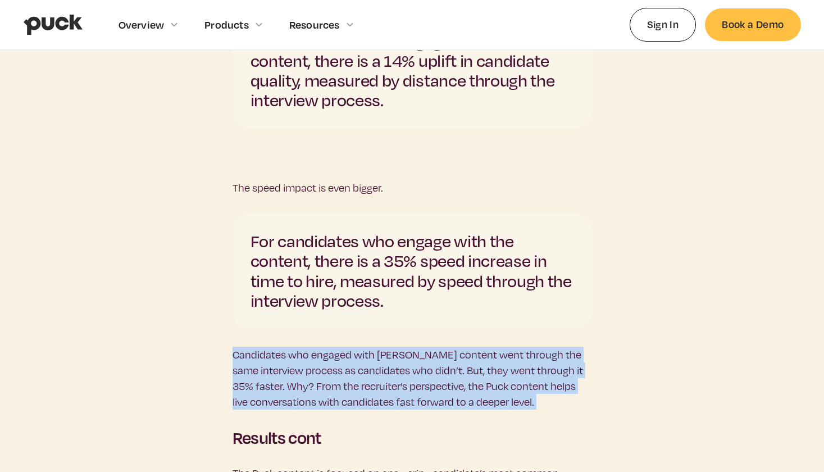
click at [326, 255] on blockquote "For candidates who engage with the content, there is a 35% speed increase in ti…" at bounding box center [413, 270] width 360 height 115
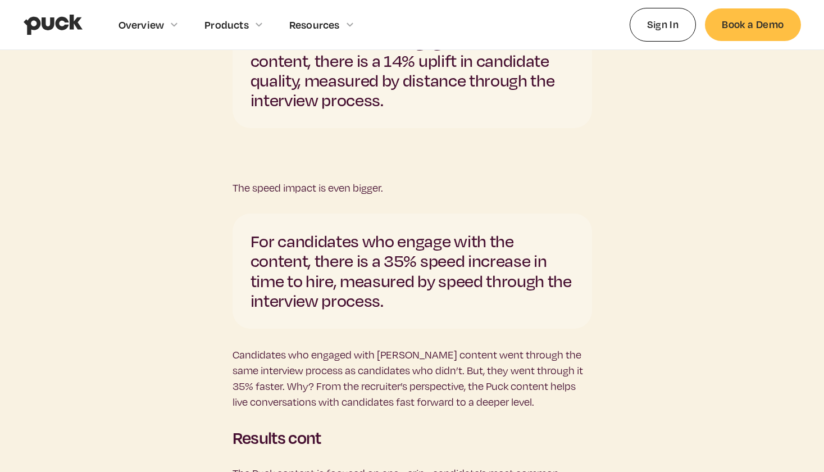
click at [326, 255] on blockquote "For candidates who engage with the content, there is a 35% speed increase in ti…" at bounding box center [413, 270] width 360 height 115
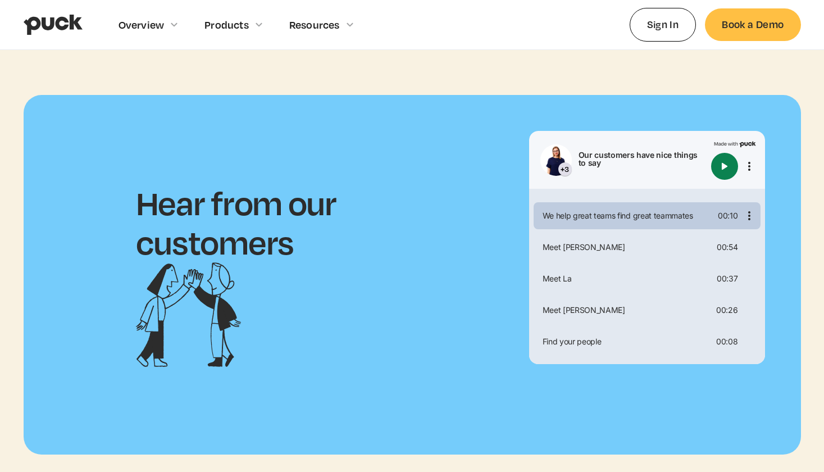
scroll to position [3195, 0]
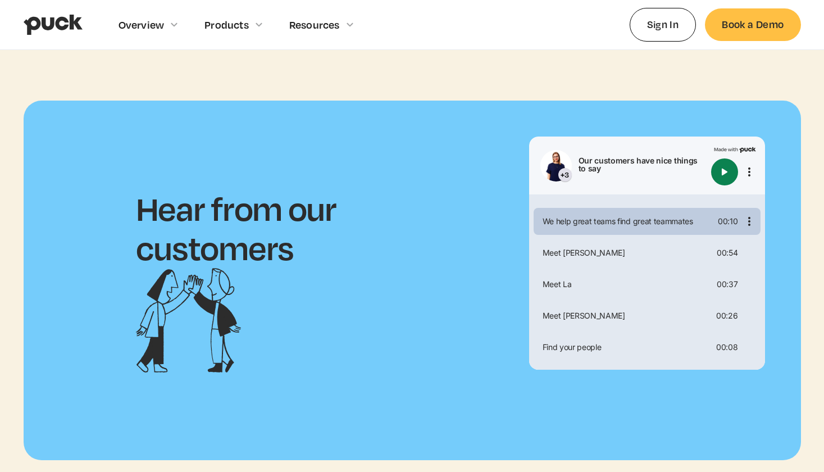
click at [640, 208] on div "We help great teams find great teammates 00:10" at bounding box center [647, 221] width 227 height 27
click at [749, 215] on img "More options" at bounding box center [749, 221] width 13 height 13
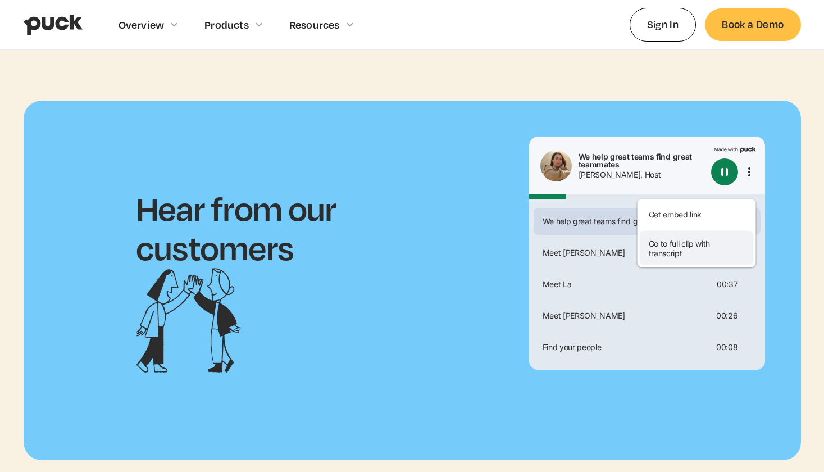
click at [712, 248] on div "Go to full clip with transcript" at bounding box center [697, 248] width 114 height 34
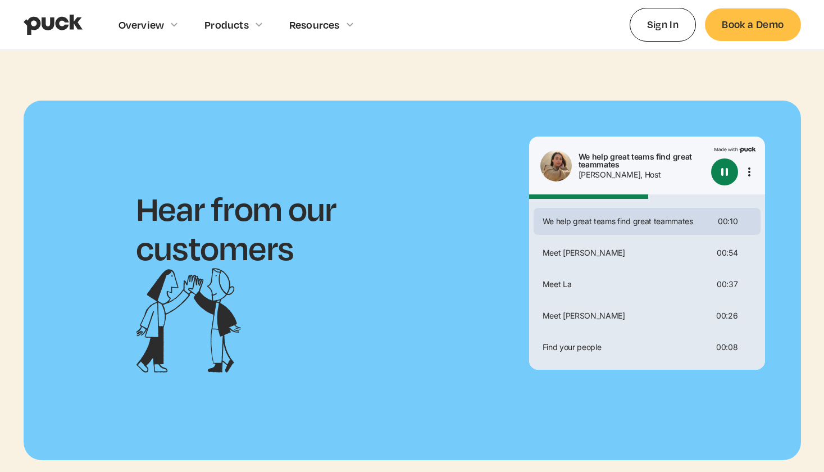
type input "0.525273447433482"
